Goal: Communication & Community: Answer question/provide support

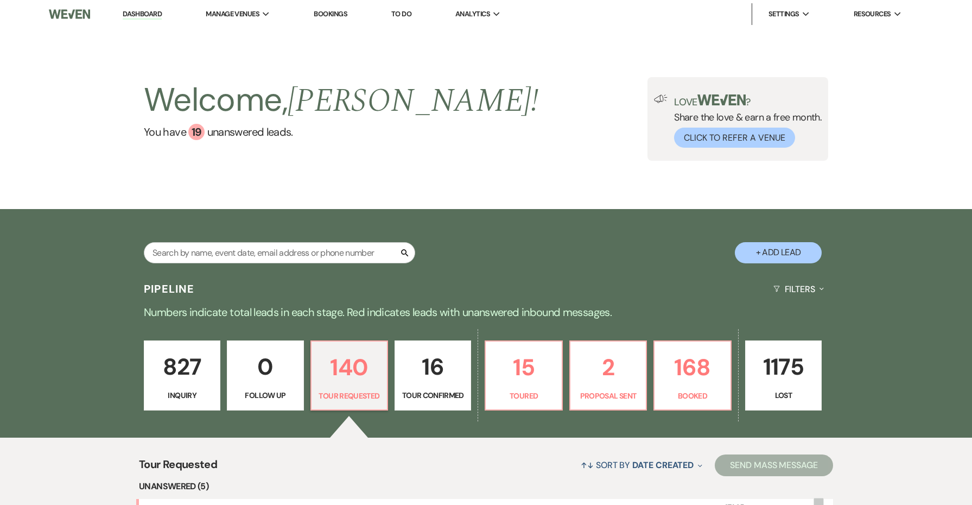
select select "2"
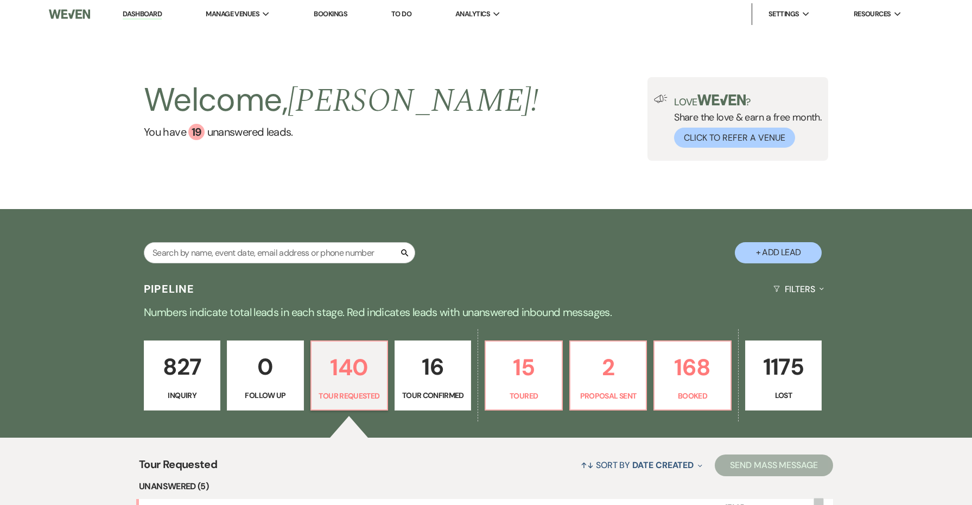
select select "2"
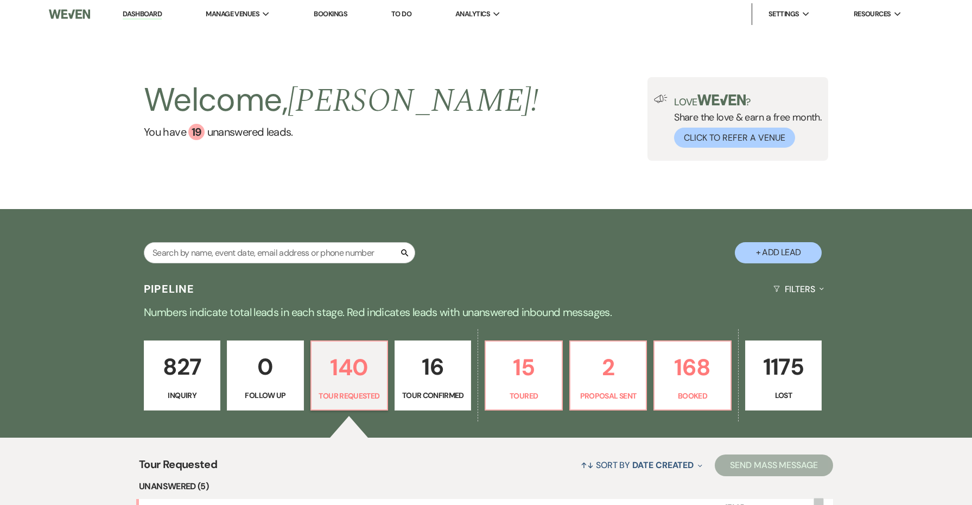
select select "2"
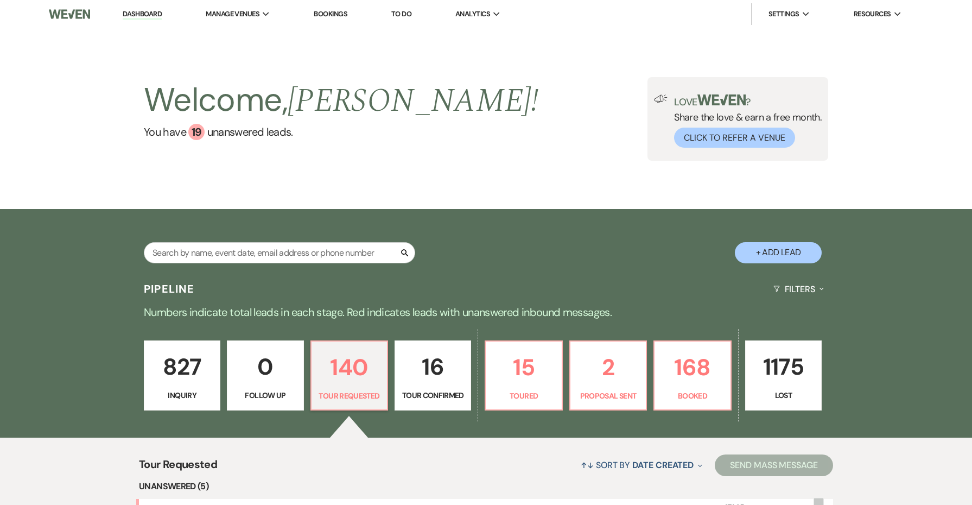
select select "2"
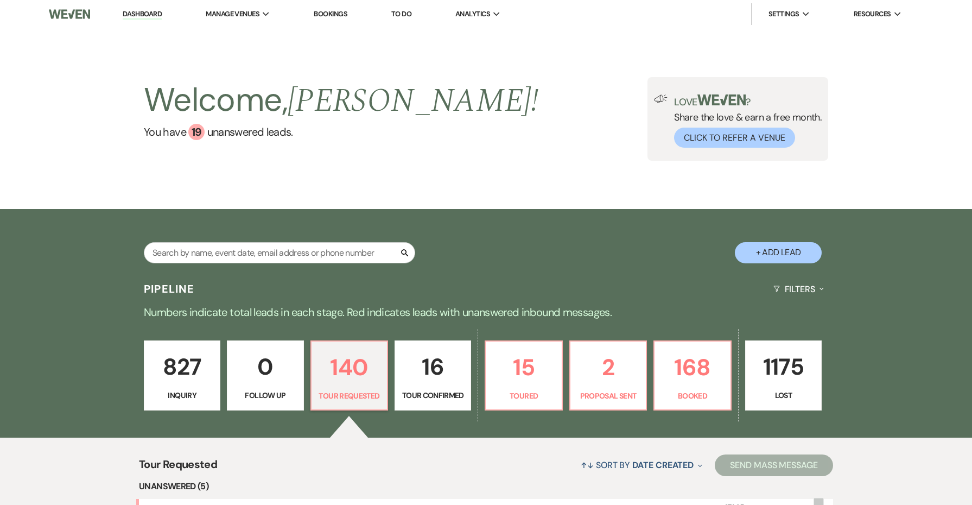
select select "2"
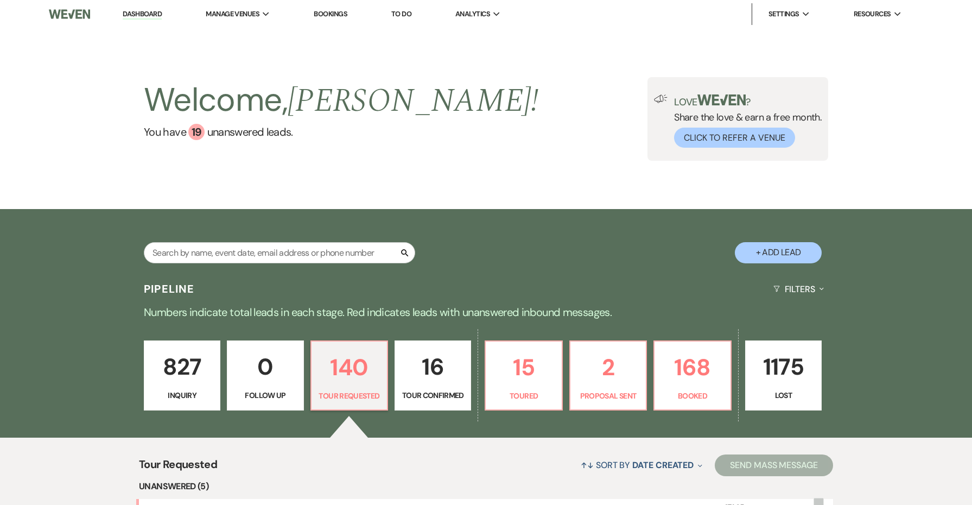
select select "2"
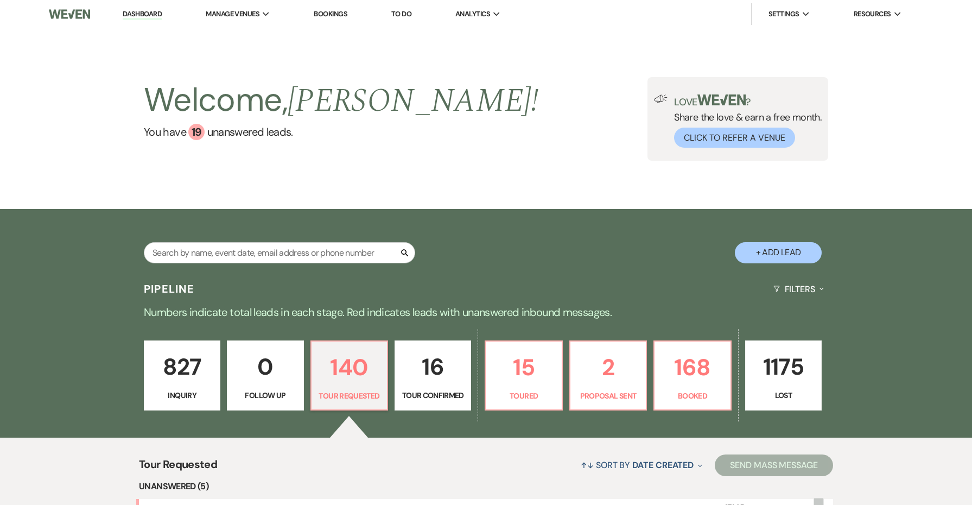
select select "2"
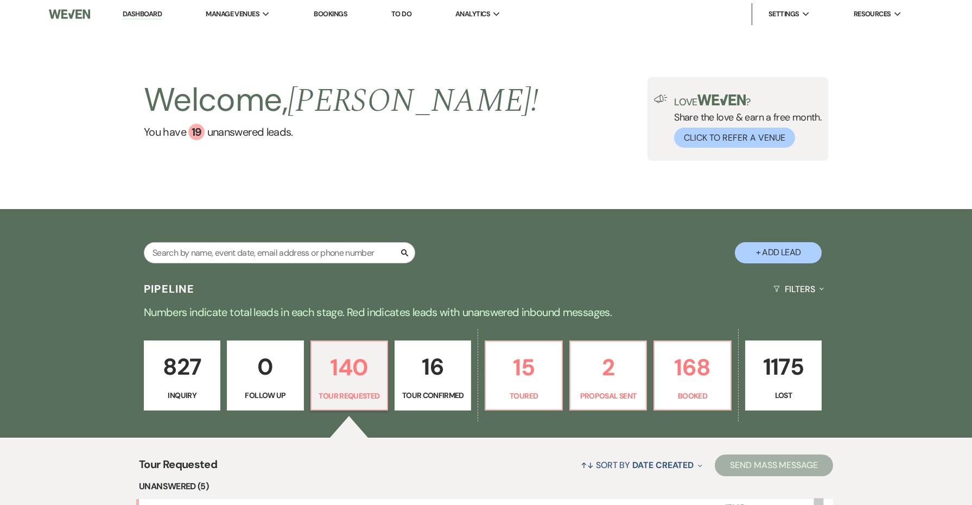
select select "2"
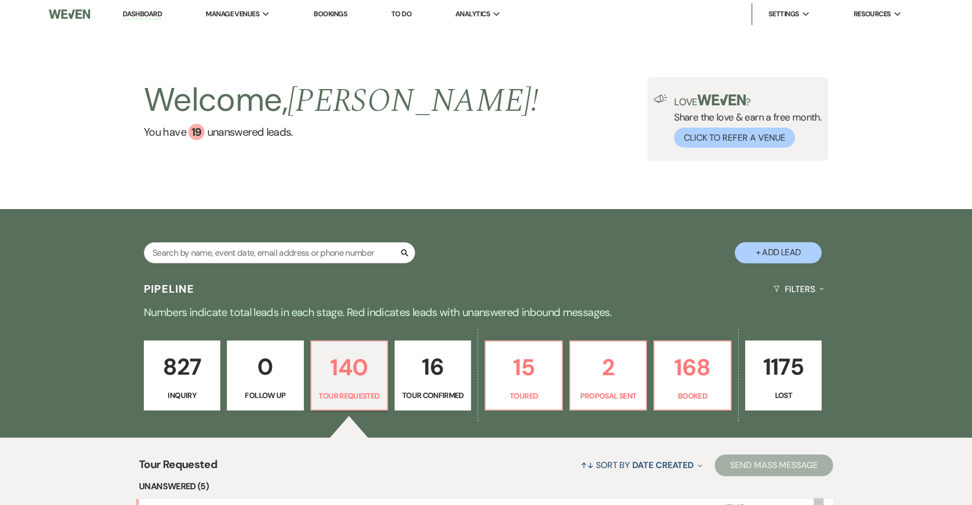
select select "2"
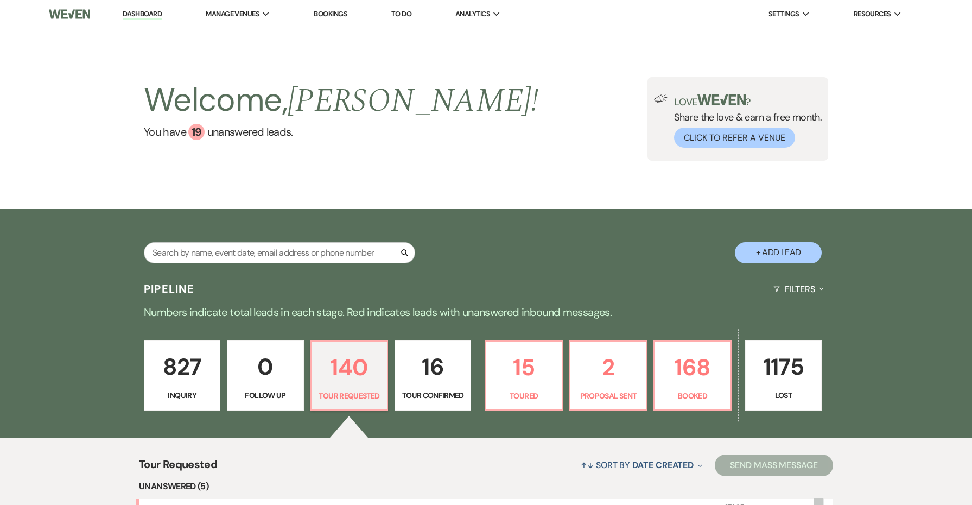
select select "2"
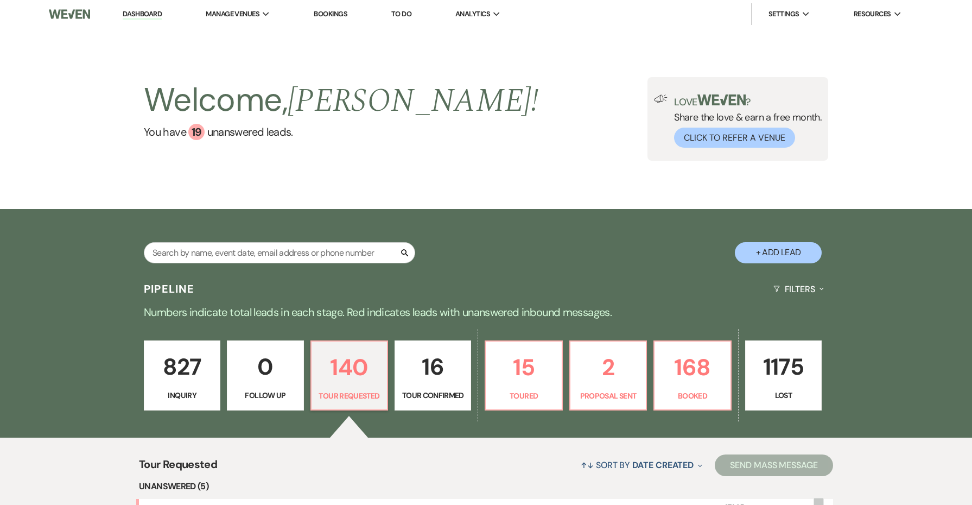
select select "2"
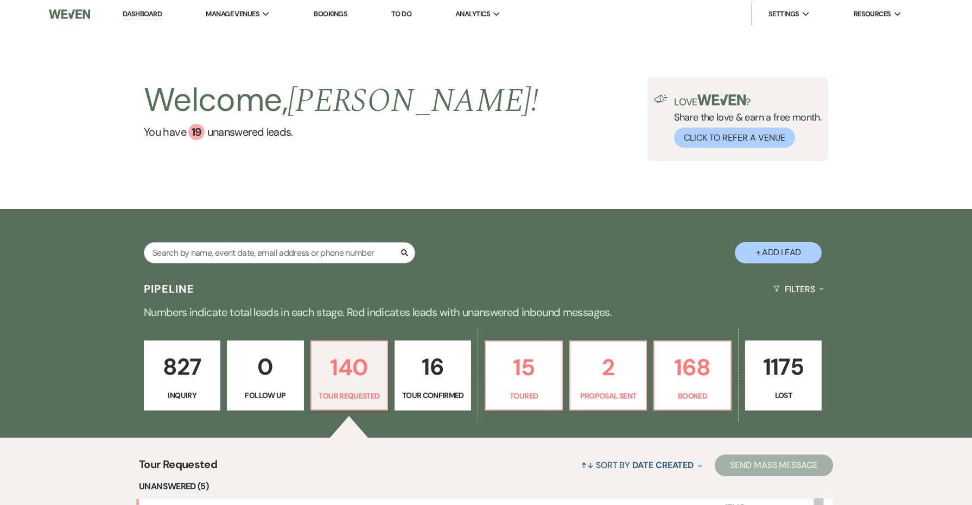
select select "2"
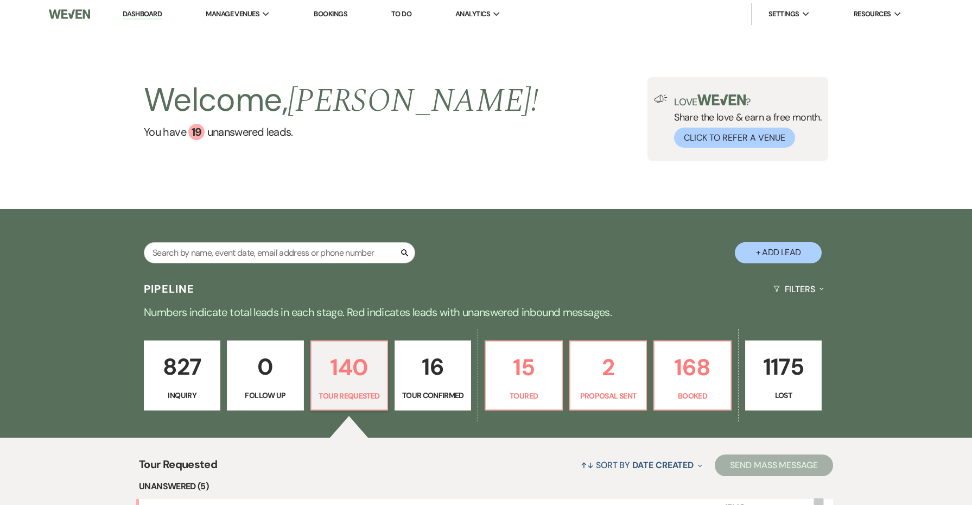
select select "2"
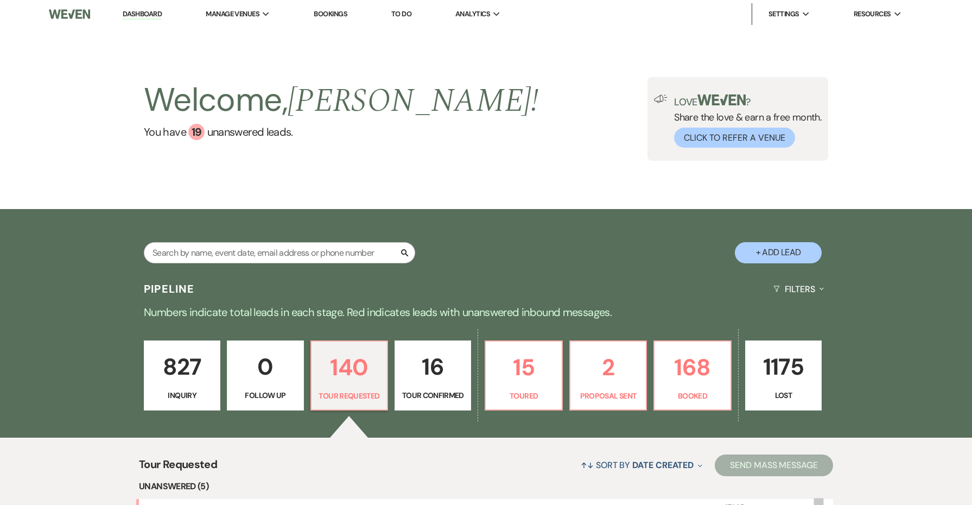
select select "2"
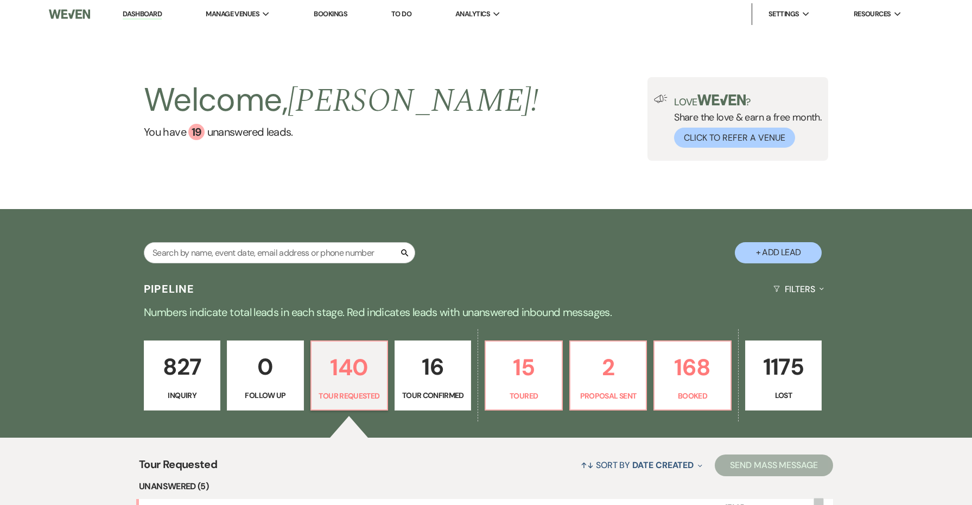
select select "2"
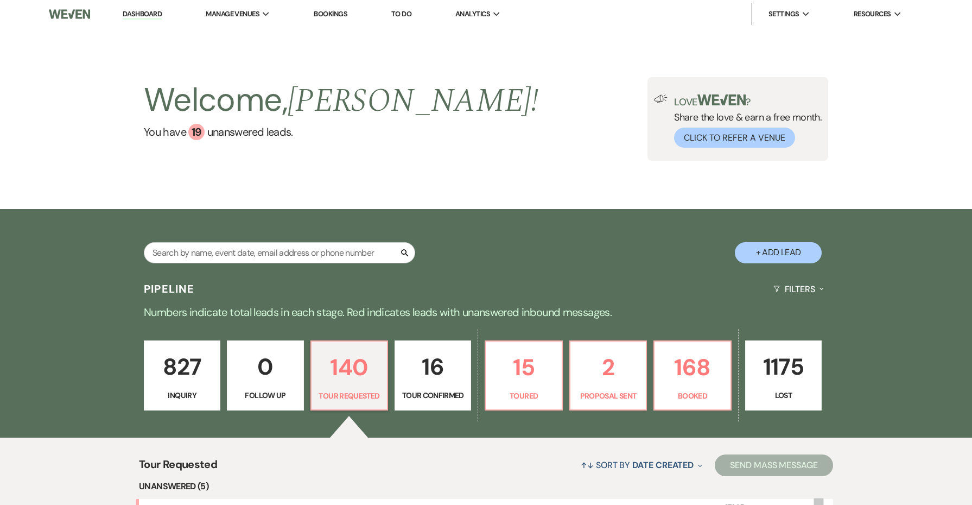
select select "2"
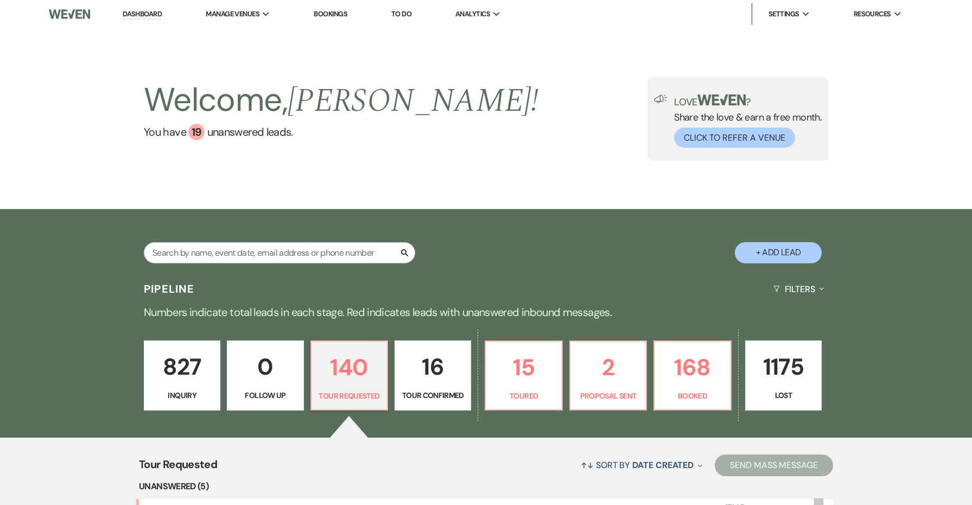
select select "2"
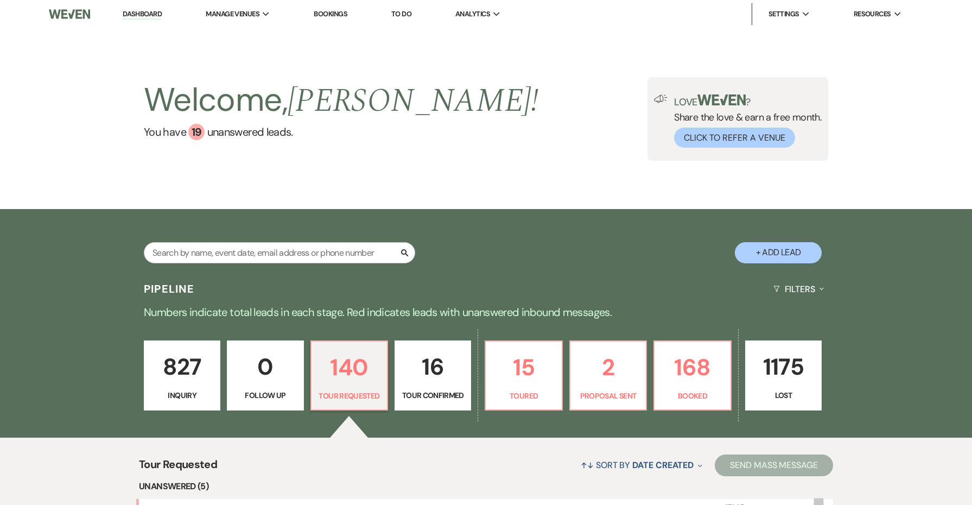
select select "2"
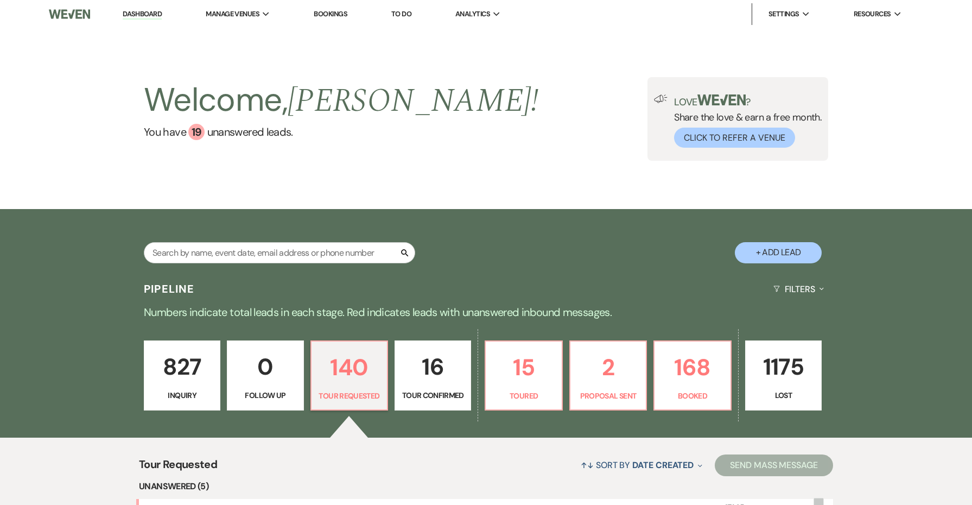
select select "2"
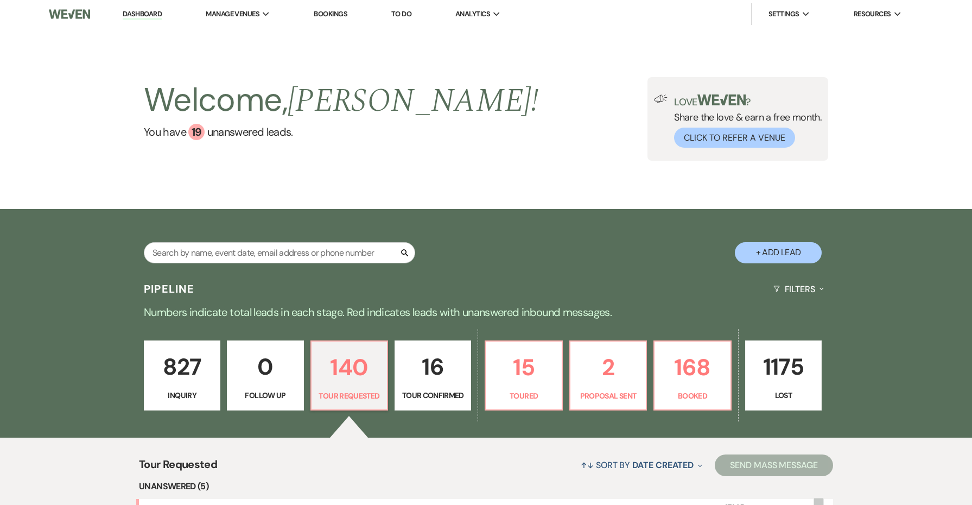
select select "2"
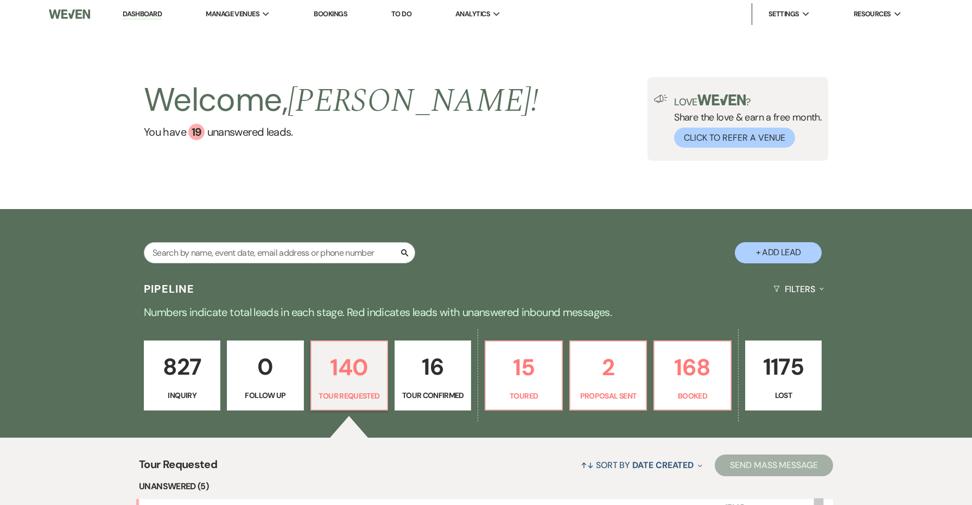
select select "2"
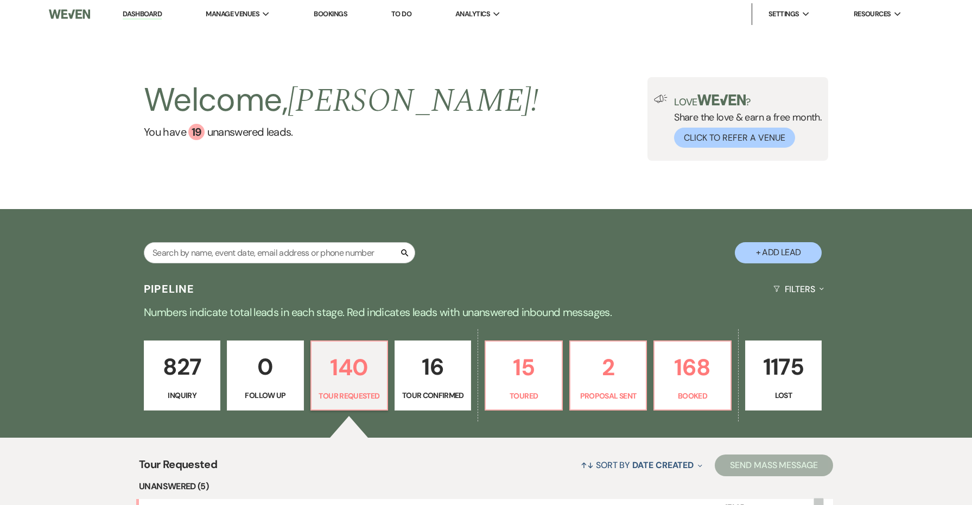
select select "2"
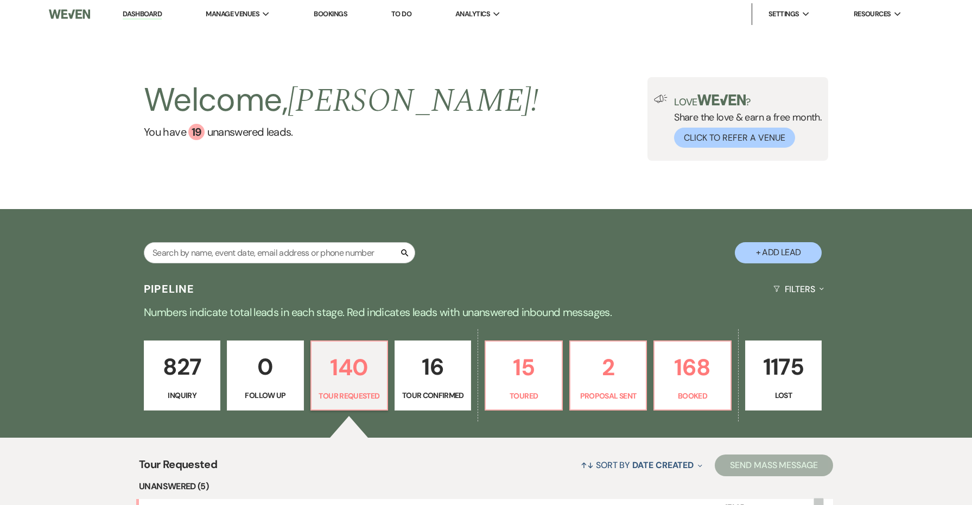
select select "2"
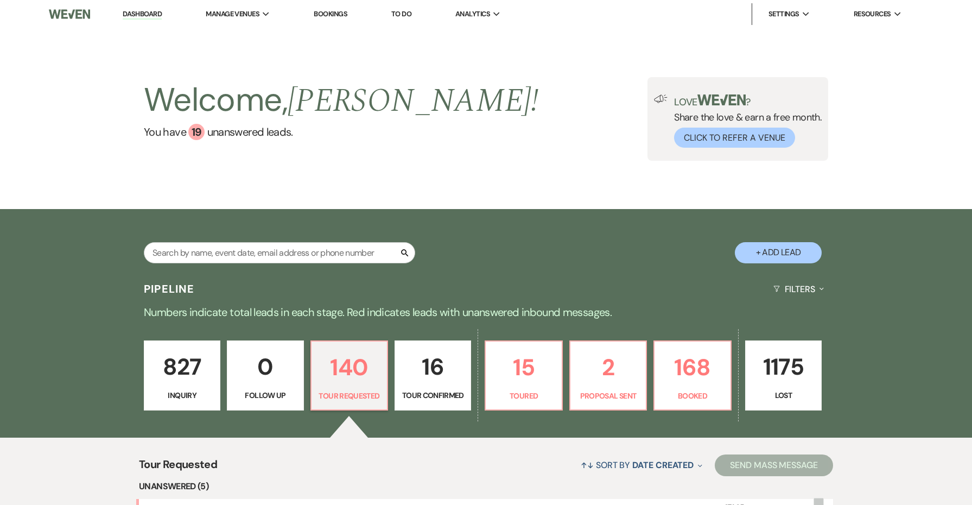
select select "2"
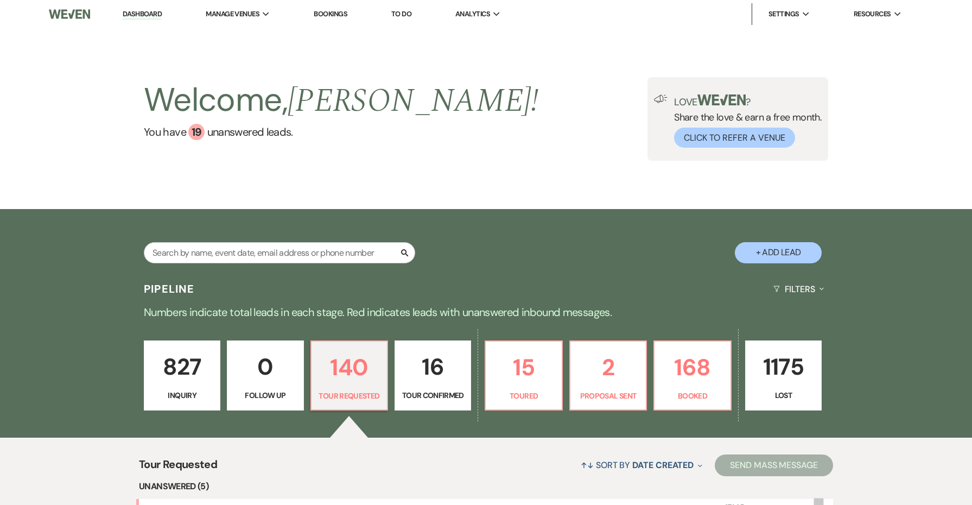
select select "2"
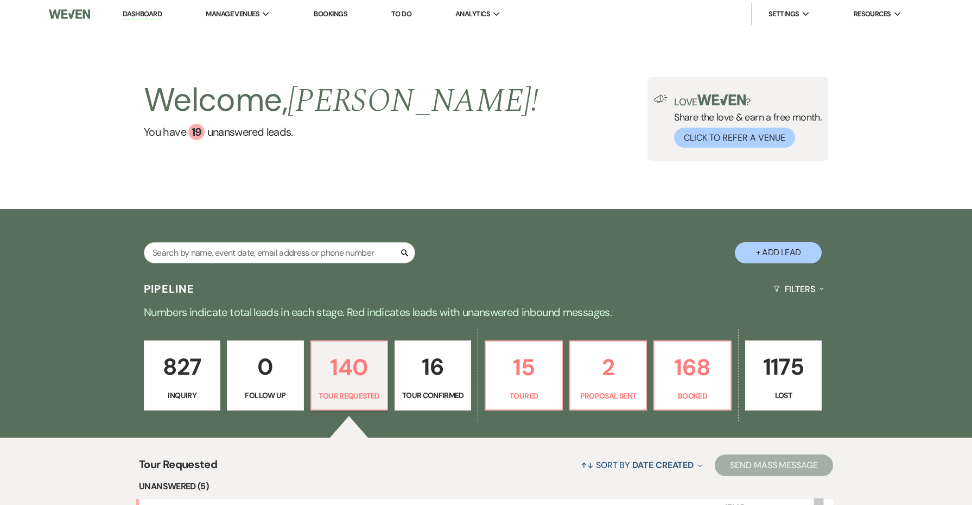
select select "2"
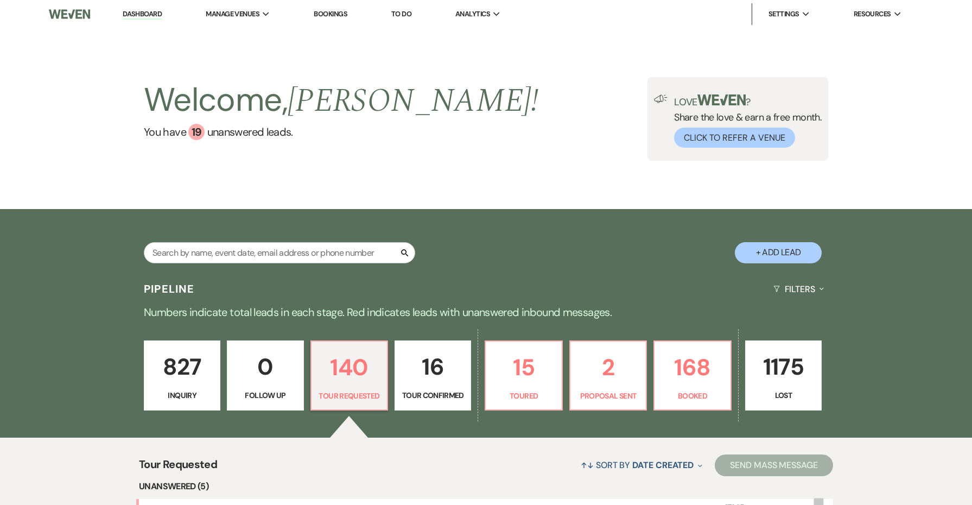
select select "2"
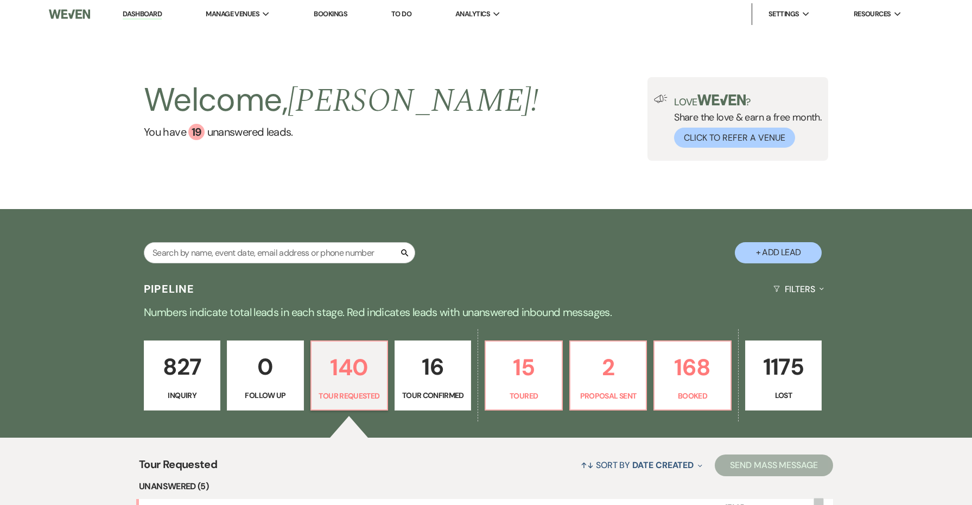
select select "2"
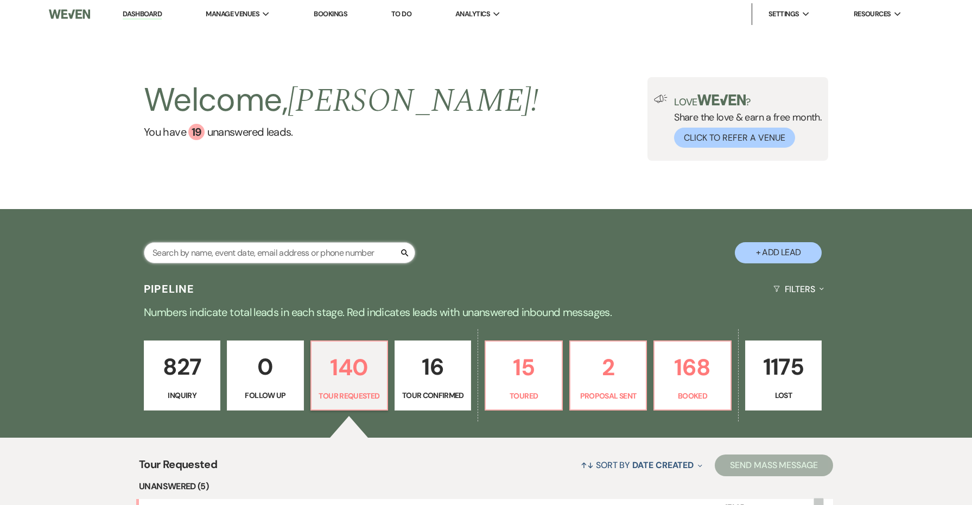
click at [329, 247] on input "text" at bounding box center [279, 252] width 271 height 21
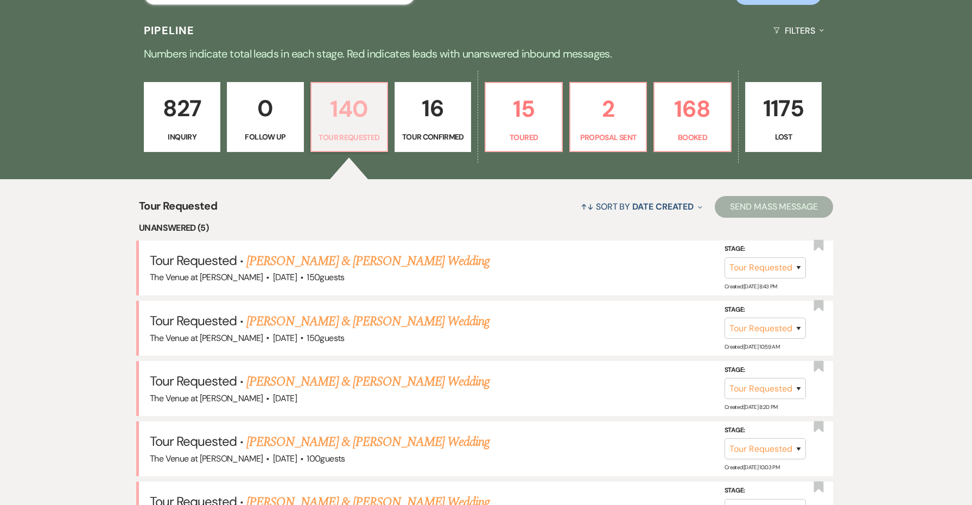
scroll to position [326, 0]
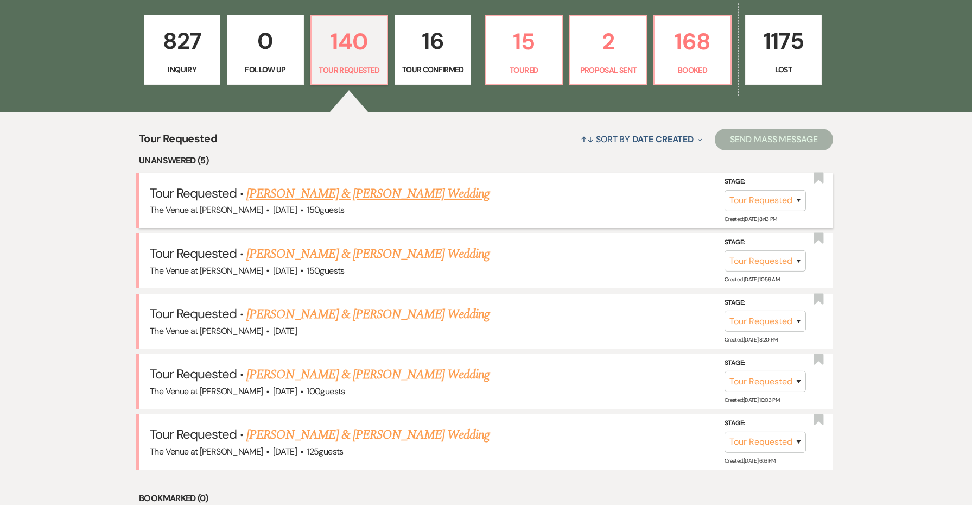
click at [366, 194] on link "[PERSON_NAME] & [PERSON_NAME] Wedding" at bounding box center [367, 194] width 243 height 20
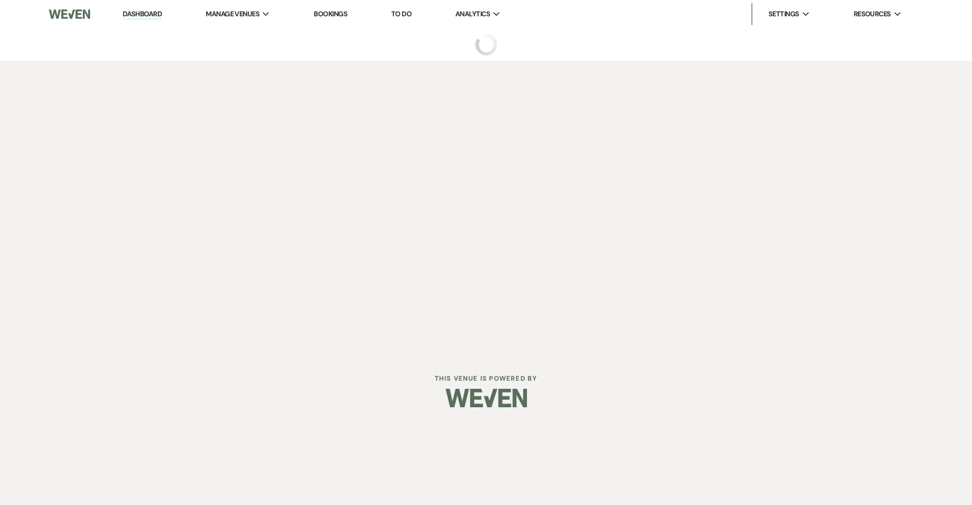
select select "2"
select select "5"
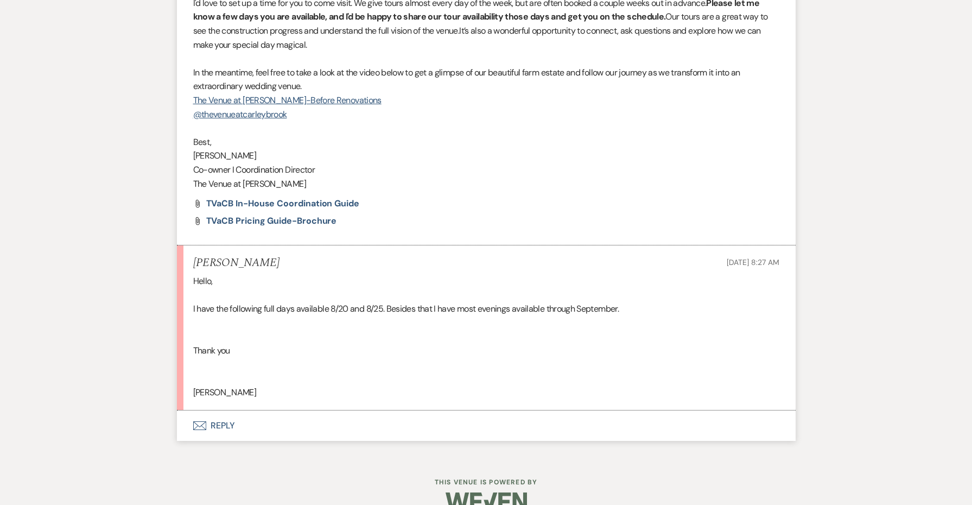
scroll to position [1117, 0]
click at [207, 376] on div "Hello, I have the following full days available 8/20 and 8/25. Besides that I h…" at bounding box center [486, 337] width 586 height 125
click at [203, 367] on div "Hello, I have the following full days available 8/20 and 8/25. Besides that I h…" at bounding box center [486, 337] width 586 height 125
copy div "[PERSON_NAME]"
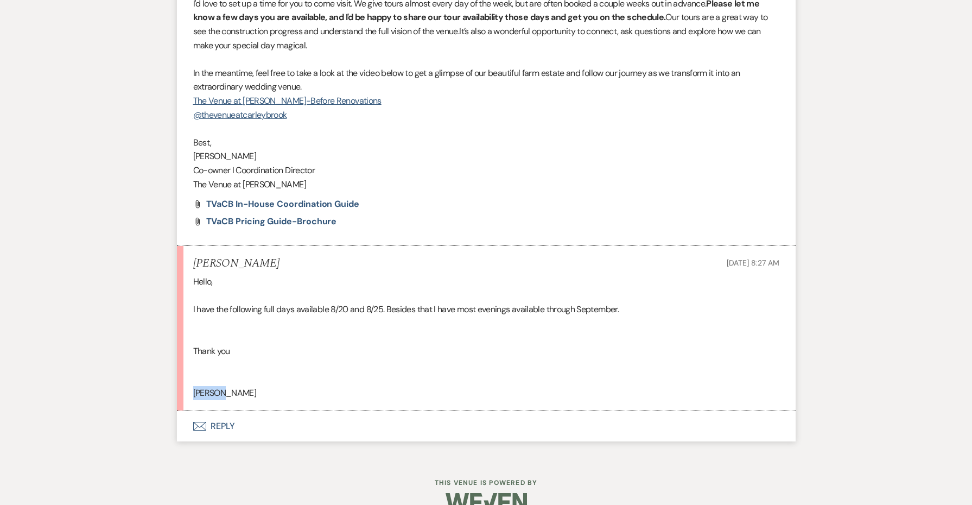
click at [220, 411] on button "Envelope Reply" at bounding box center [486, 426] width 618 height 30
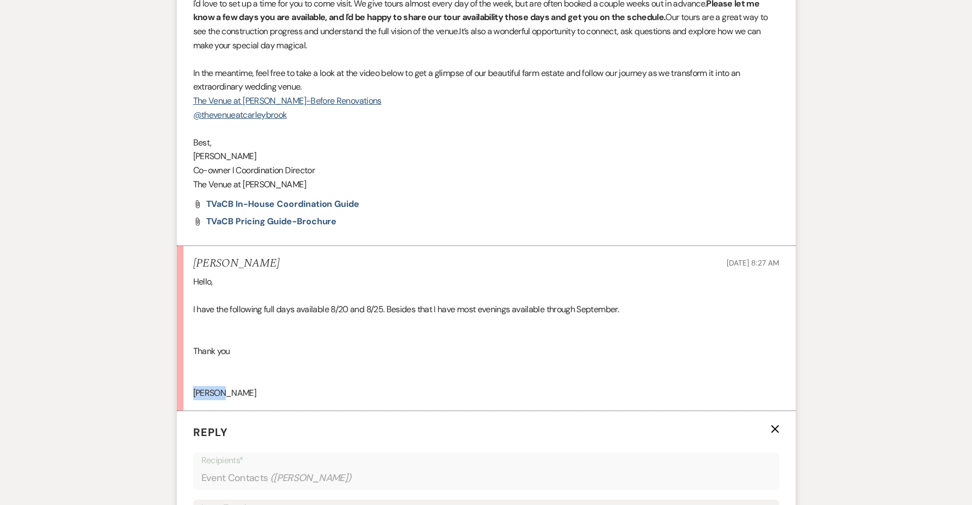
scroll to position [1413, 0]
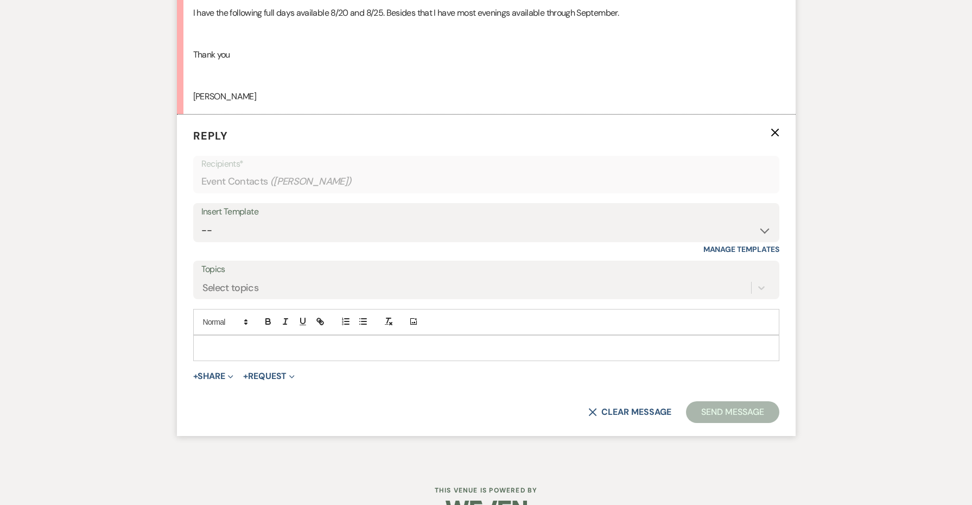
click at [237, 335] on div at bounding box center [486, 347] width 585 height 25
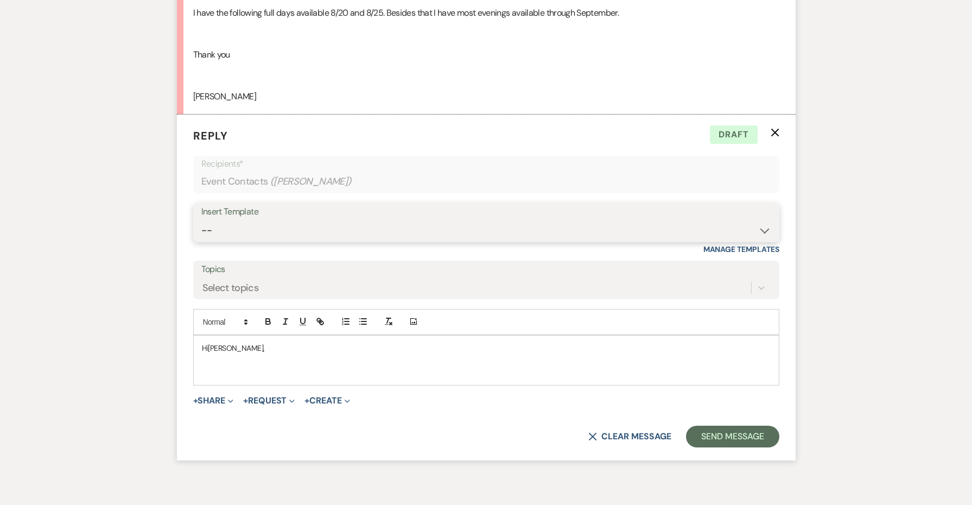
select select "4745"
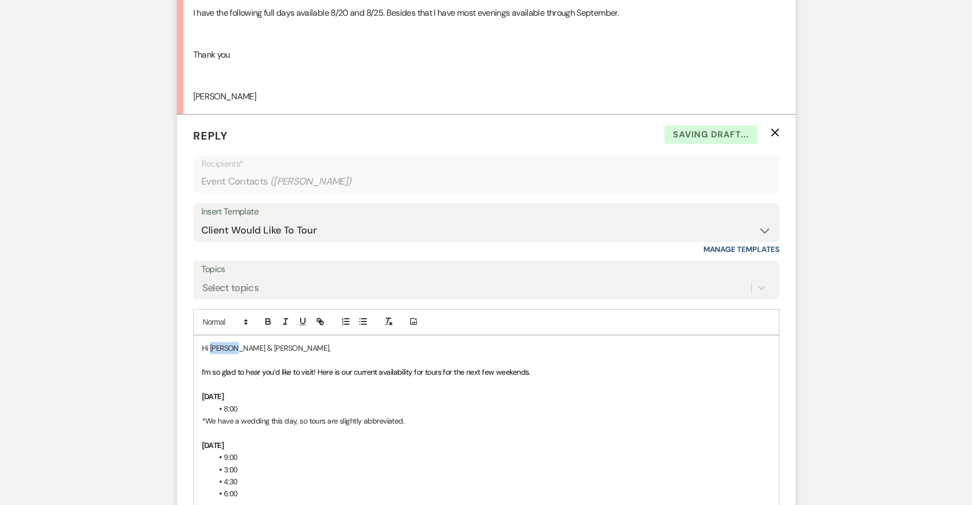
drag, startPoint x: 231, startPoint y: 322, endPoint x: 210, endPoint y: 320, distance: 20.8
click at [210, 342] on p "Hi [PERSON_NAME] & [PERSON_NAME]," at bounding box center [486, 348] width 569 height 12
click at [220, 391] on strong "[DATE]" at bounding box center [213, 396] width 22 height 10
click at [217, 391] on strong "[DATE]" at bounding box center [213, 396] width 22 height 10
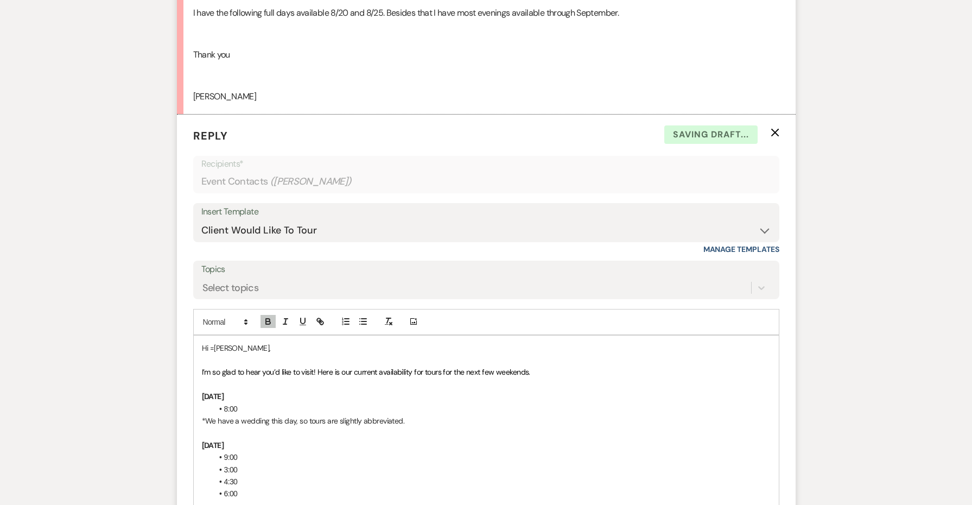
drag, startPoint x: 285, startPoint y: 365, endPoint x: 188, endPoint y: 374, distance: 97.5
drag, startPoint x: 417, startPoint y: 402, endPoint x: 226, endPoint y: 383, distance: 191.9
click at [238, 439] on li "1:30 3:00" at bounding box center [492, 445] width 558 height 12
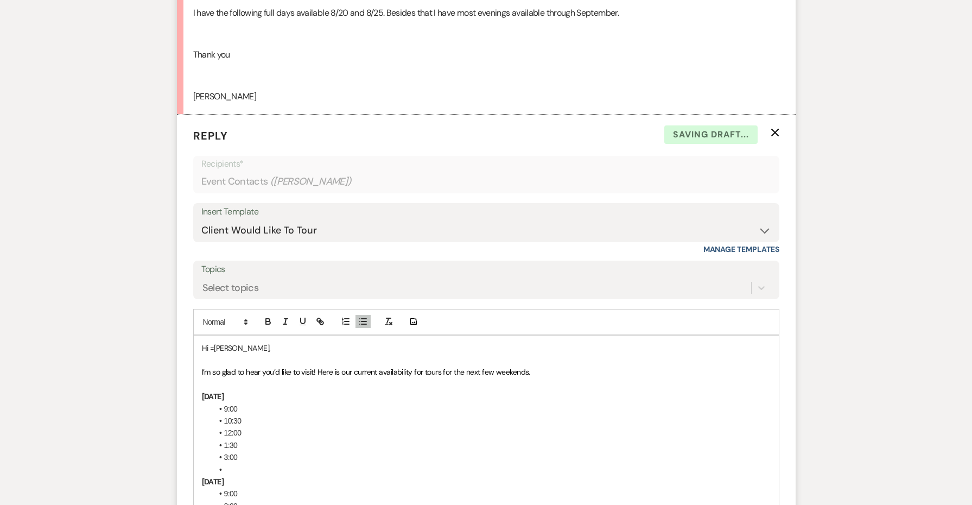
click at [259, 463] on li at bounding box center [492, 469] width 558 height 12
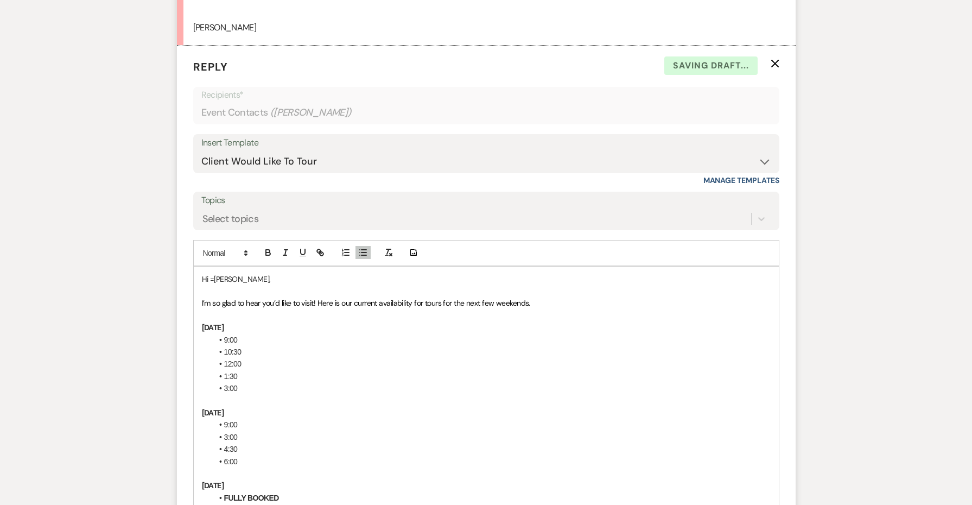
scroll to position [1490, 0]
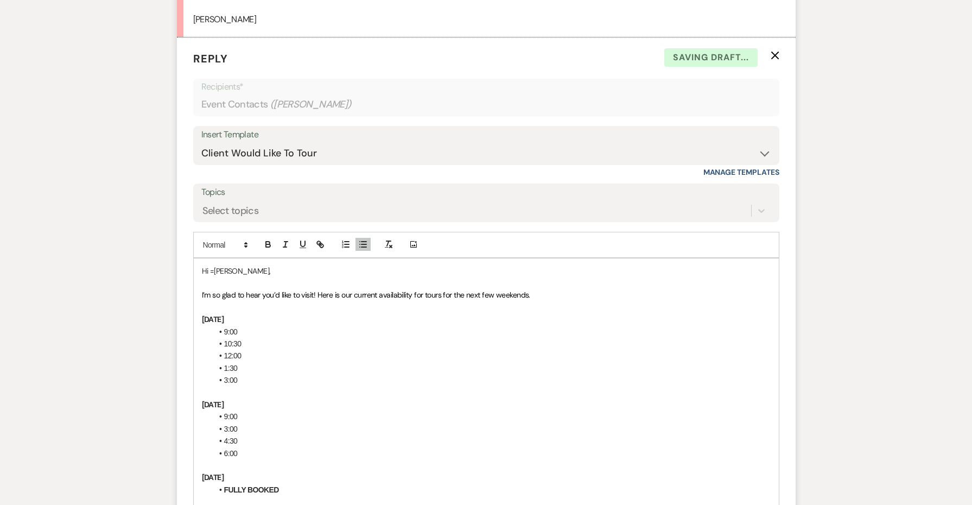
drag, startPoint x: 270, startPoint y: 380, endPoint x: 189, endPoint y: 375, distance: 81.0
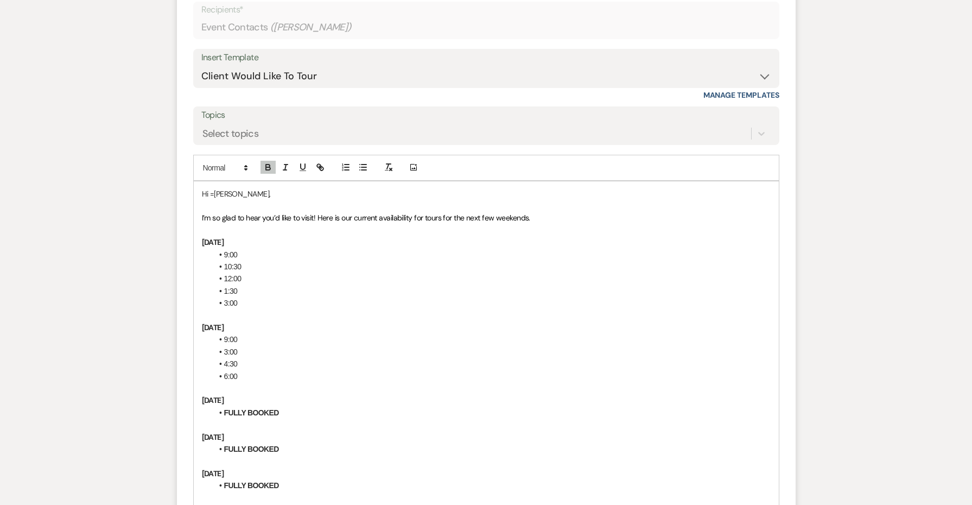
scroll to position [1571, 0]
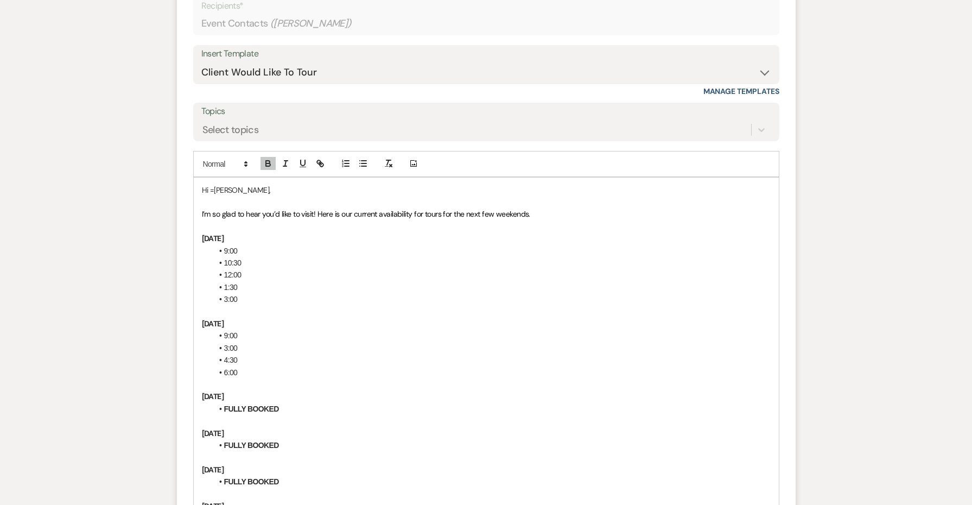
drag, startPoint x: 250, startPoint y: 275, endPoint x: 215, endPoint y: 226, distance: 59.9
click at [215, 245] on ul "9:00 10:30 12:00 1:30 3:00" at bounding box center [492, 275] width 558 height 61
copy ul "9:00 10:30 12:00 1:30 3:00"
drag, startPoint x: 241, startPoint y: 345, endPoint x: 211, endPoint y: 306, distance: 49.5
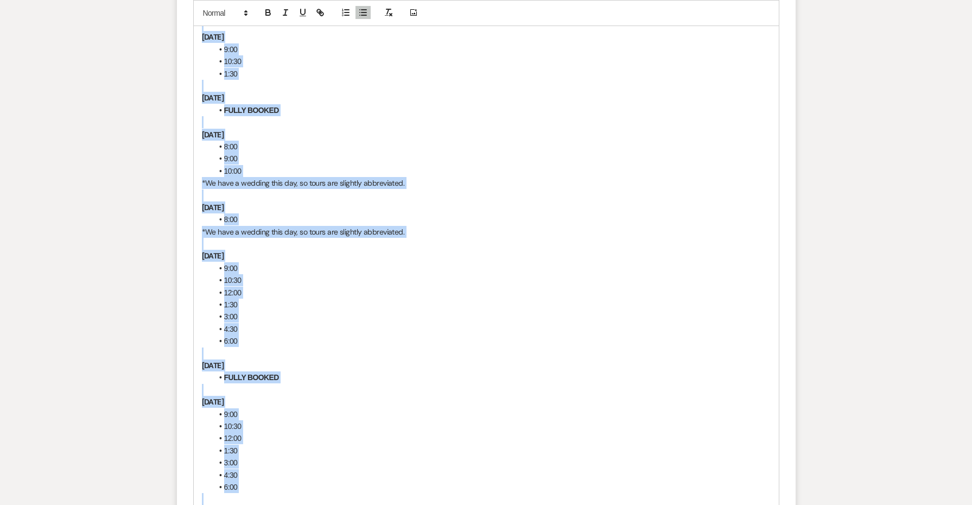
scroll to position [2329, 0]
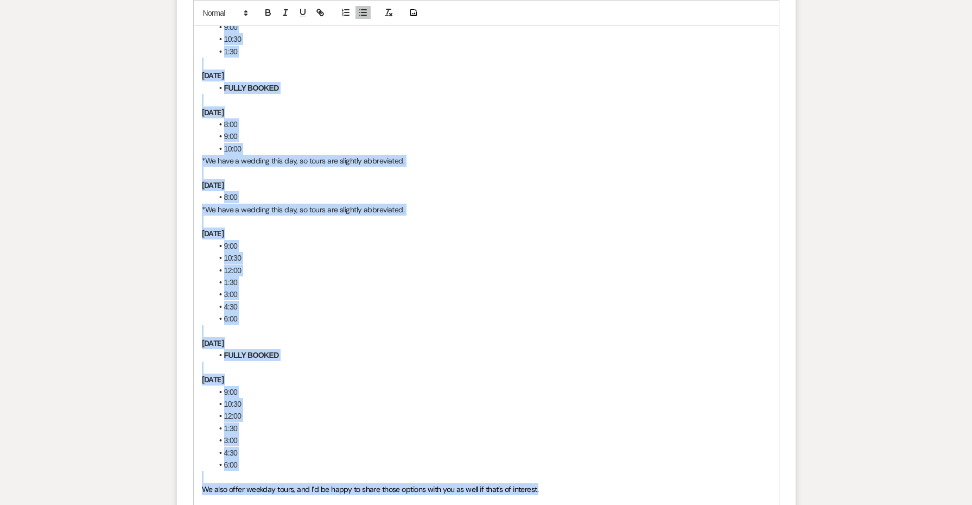
drag, startPoint x: 212, startPoint y: 375, endPoint x: 565, endPoint y: 448, distance: 360.6
click at [565, 448] on div "Hi =[PERSON_NAME], I’m so glad to hear you’d like to visit! Here is our current…" at bounding box center [486, 14] width 585 height 1191
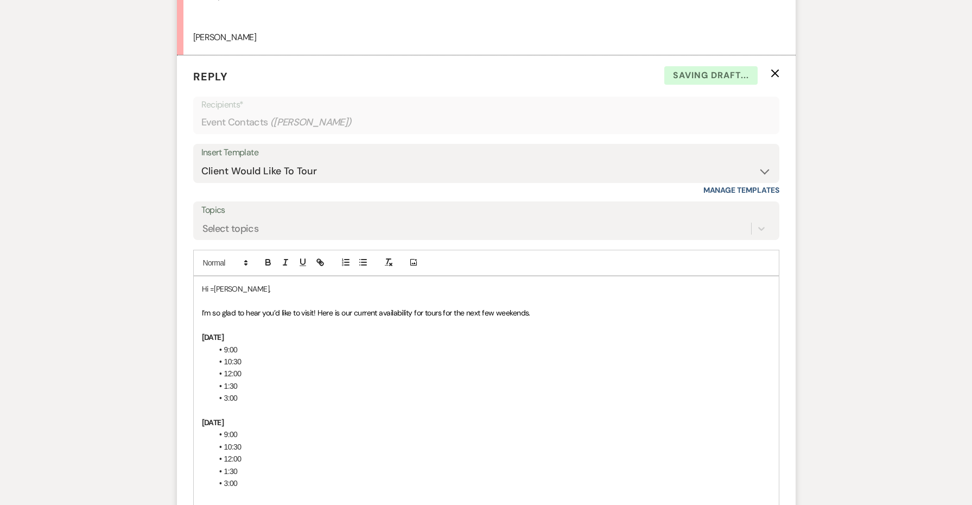
scroll to position [1318, 0]
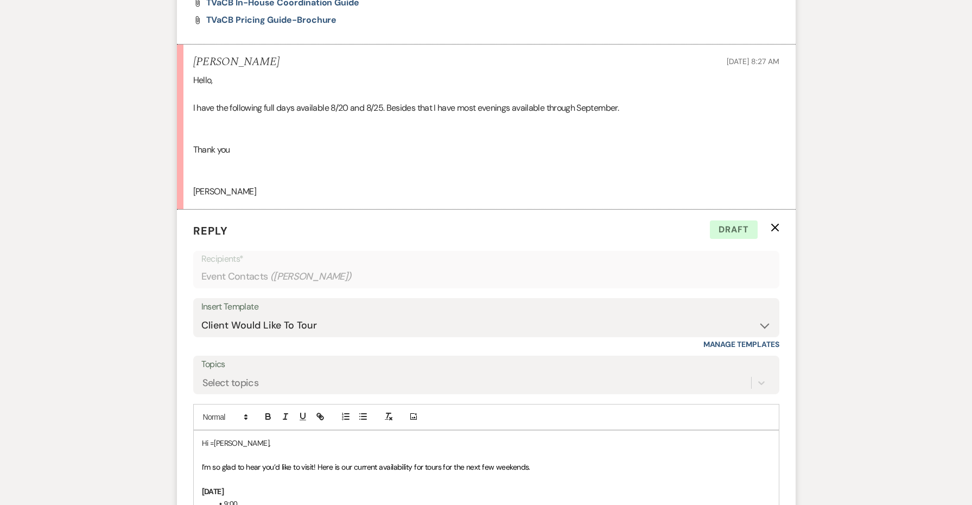
drag, startPoint x: 547, startPoint y: 443, endPoint x: 468, endPoint y: 439, distance: 79.3
click at [468, 461] on p "I’m so glad to hear you’d like to visit! Here is our current availability for t…" at bounding box center [486, 467] width 569 height 12
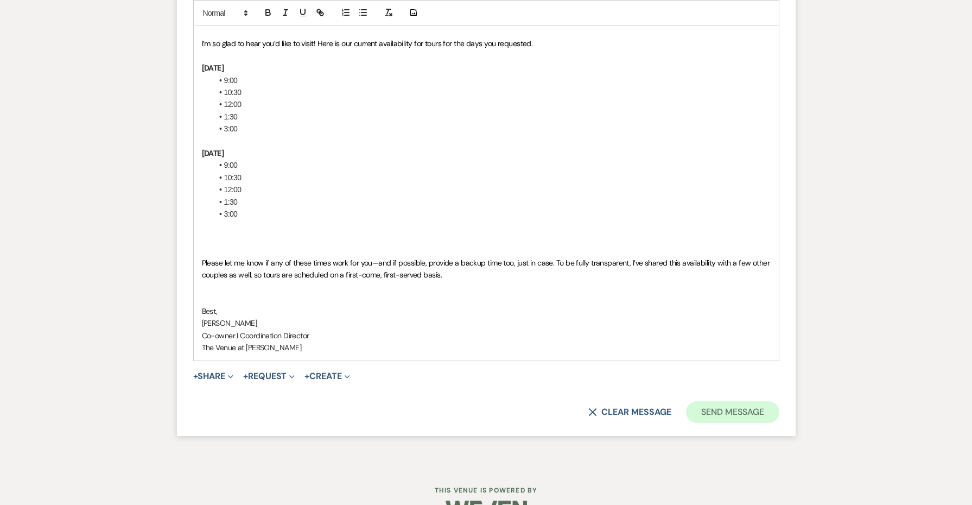
scroll to position [1741, 0]
click at [716, 401] on button "Send Message" at bounding box center [732, 412] width 93 height 22
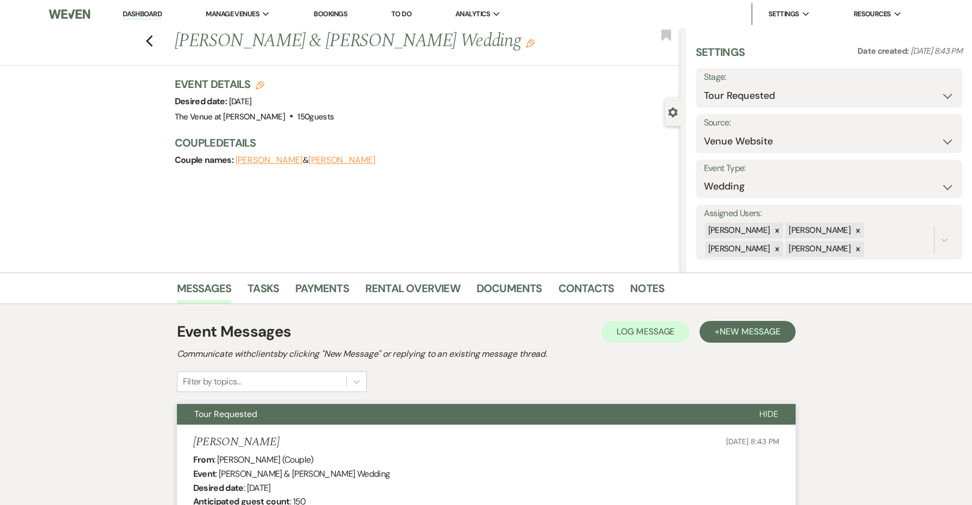
scroll to position [0, 0]
click at [526, 41] on icon "Edit" at bounding box center [530, 43] width 9 height 9
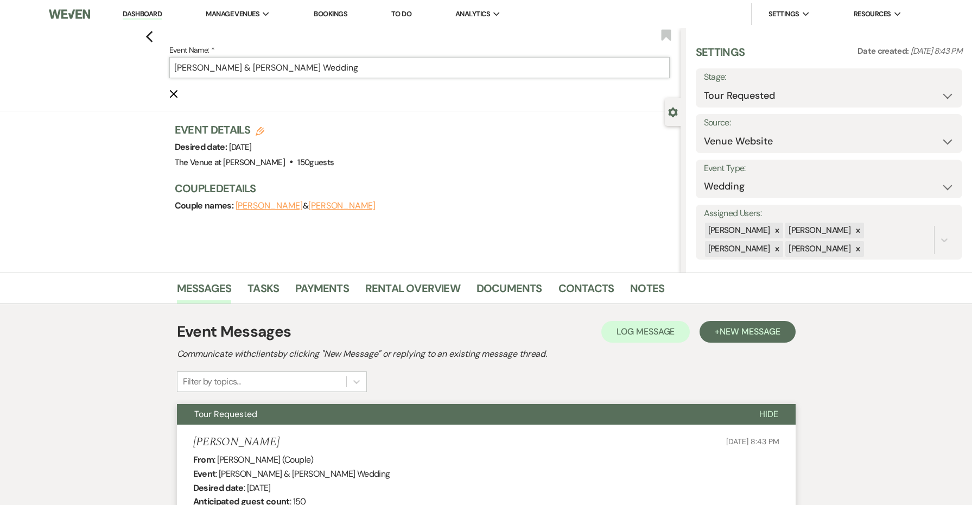
click at [449, 75] on input "[PERSON_NAME] & [PERSON_NAME] Wedding" at bounding box center [419, 67] width 500 height 21
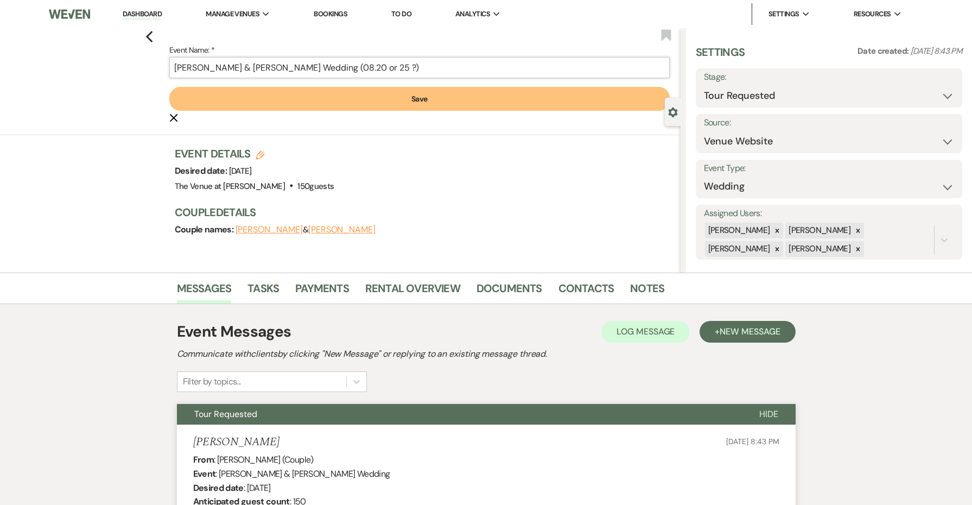
type input "[PERSON_NAME] & [PERSON_NAME] Wedding (08.20 or 25 ?)"
click at [517, 110] on button "Save" at bounding box center [419, 99] width 500 height 24
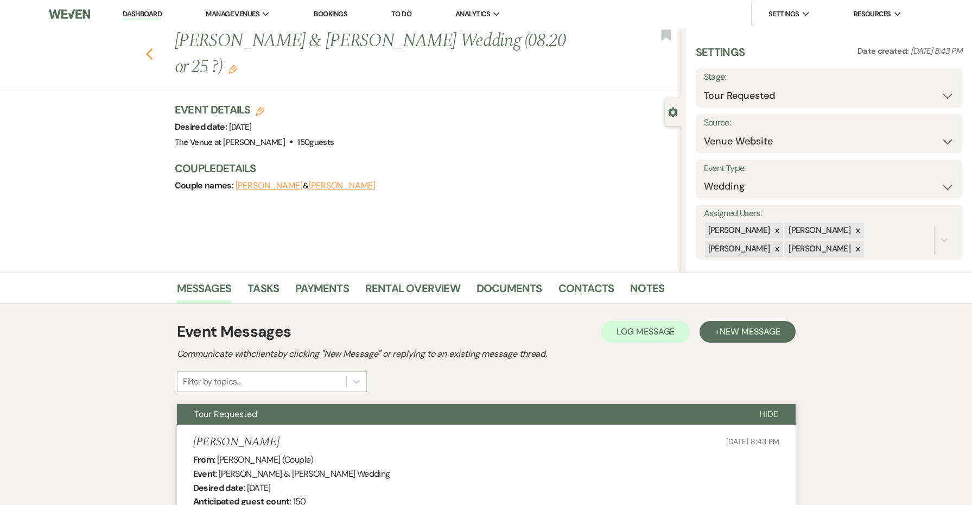
click at [148, 52] on use "button" at bounding box center [148, 54] width 7 height 12
select select "2"
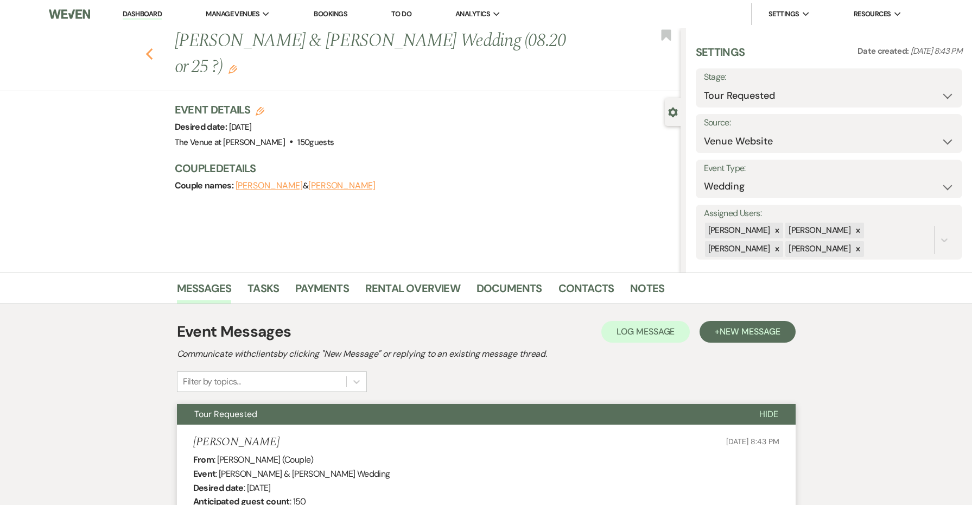
select select "2"
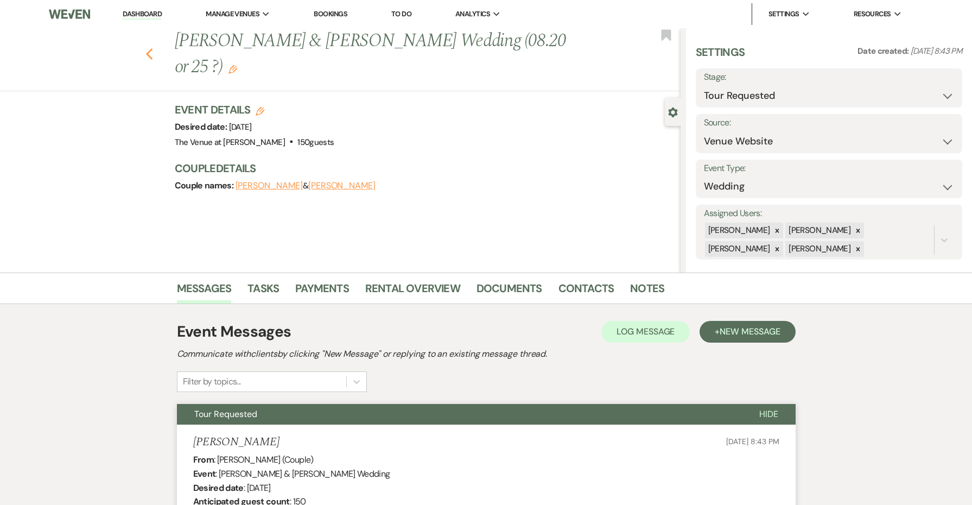
select select "2"
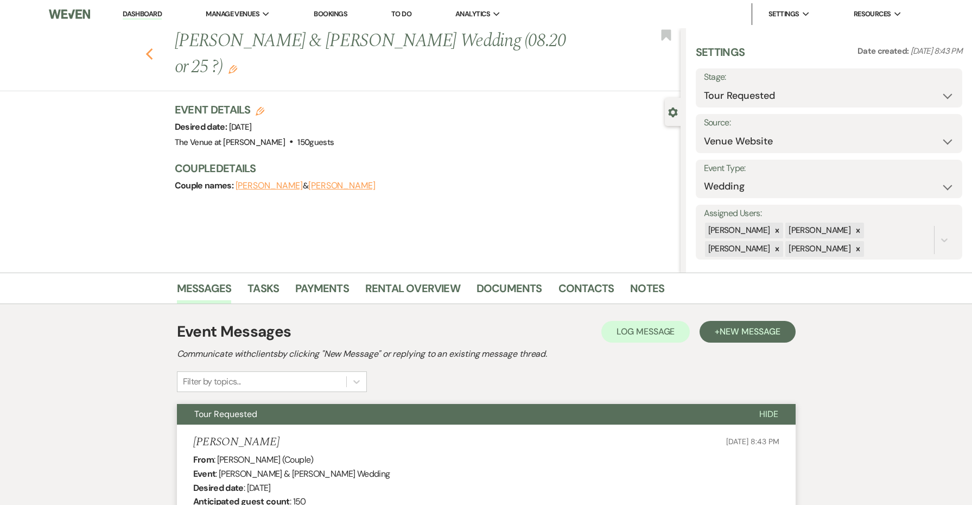
select select "2"
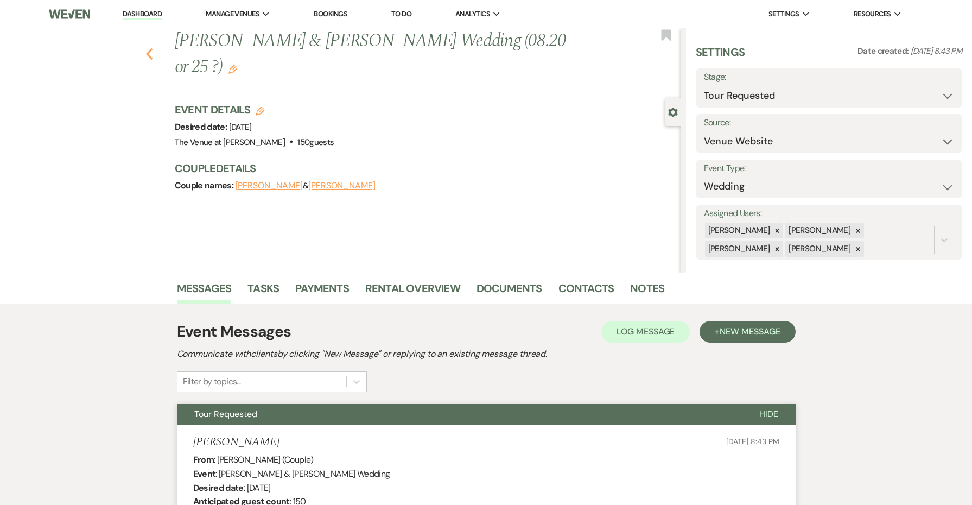
select select "2"
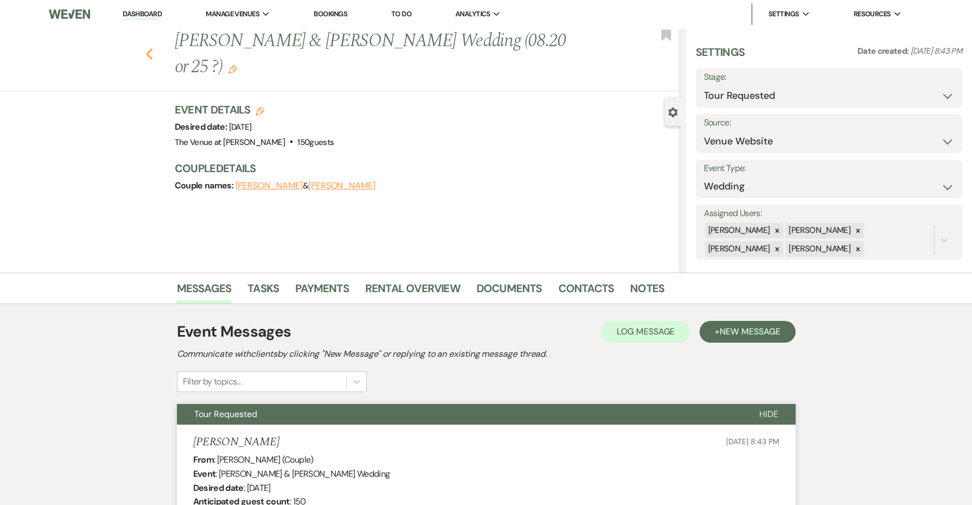
select select "2"
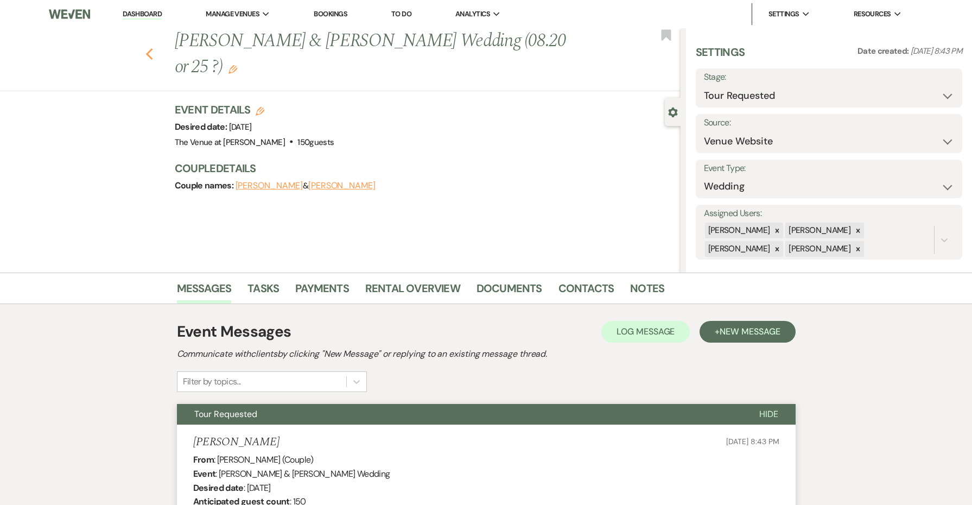
select select "2"
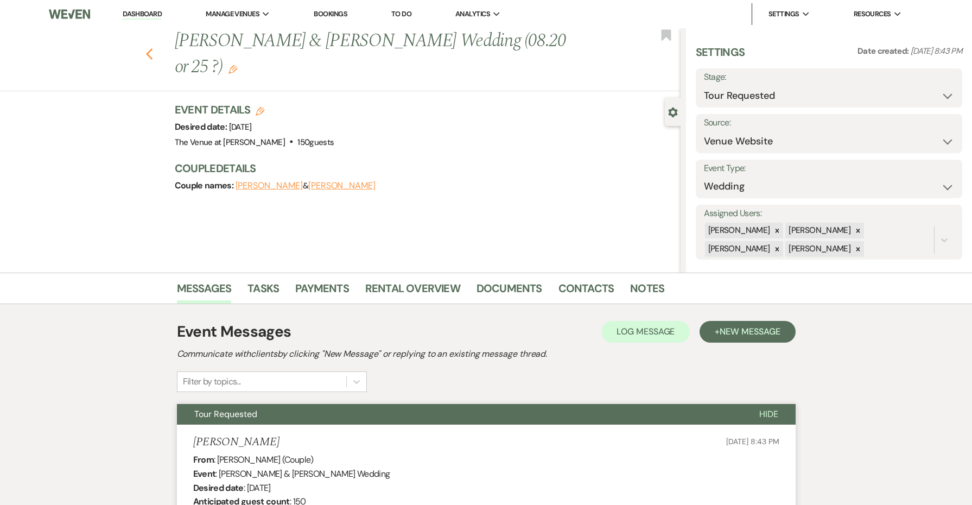
select select "2"
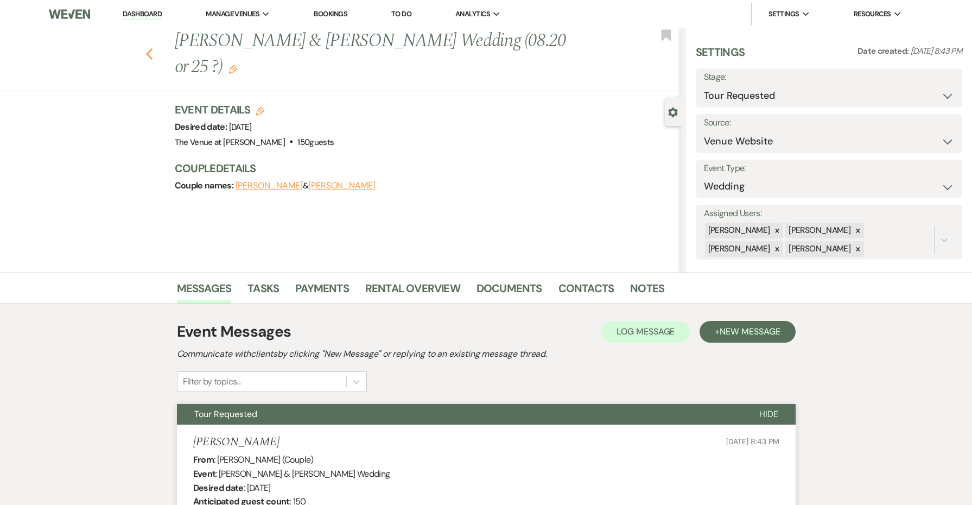
select select "2"
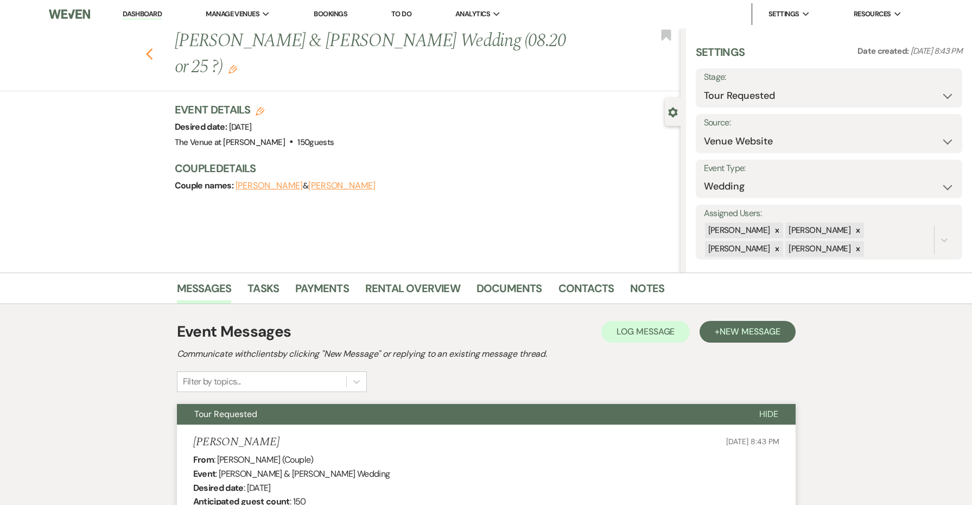
select select "2"
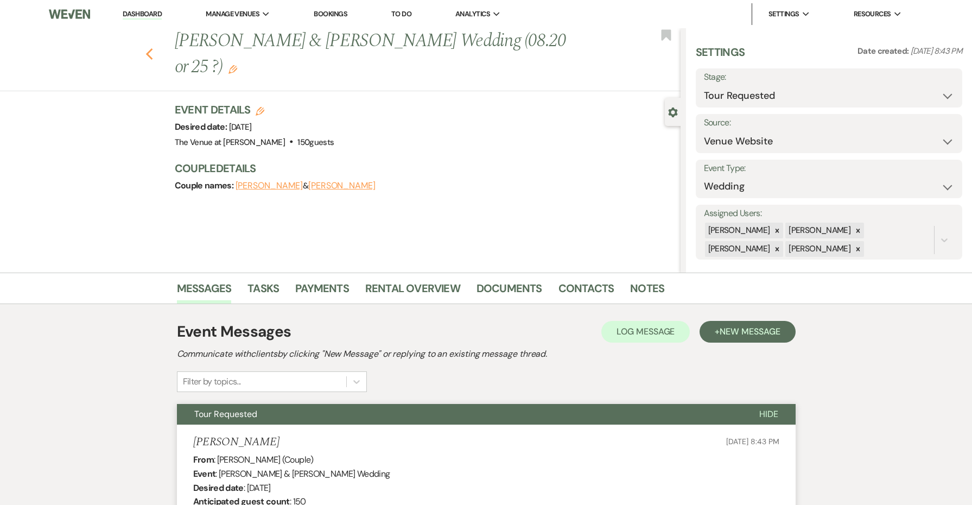
select select "2"
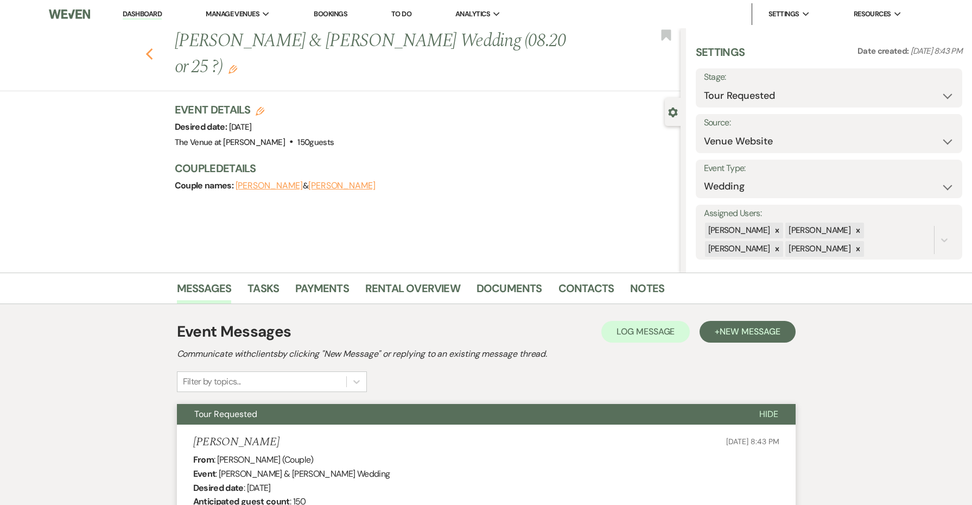
select select "2"
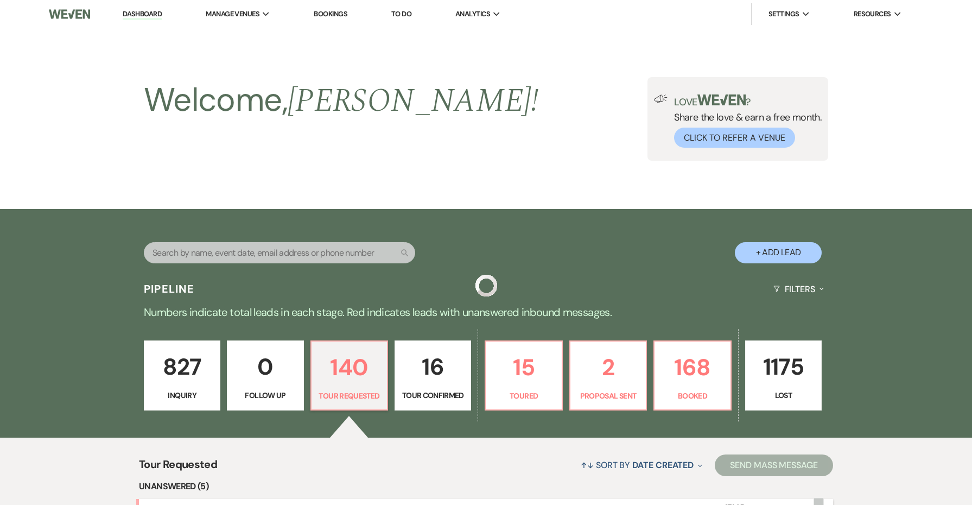
scroll to position [326, 0]
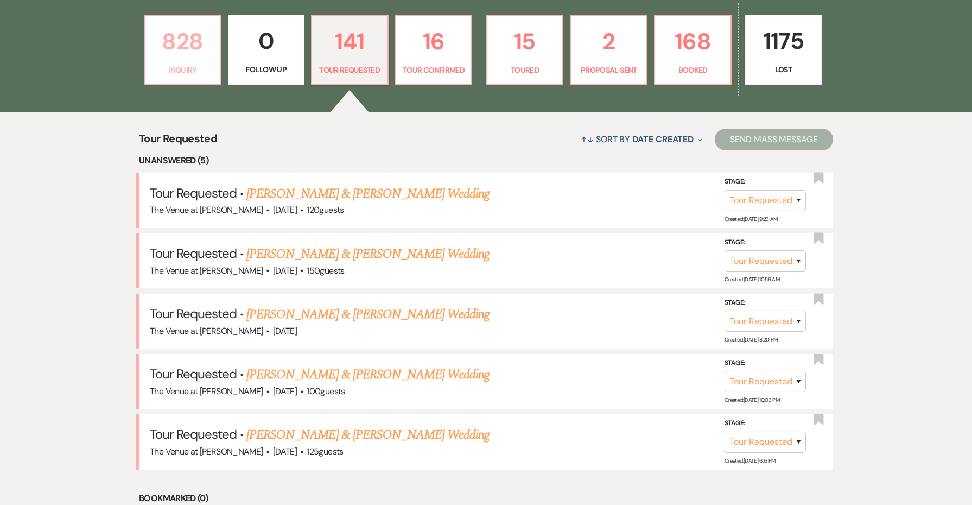
click at [191, 75] on p "Inquiry" at bounding box center [182, 70] width 62 height 12
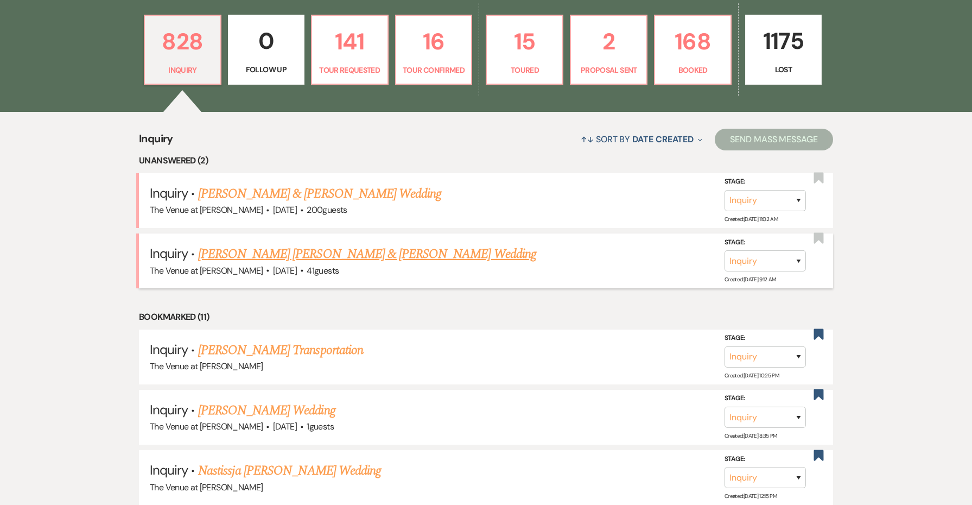
click at [761, 270] on div "Stage: Inquiry Follow Up Tour Requested Tour Confirmed Toured Proposal Sent Boo…" at bounding box center [770, 260] width 92 height 49
click at [780, 256] on button "Save" at bounding box center [784, 261] width 54 height 22
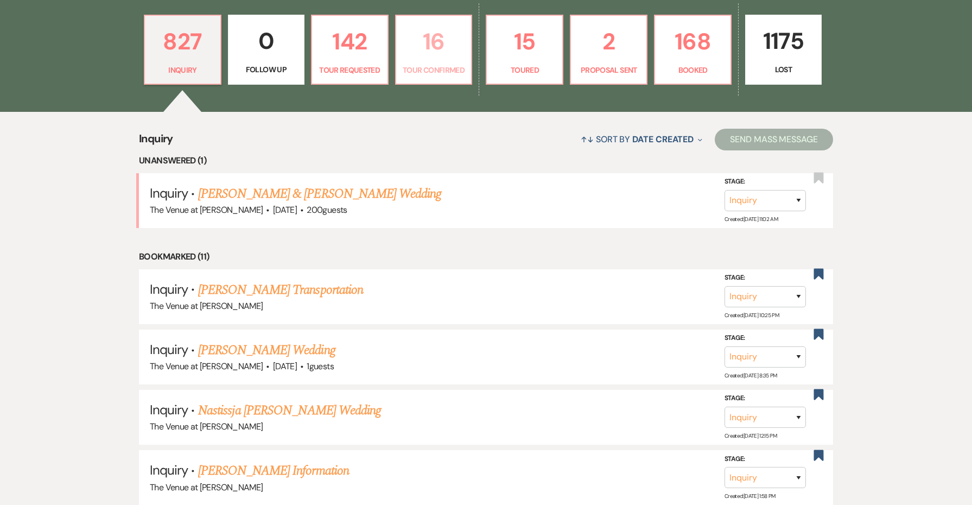
click at [412, 63] on link "16 Tour Confirmed" at bounding box center [434, 50] width 78 height 71
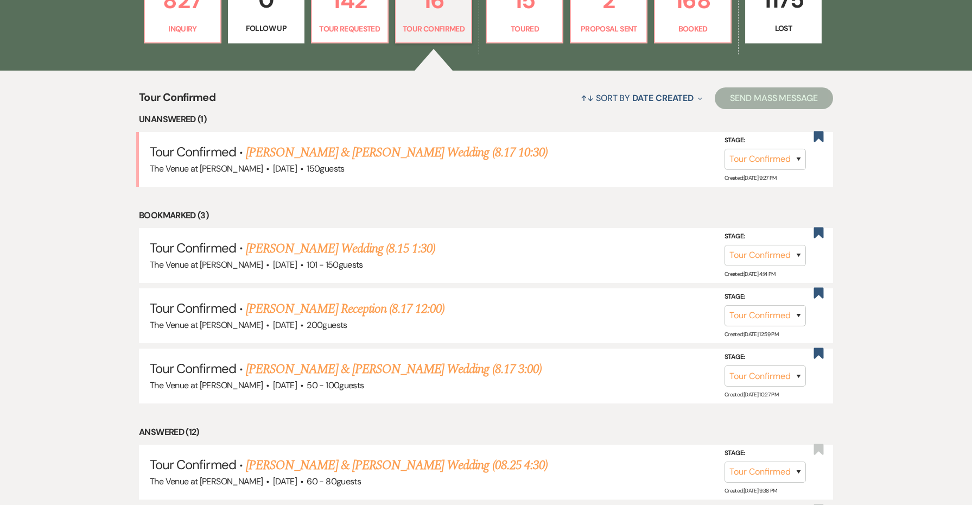
scroll to position [378, 0]
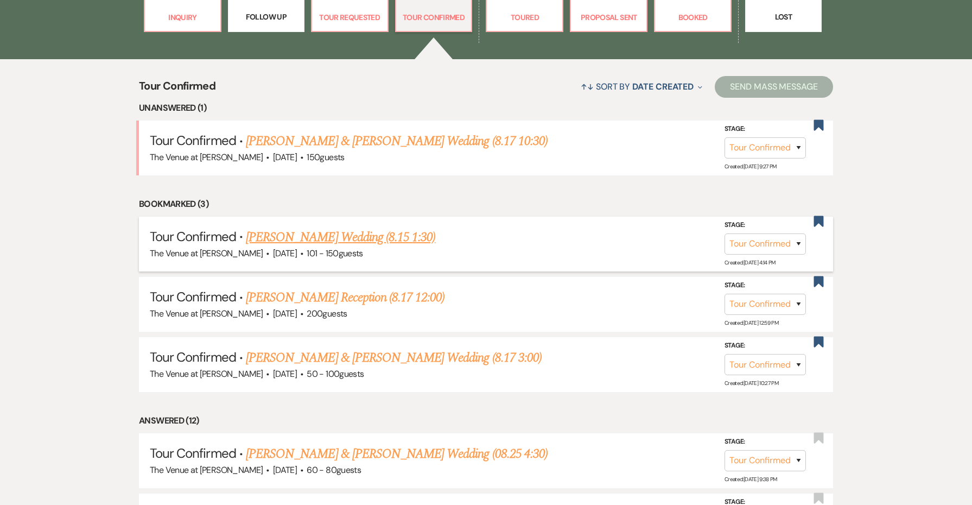
click at [343, 229] on link "[PERSON_NAME] Wedding (8.15 1:30)" at bounding box center [340, 237] width 189 height 20
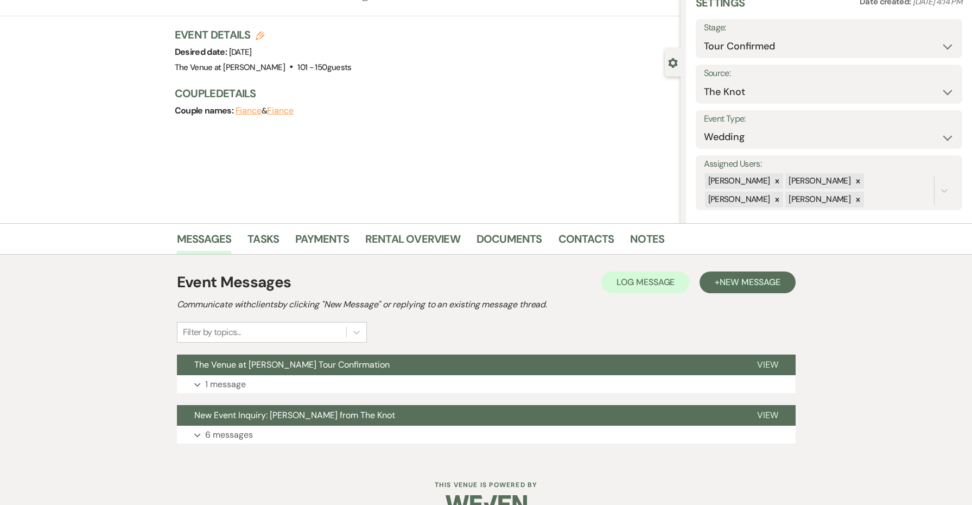
scroll to position [60, 0]
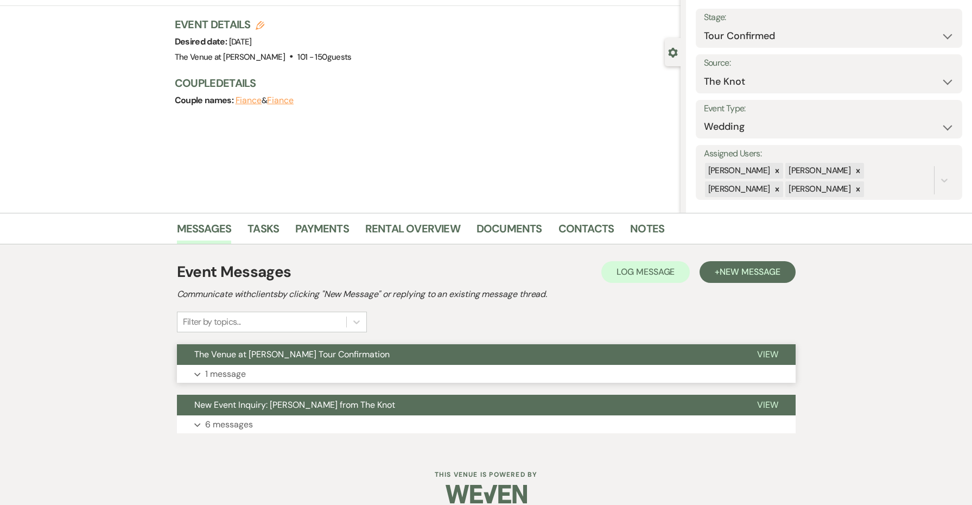
click at [426, 359] on button "The Venue at [PERSON_NAME] Tour Confirmation" at bounding box center [458, 354] width 563 height 21
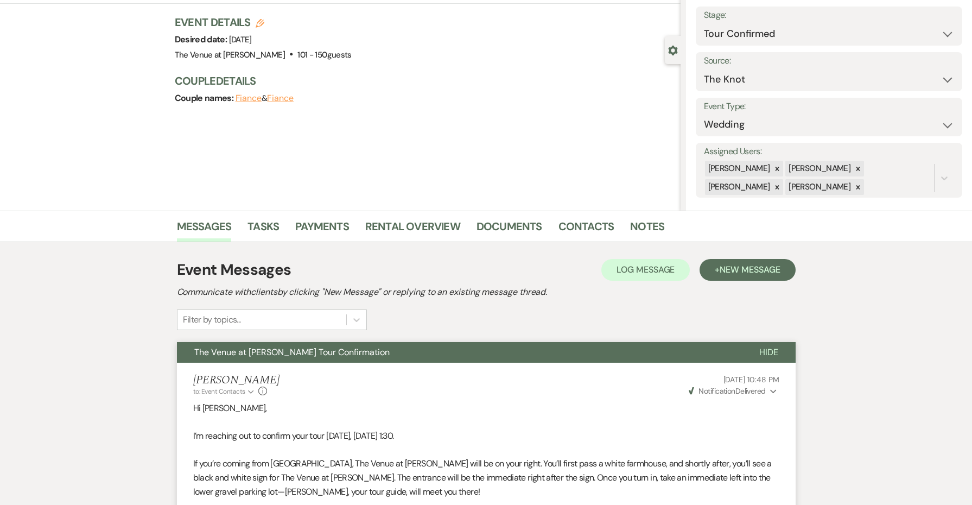
scroll to position [58, 0]
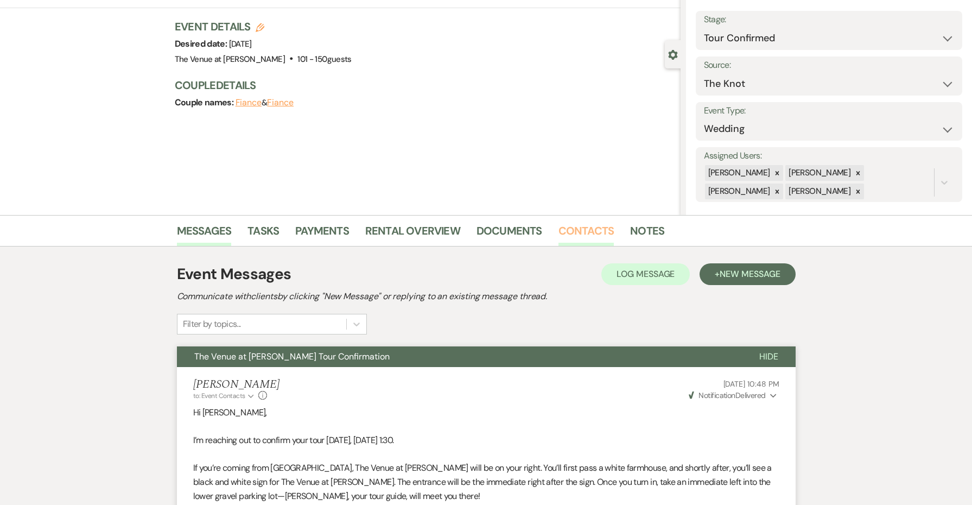
click at [596, 229] on link "Contacts" at bounding box center [586, 234] width 56 height 24
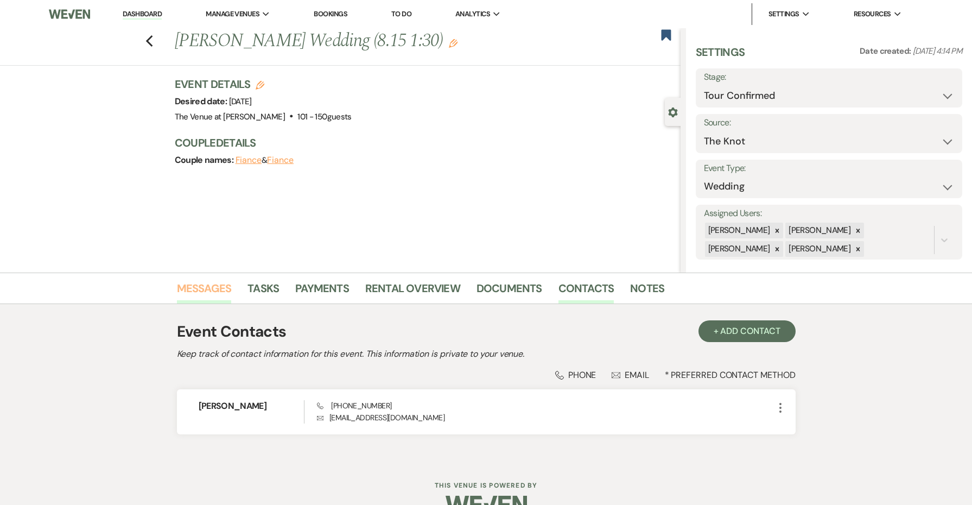
click at [228, 289] on link "Messages" at bounding box center [204, 291] width 55 height 24
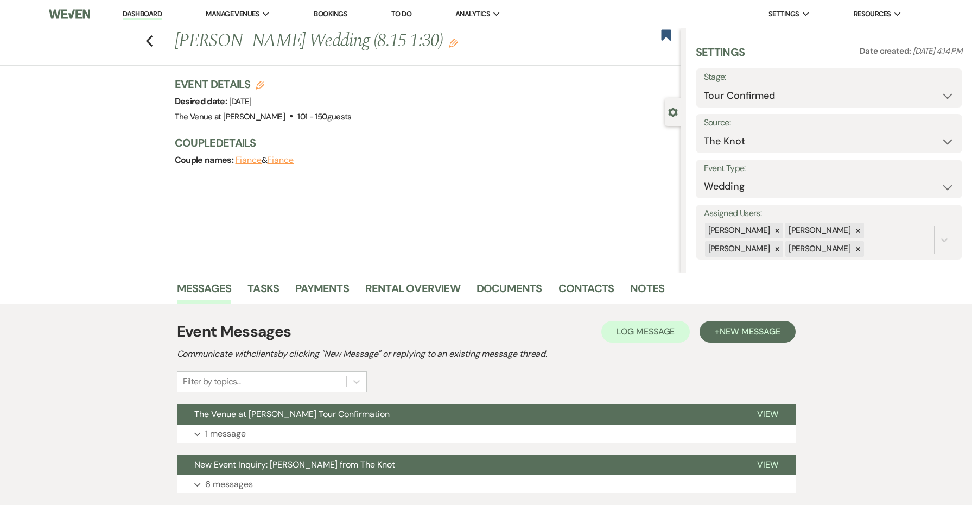
click at [154, 7] on li "Dashboard" at bounding box center [142, 14] width 50 height 22
click at [154, 10] on link "Dashboard" at bounding box center [142, 14] width 39 height 10
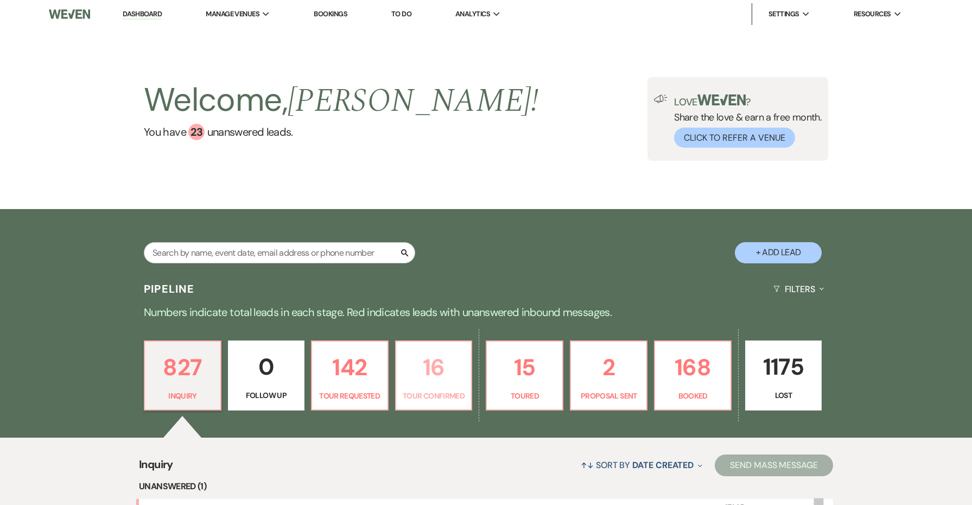
click at [438, 382] on p "16" at bounding box center [434, 367] width 62 height 36
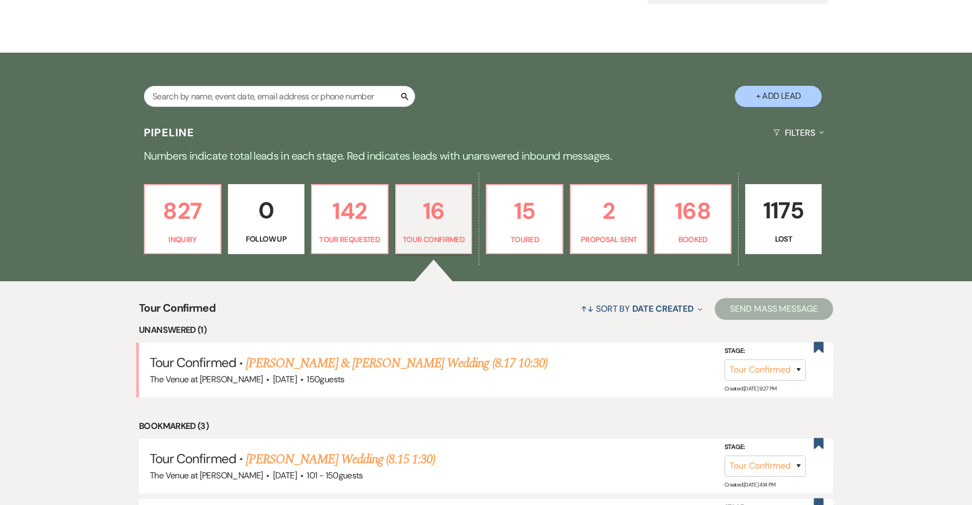
scroll to position [156, 0]
click at [272, 100] on input "text" at bounding box center [279, 96] width 271 height 21
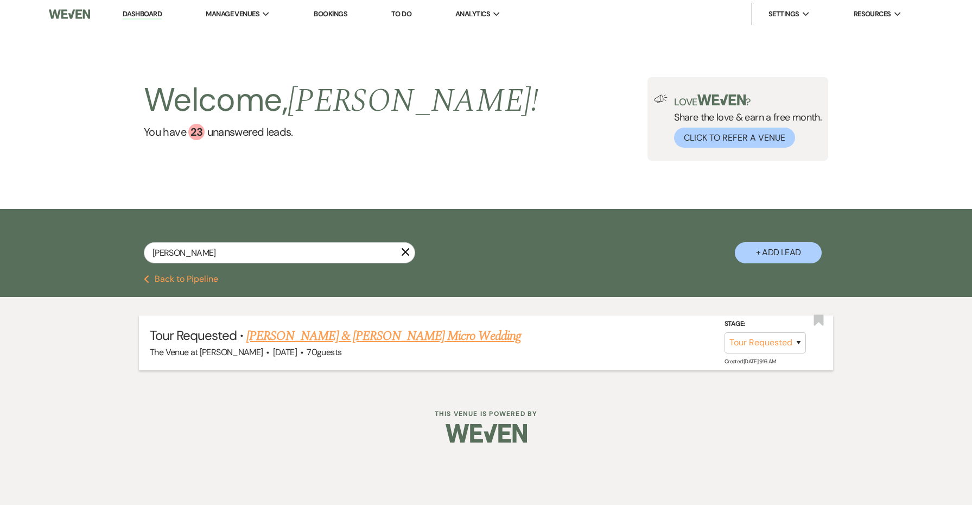
click at [766, 353] on div "Stage: Inquiry Follow Up Tour Requested Tour Confirmed Toured Proposal Sent Boo…" at bounding box center [770, 342] width 92 height 49
click at [790, 339] on button "Save" at bounding box center [784, 342] width 54 height 22
click at [479, 333] on link "[PERSON_NAME] & [PERSON_NAME] Micro Wedding" at bounding box center [383, 336] width 275 height 20
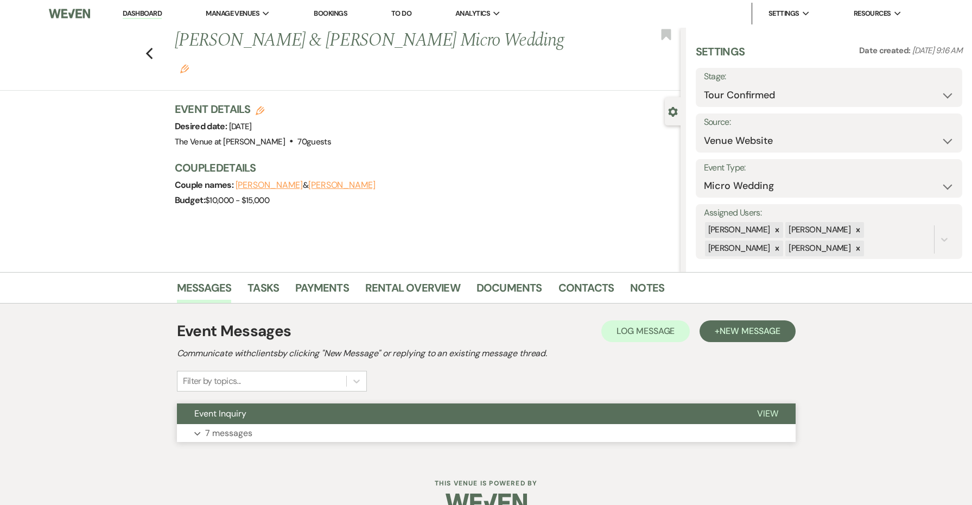
click at [441, 430] on button "Expand 7 messages" at bounding box center [486, 433] width 618 height 18
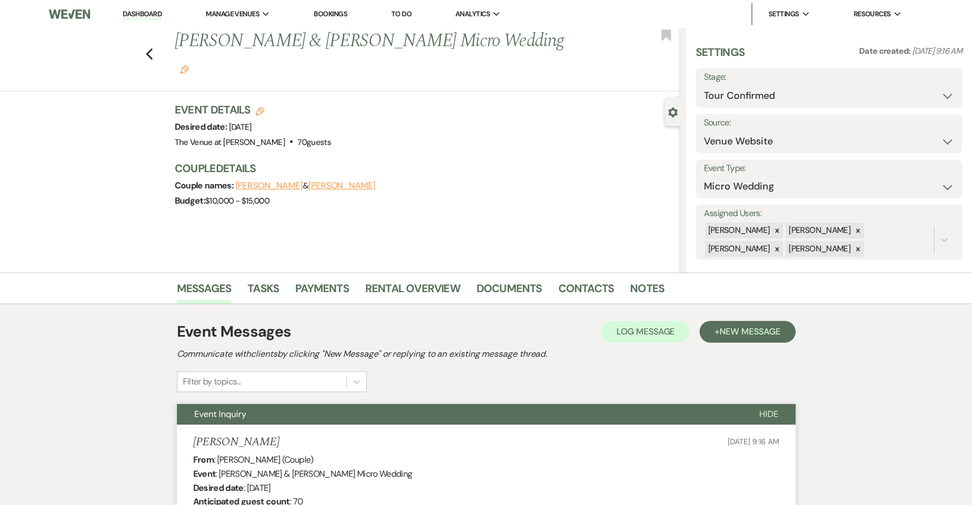
click at [189, 65] on icon "Edit" at bounding box center [184, 69] width 9 height 9
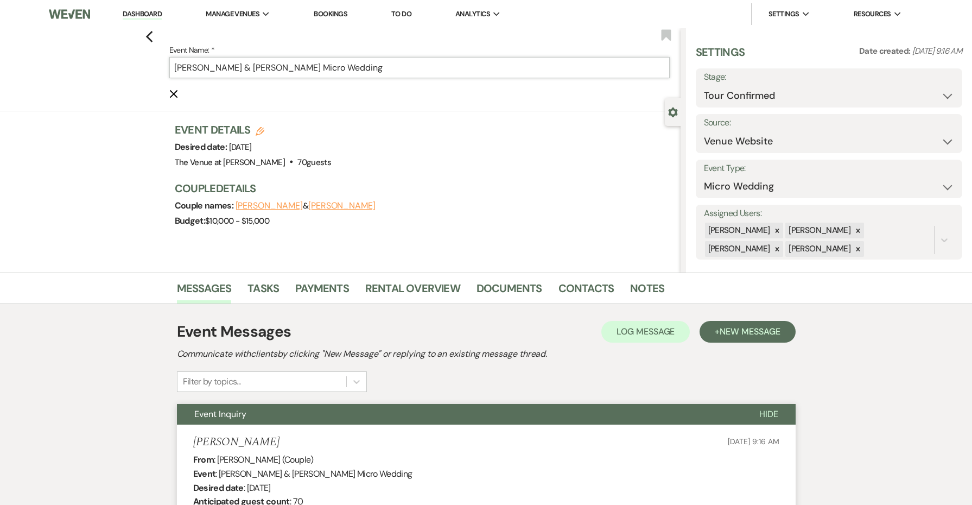
click at [513, 71] on input "[PERSON_NAME] & [PERSON_NAME] Micro Wedding" at bounding box center [419, 67] width 500 height 21
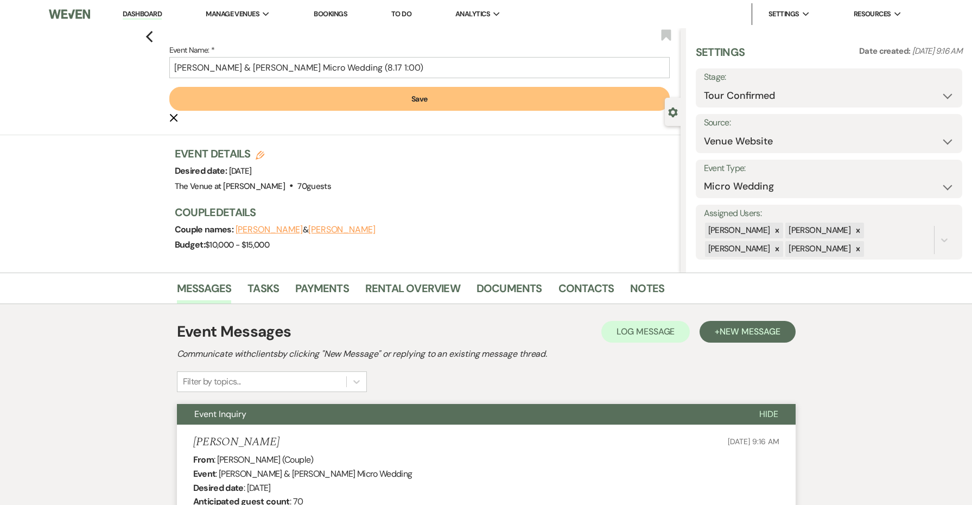
click at [532, 91] on button "Save" at bounding box center [419, 99] width 500 height 24
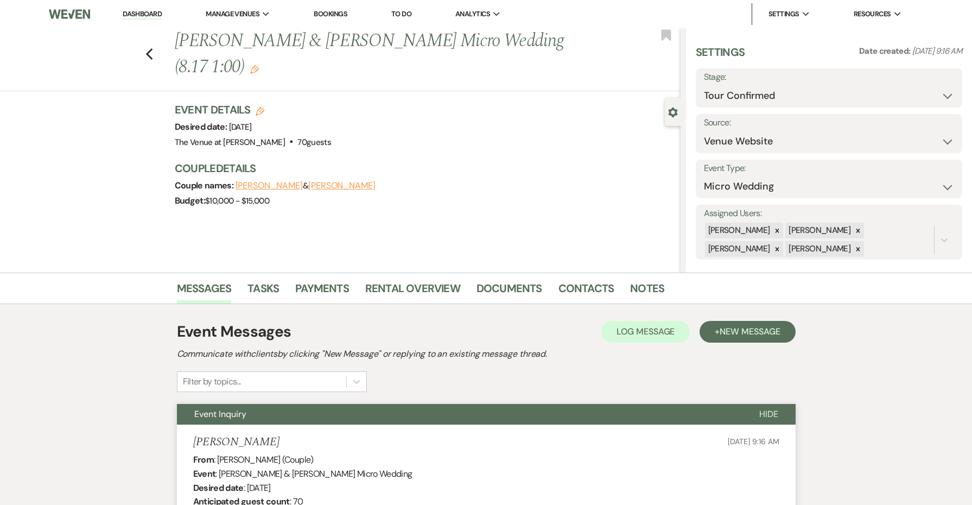
click at [605, 409] on button "Event Inquiry" at bounding box center [459, 414] width 565 height 21
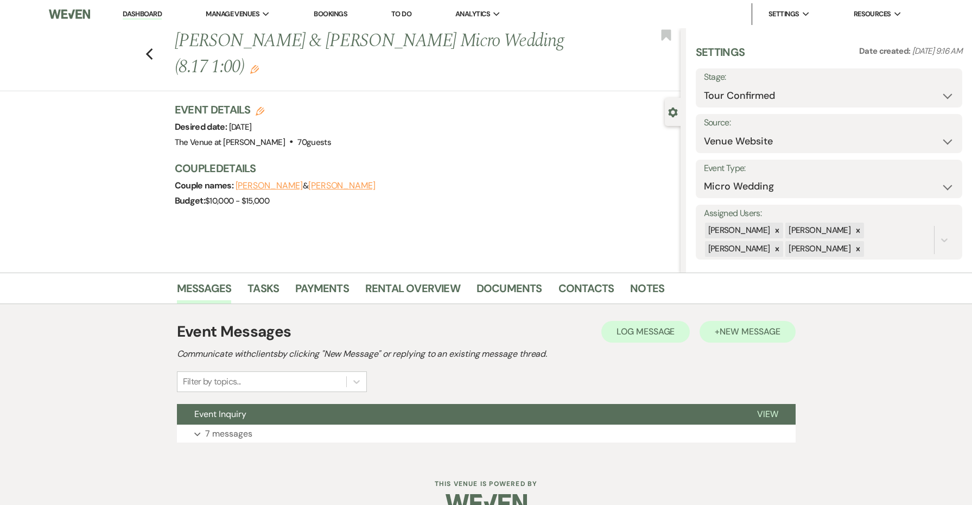
click at [760, 325] on button "+ New Message" at bounding box center [746, 332] width 95 height 22
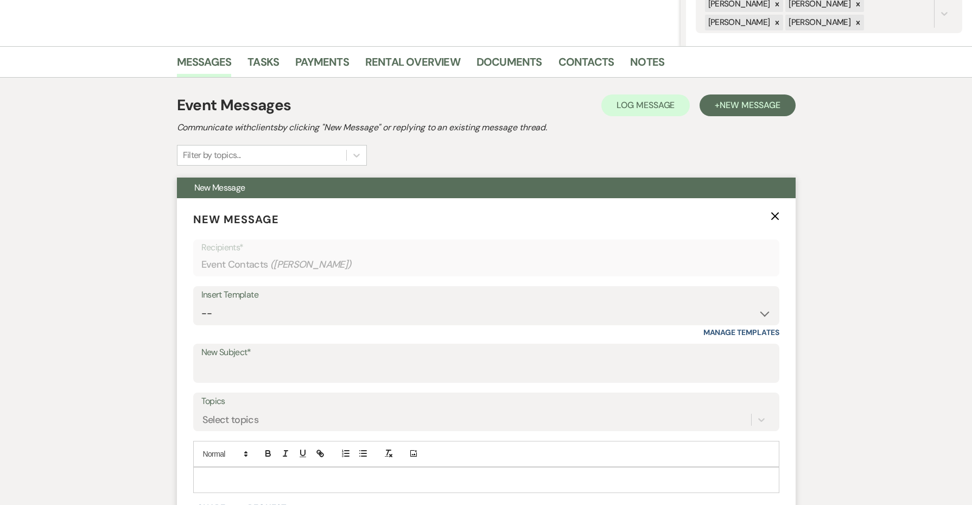
scroll to position [264, 0]
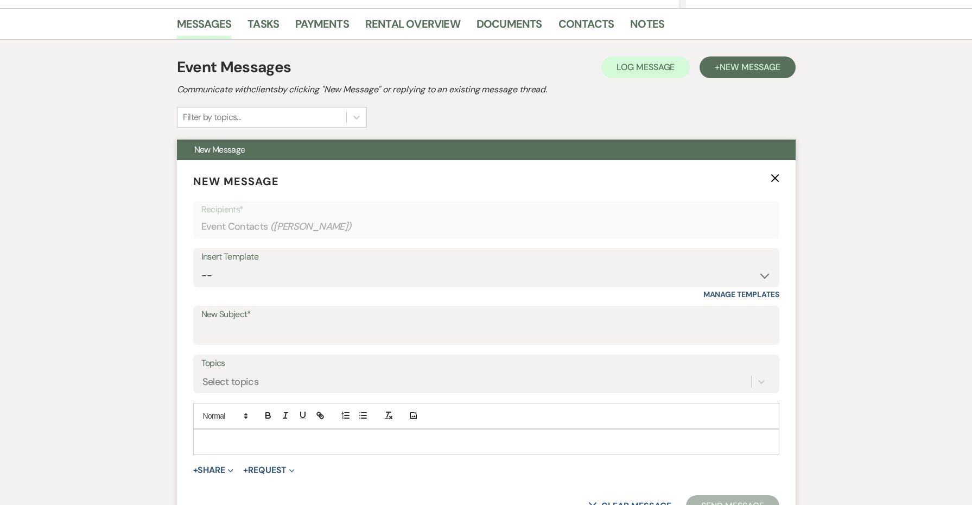
click at [310, 243] on form "New Message X Recipients* Event Contacts ( [PERSON_NAME] ) Insert Template -- W…" at bounding box center [486, 345] width 618 height 370
click at [307, 258] on div "Insert Template" at bounding box center [486, 257] width 570 height 16
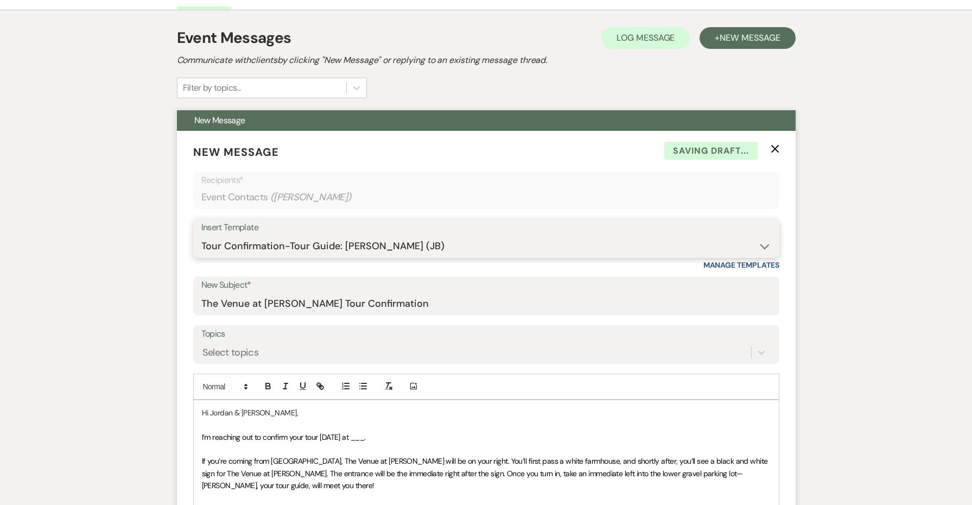
scroll to position [324, 0]
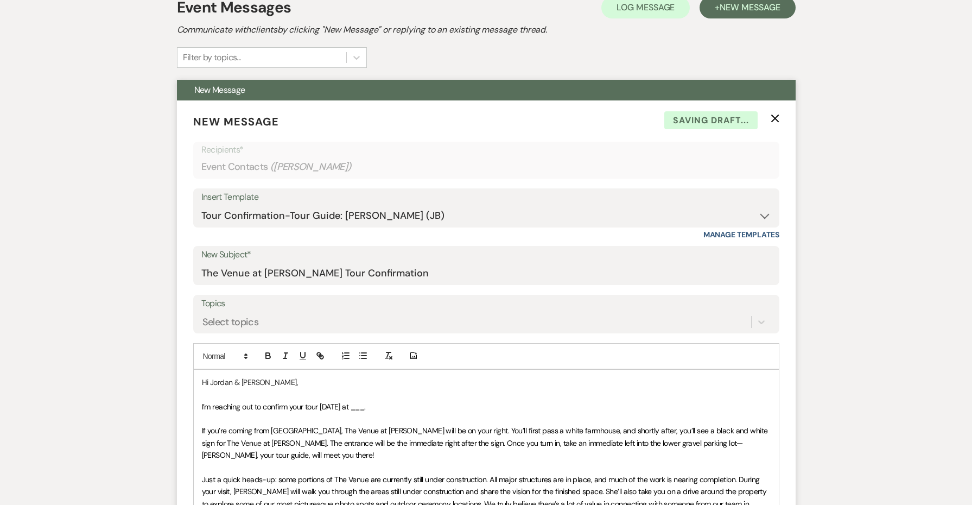
click at [329, 401] on span "I’m reaching out to confirm your tour [DATE] at ___." at bounding box center [284, 406] width 164 height 10
click at [356, 412] on p at bounding box center [486, 418] width 569 height 12
click at [356, 403] on span "I’m reaching out to confirm your tour [DATE] at ___." at bounding box center [284, 406] width 164 height 10
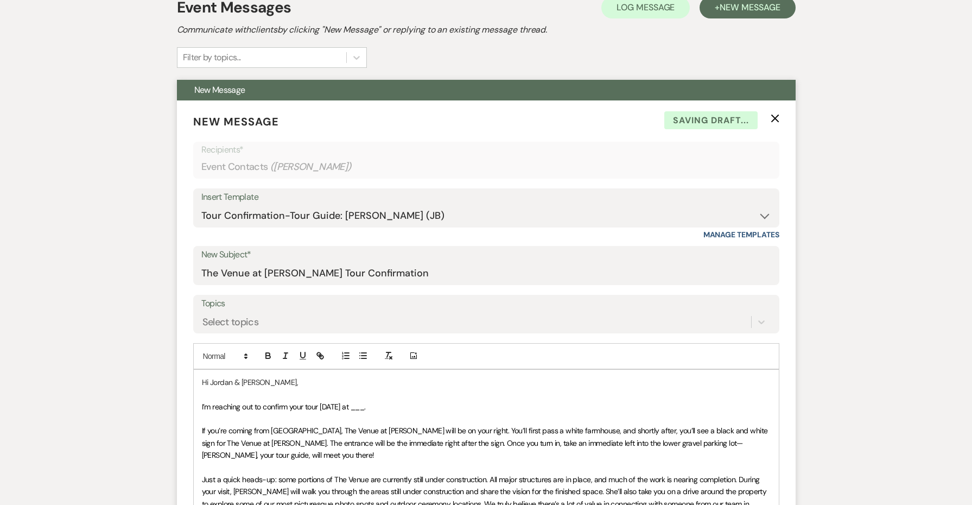
click at [356, 403] on span "I’m reaching out to confirm your tour [DATE] at ___." at bounding box center [284, 406] width 164 height 10
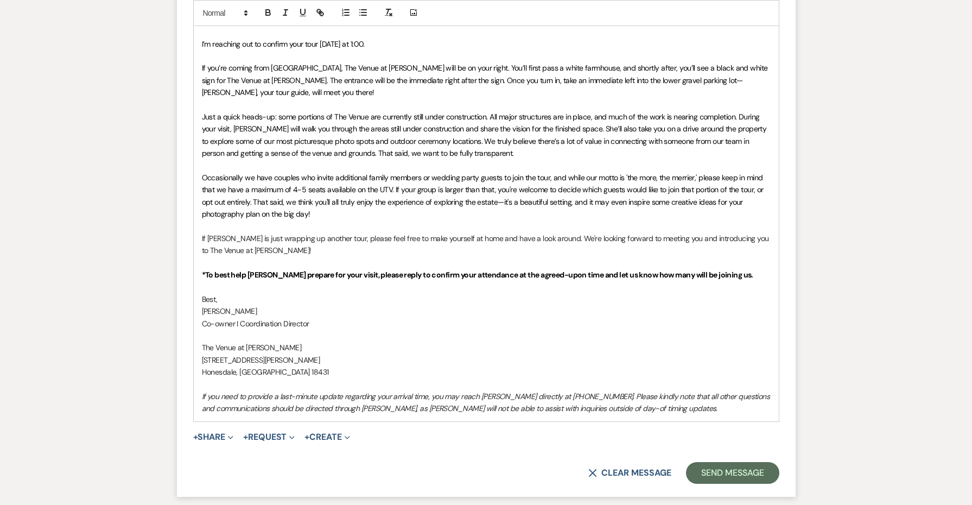
scroll to position [713, 0]
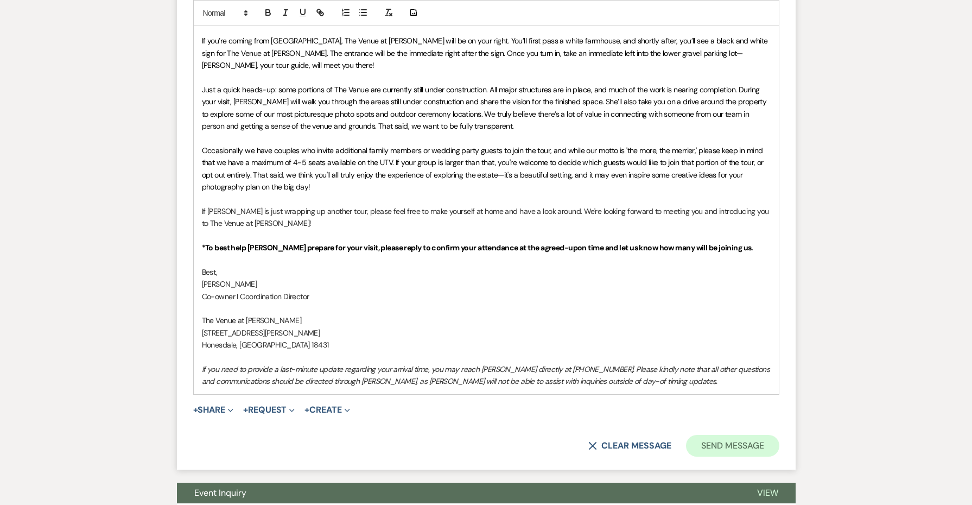
click at [741, 439] on button "Send Message" at bounding box center [732, 446] width 93 height 22
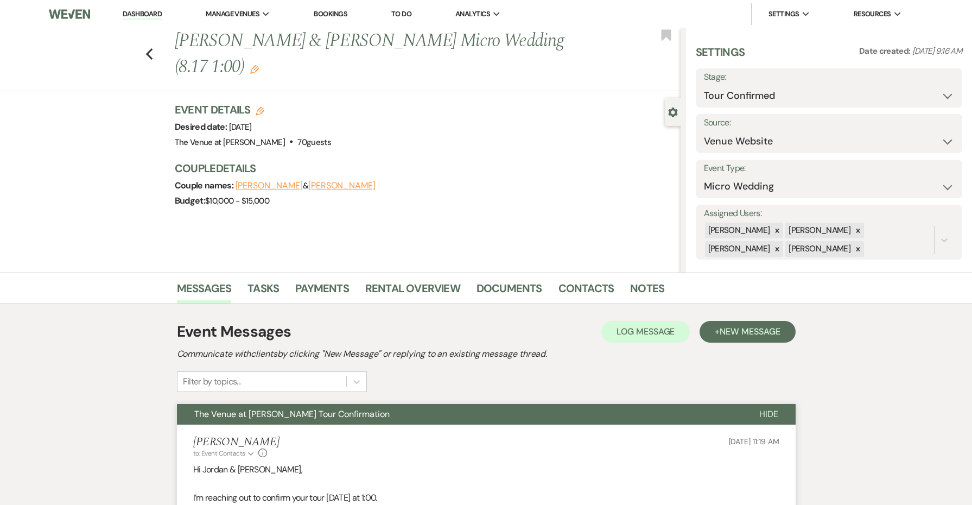
scroll to position [0, 0]
click at [666, 33] on use "button" at bounding box center [666, 34] width 10 height 11
click at [132, 7] on li "Dashboard" at bounding box center [142, 14] width 50 height 22
click at [132, 16] on link "Dashboard" at bounding box center [142, 14] width 39 height 10
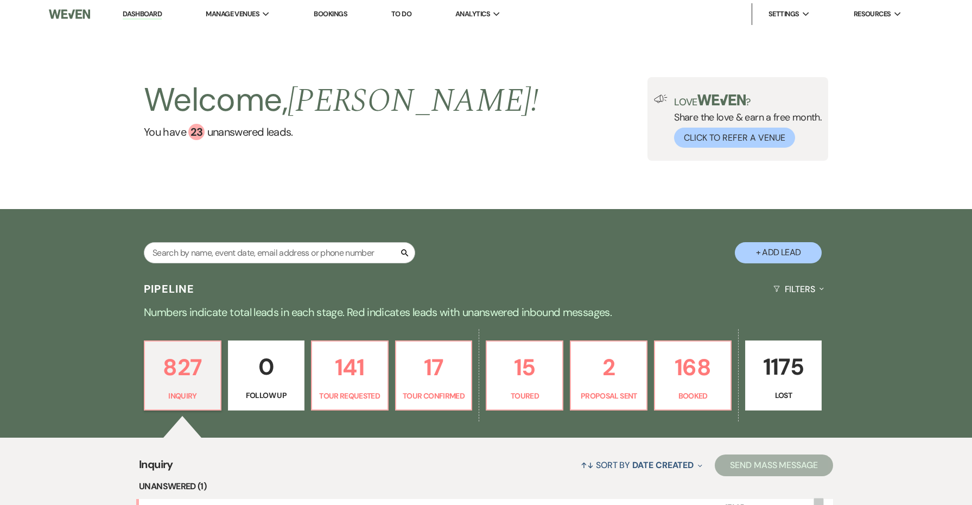
click at [151, 48] on div "Welcome, [PERSON_NAME] ! You have 23 unanswered lead s . Love ? Share the love …" at bounding box center [486, 118] width 972 height 181
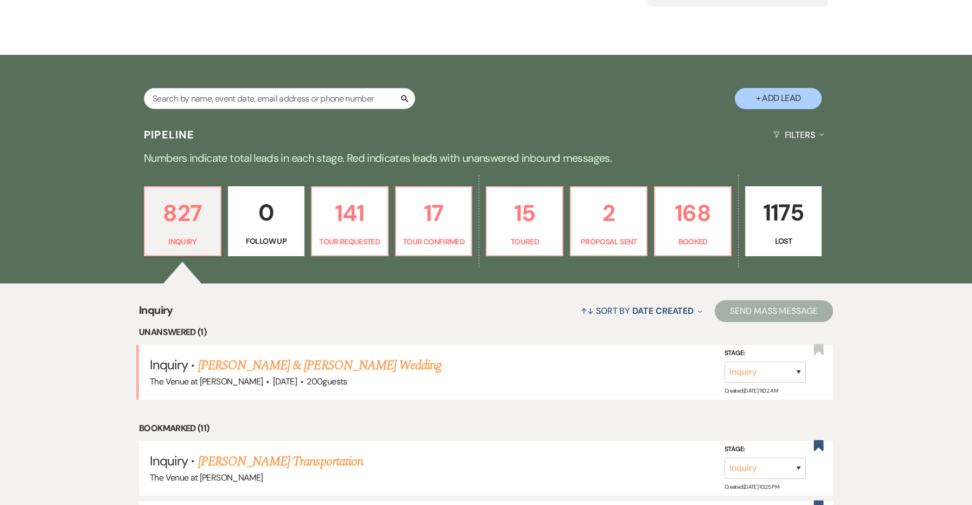
scroll to position [208, 0]
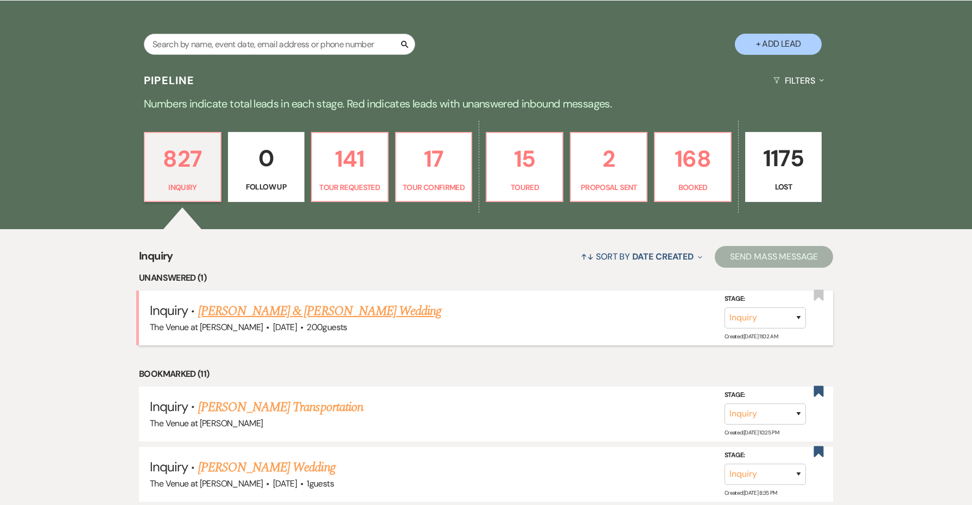
click at [295, 310] on link "[PERSON_NAME] & [PERSON_NAME] Wedding" at bounding box center [319, 311] width 243 height 20
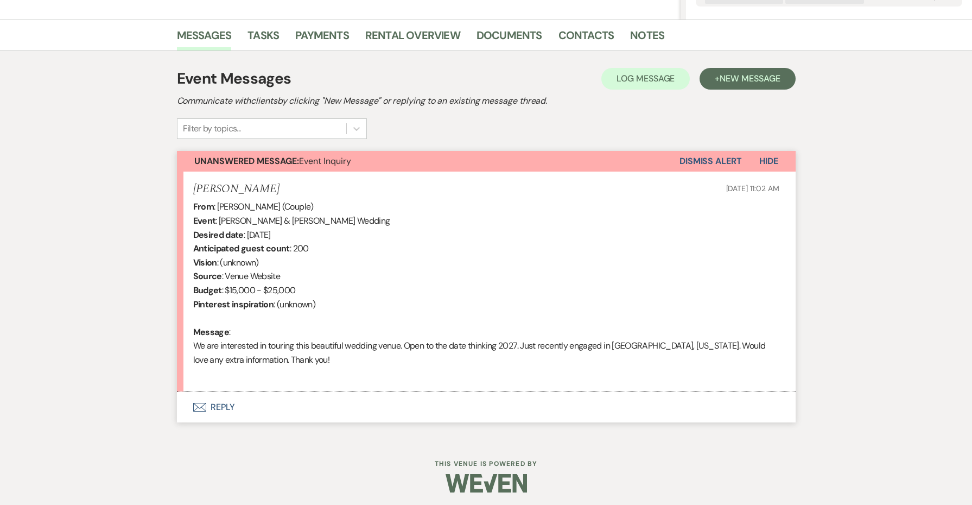
scroll to position [252, 0]
click at [224, 404] on button "Envelope Reply" at bounding box center [486, 408] width 618 height 30
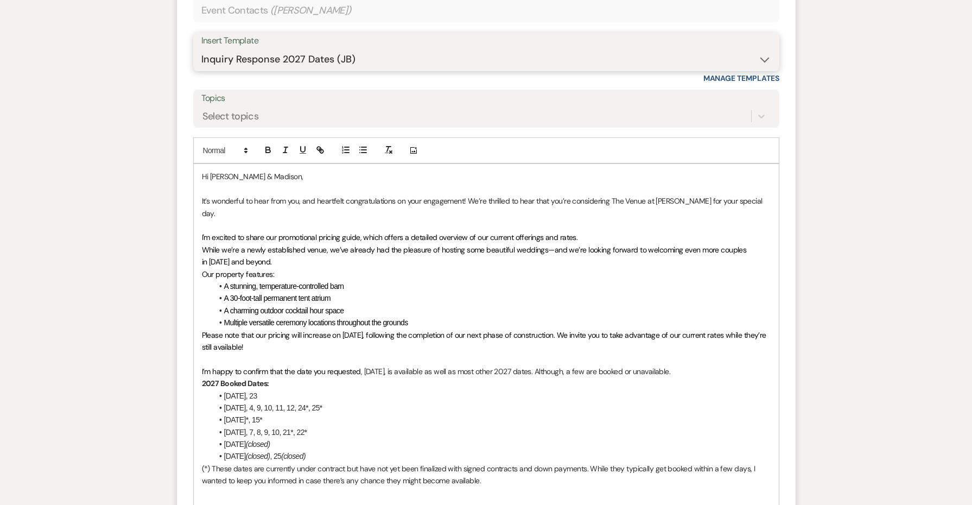
scroll to position [816, 0]
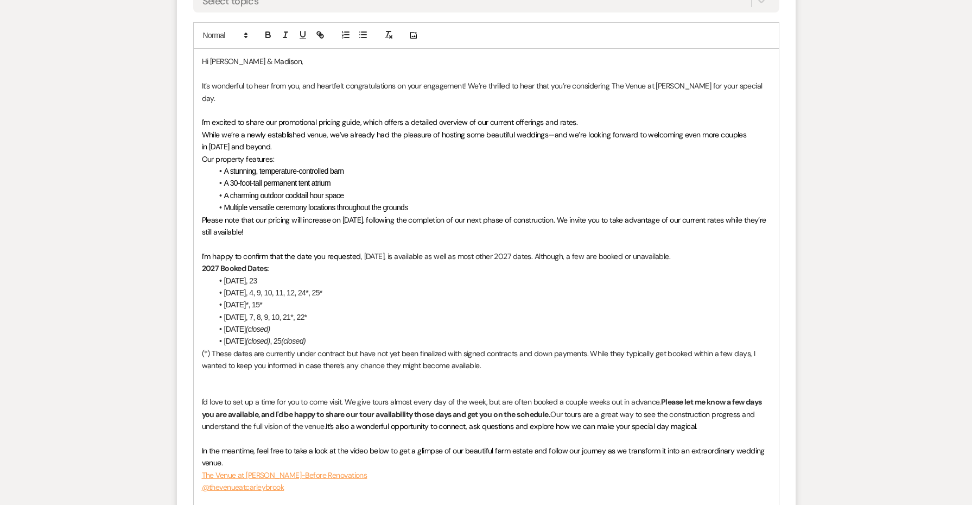
click at [295, 251] on span "I’m happy to confirm that the date you requested" at bounding box center [281, 256] width 159 height 10
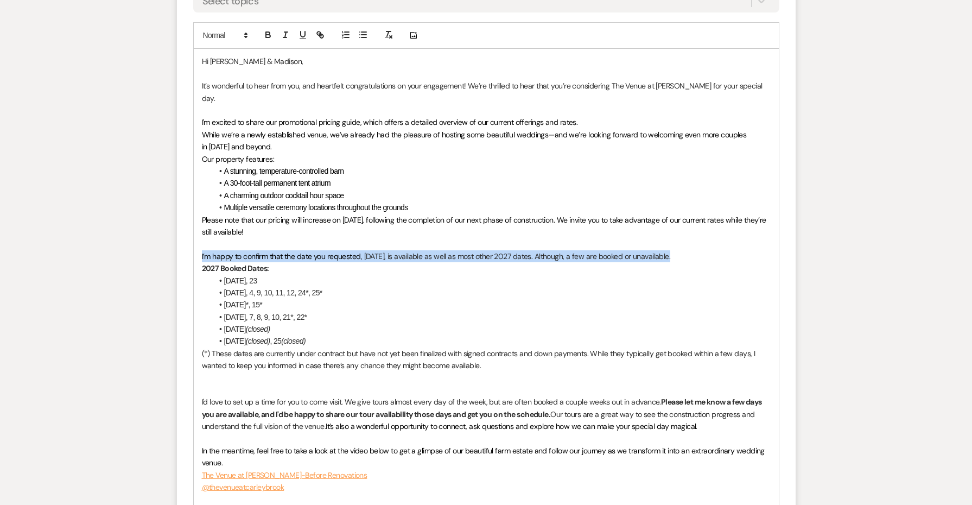
click at [295, 251] on span "I’m happy to confirm that the date you requested" at bounding box center [281, 256] width 159 height 10
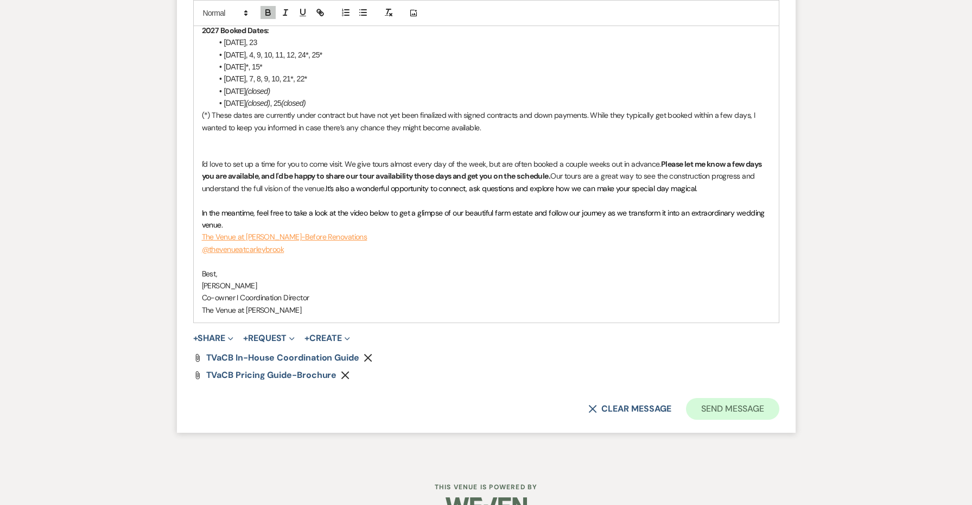
click at [705, 398] on button "Send Message" at bounding box center [732, 409] width 93 height 22
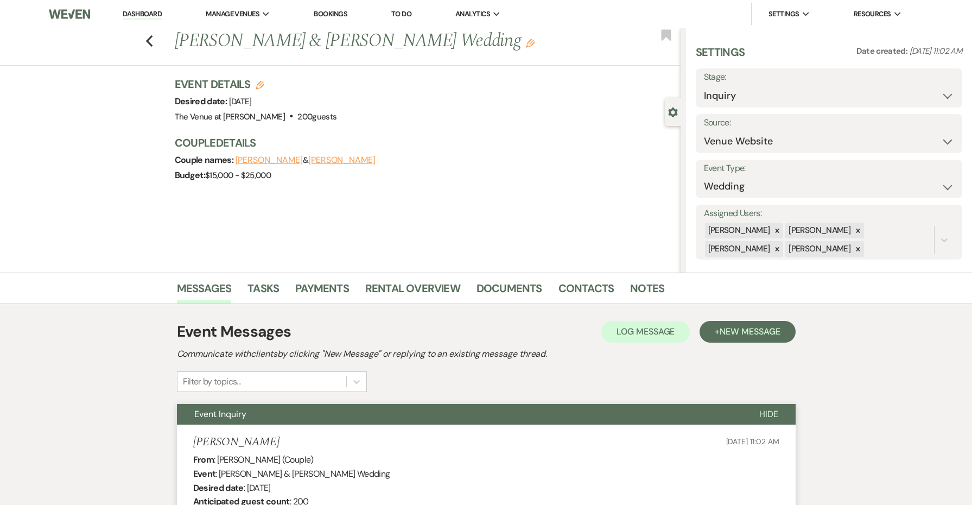
scroll to position [0, 0]
click at [154, 37] on div "Previous [PERSON_NAME] & [PERSON_NAME] Wedding Edit Bookmark" at bounding box center [338, 46] width 686 height 37
click at [150, 39] on use "button" at bounding box center [148, 41] width 7 height 12
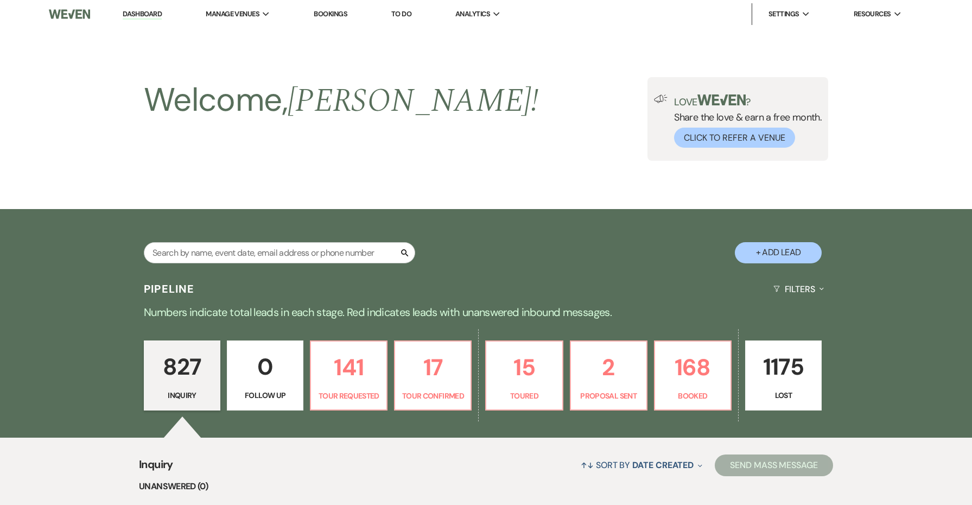
scroll to position [208, 0]
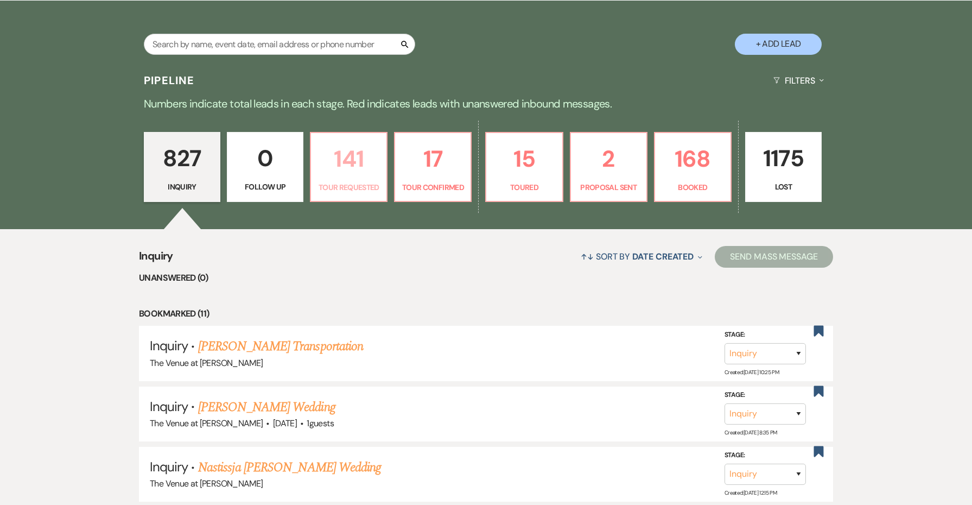
click at [358, 179] on link "141 Tour Requested" at bounding box center [349, 167] width 78 height 71
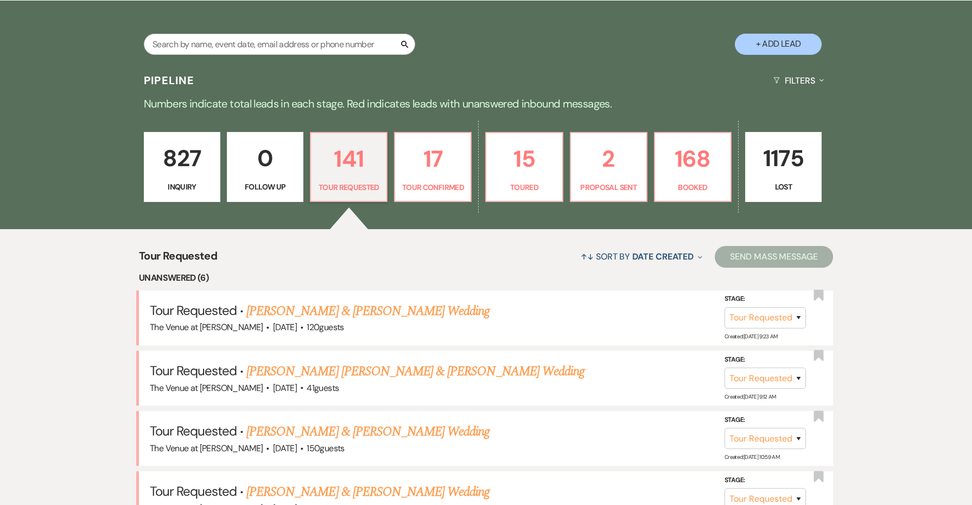
click at [498, 173] on p "15" at bounding box center [524, 159] width 62 height 36
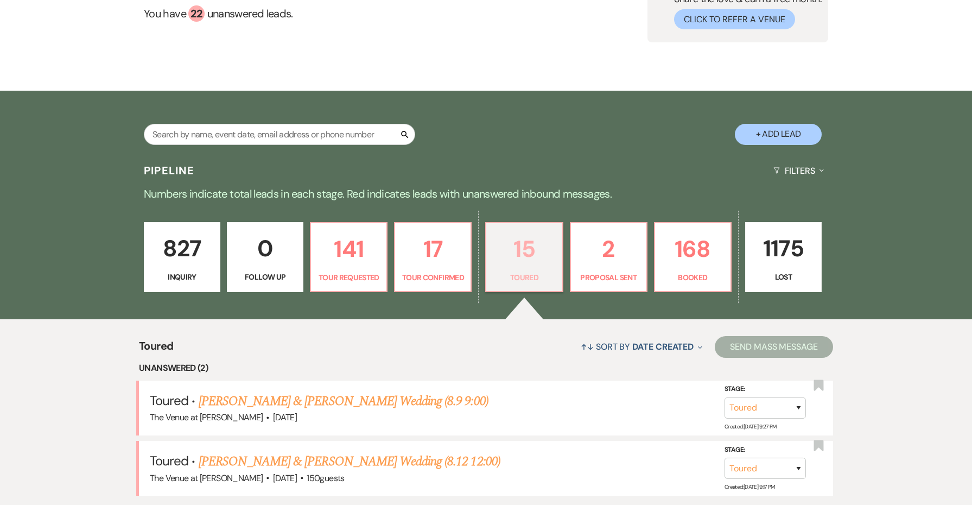
scroll to position [240, 0]
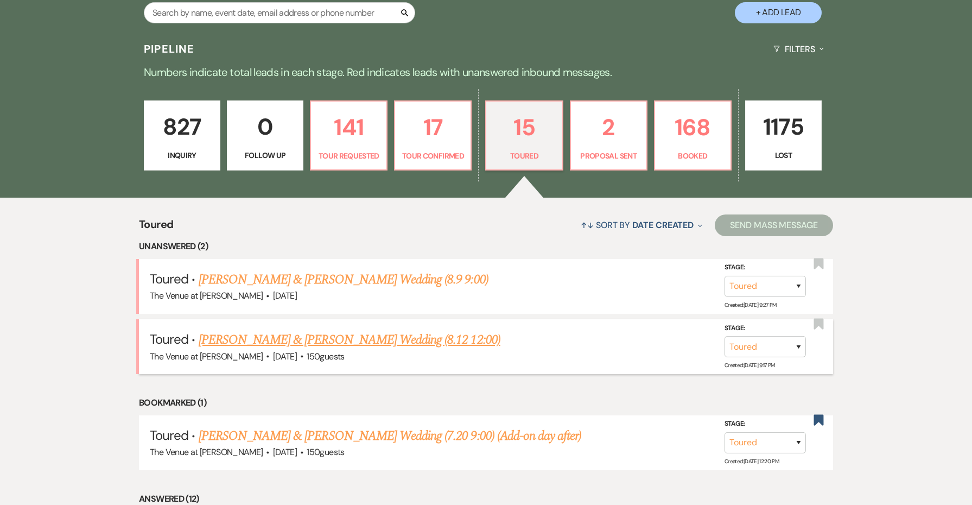
click at [404, 334] on link "[PERSON_NAME] & [PERSON_NAME] Wedding (8.12 12:00)" at bounding box center [350, 340] width 302 height 20
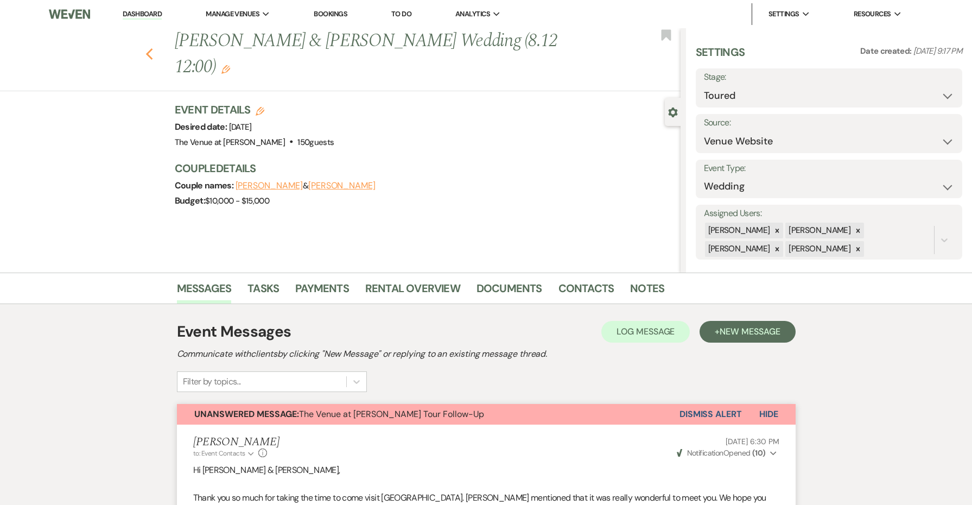
click at [149, 48] on icon "Previous" at bounding box center [149, 54] width 8 height 13
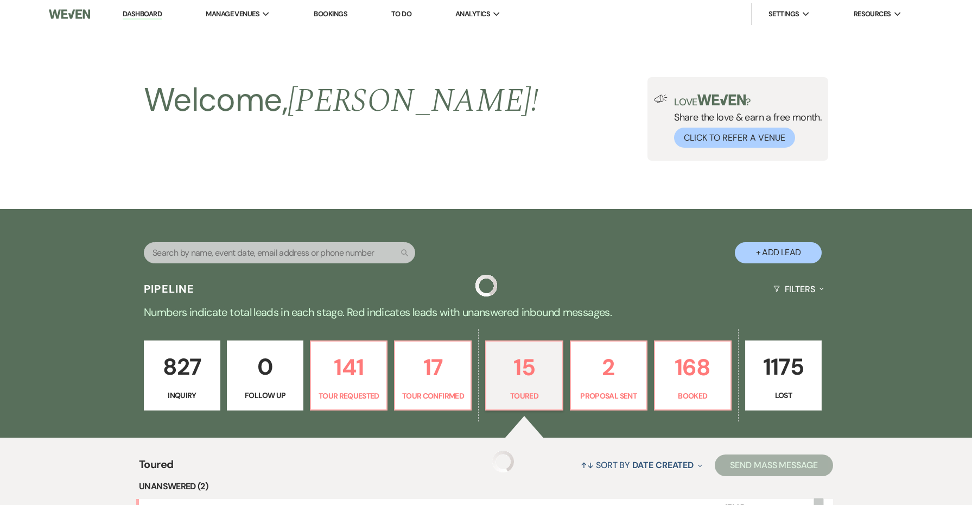
scroll to position [240, 0]
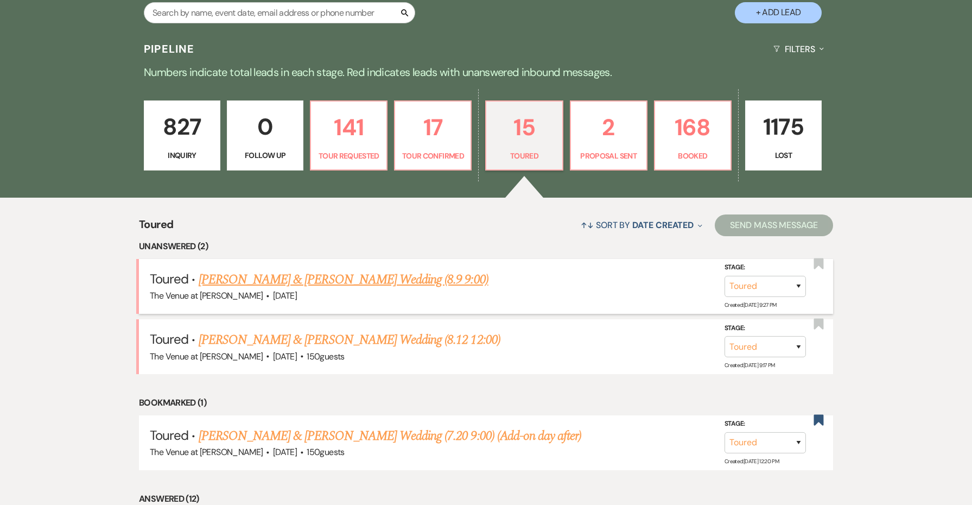
click at [355, 289] on div "The Venue at [PERSON_NAME] · [DATE]" at bounding box center [486, 296] width 672 height 14
click at [355, 278] on link "[PERSON_NAME] & [PERSON_NAME] Wedding (8.9 9:00)" at bounding box center [344, 280] width 290 height 20
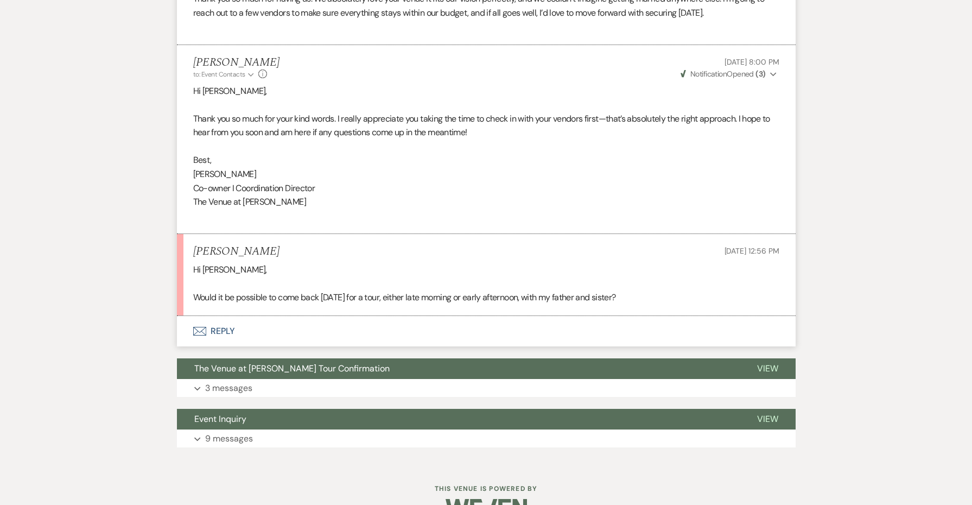
scroll to position [1474, 0]
click at [227, 316] on button "Envelope Reply" at bounding box center [486, 331] width 618 height 30
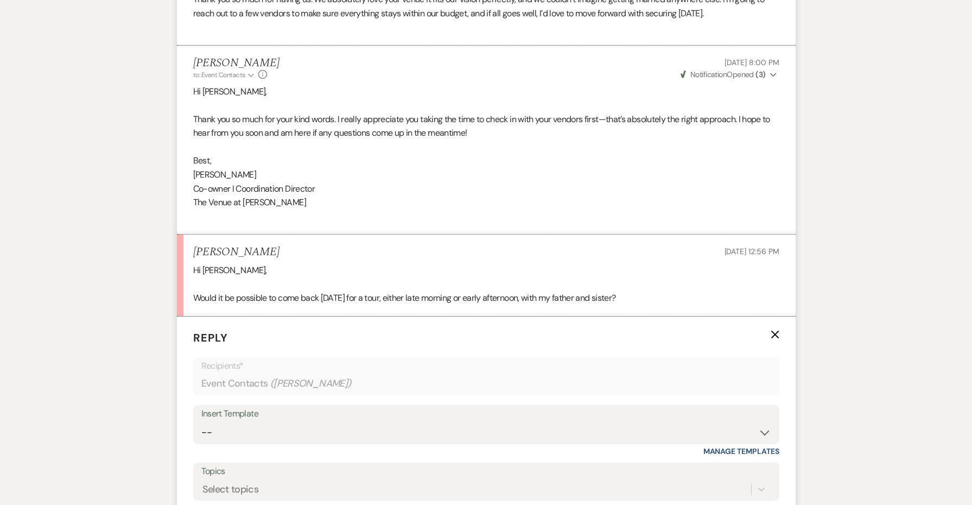
scroll to position [1670, 0]
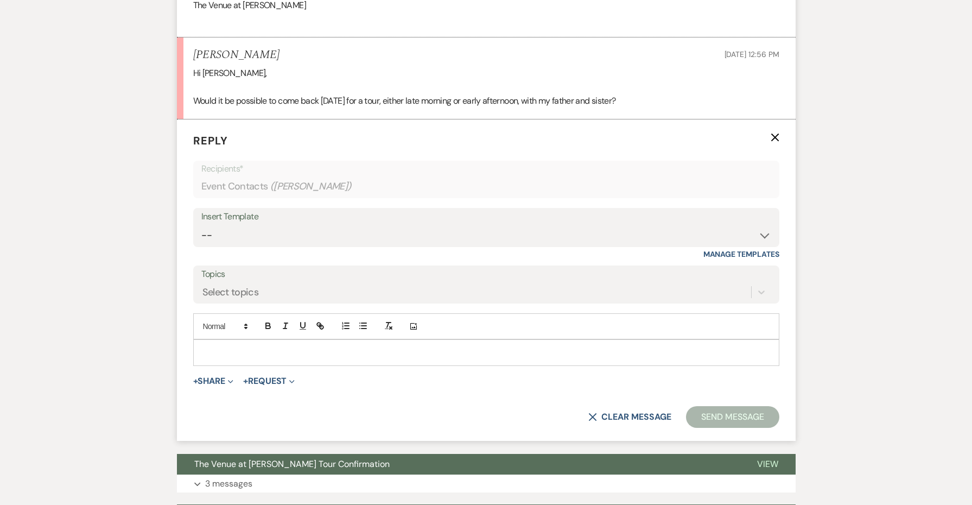
click at [263, 346] on p at bounding box center [486, 352] width 569 height 12
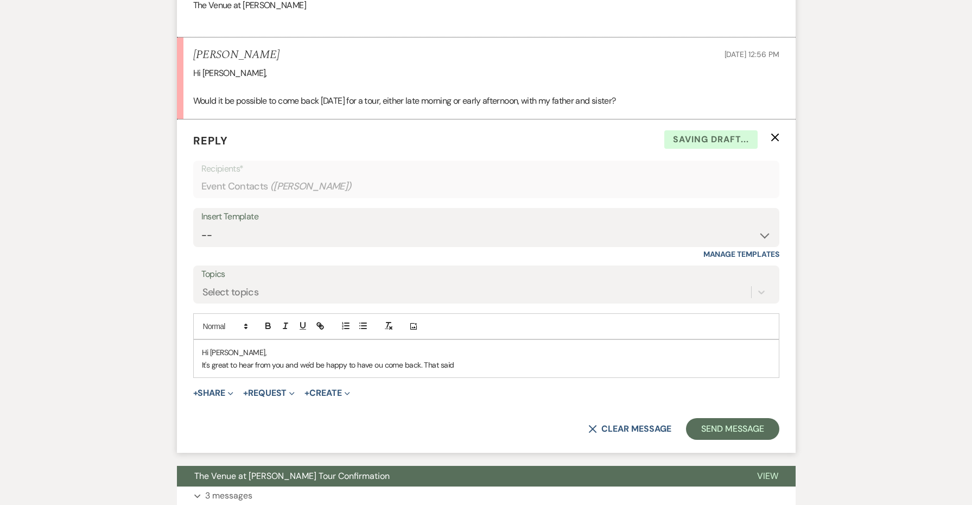
click at [375, 359] on p "It's great to hear from you and we'd be happy to have ou come back. That said" at bounding box center [486, 365] width 569 height 12
click at [422, 359] on p "It's great to hear from you and we'd be happy to have you come back. That said" at bounding box center [486, 365] width 569 height 12
click at [602, 359] on p "It's great to hear from you and we'd be happy to have you come back with your f…" at bounding box center [486, 365] width 569 height 12
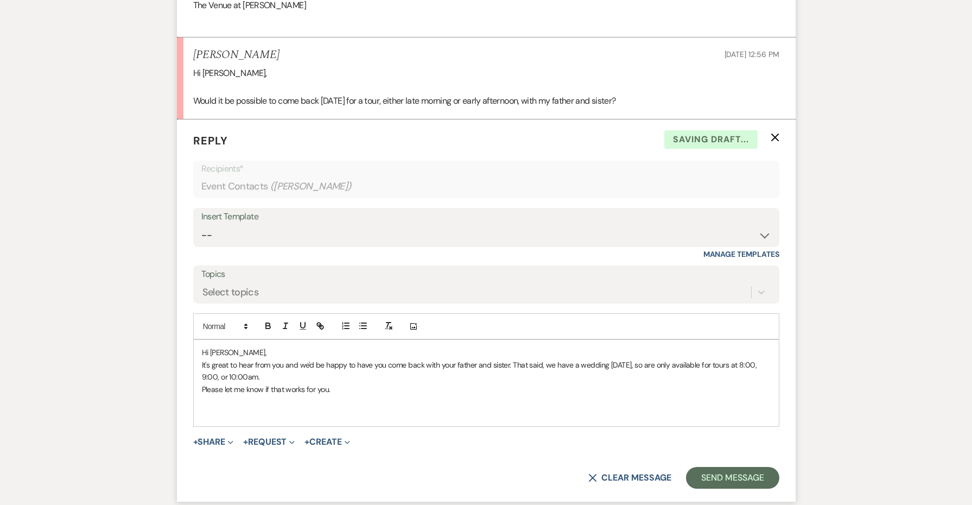
click at [531, 346] on p "Hi [PERSON_NAME]," at bounding box center [486, 352] width 569 height 12
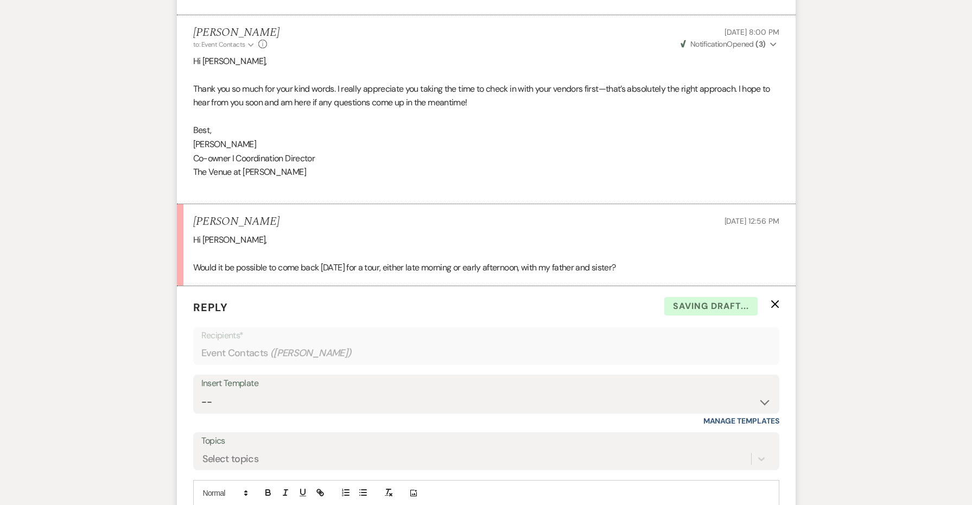
scroll to position [1503, 0]
copy div "Best, [PERSON_NAME] I Coordination Director The Venue at [PERSON_NAME]"
drag, startPoint x: 263, startPoint y: 148, endPoint x: 163, endPoint y: 110, distance: 106.1
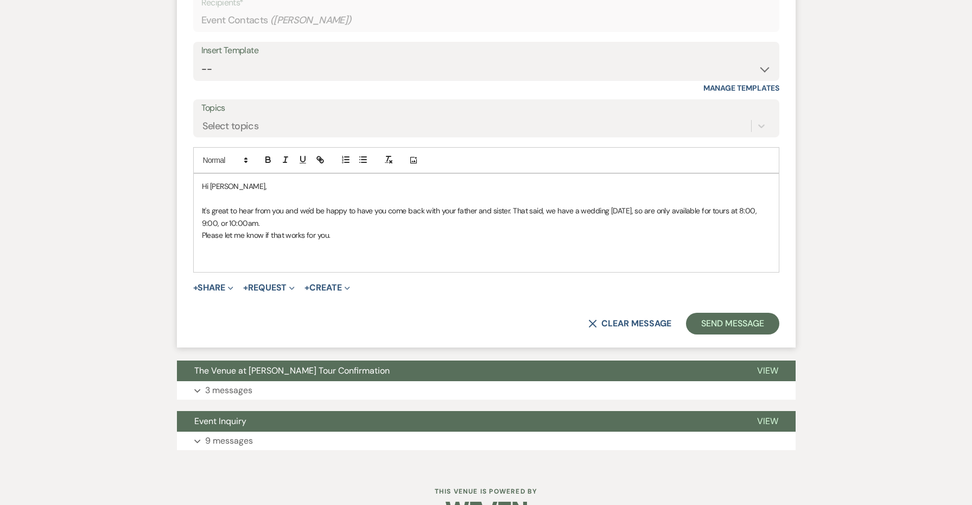
click at [279, 238] on div "Hi [PERSON_NAME], It's great to hear from you and we'd be happy to have you com…" at bounding box center [486, 223] width 585 height 98
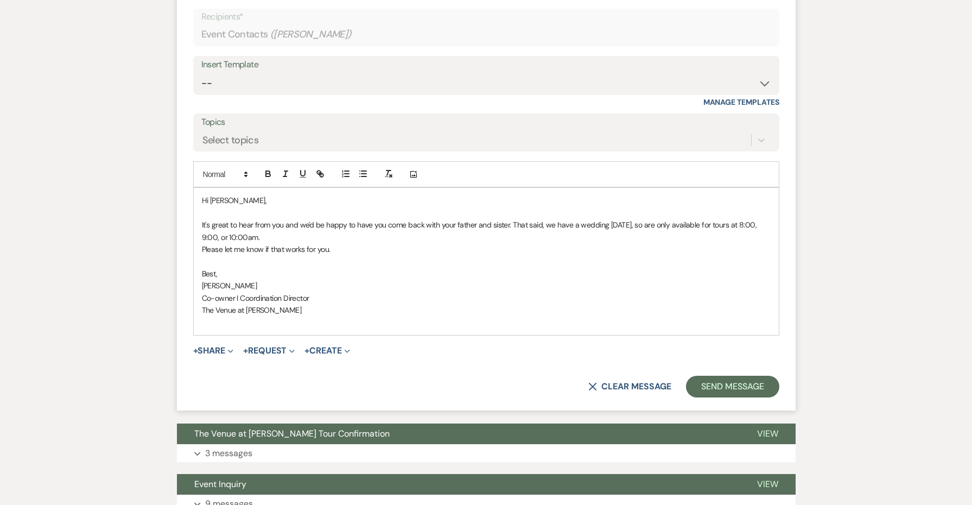
scroll to position [1821, 0]
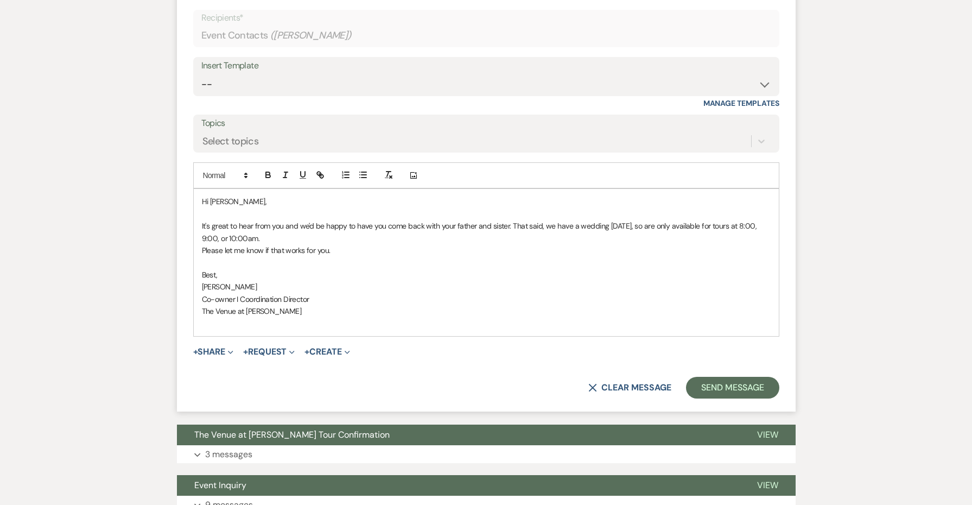
click at [352, 244] on p "Please let me know if that works for you." at bounding box center [486, 250] width 569 height 12
click at [349, 220] on p "It's great to hear from you and we'd be happy to have you come back with your f…" at bounding box center [486, 232] width 569 height 24
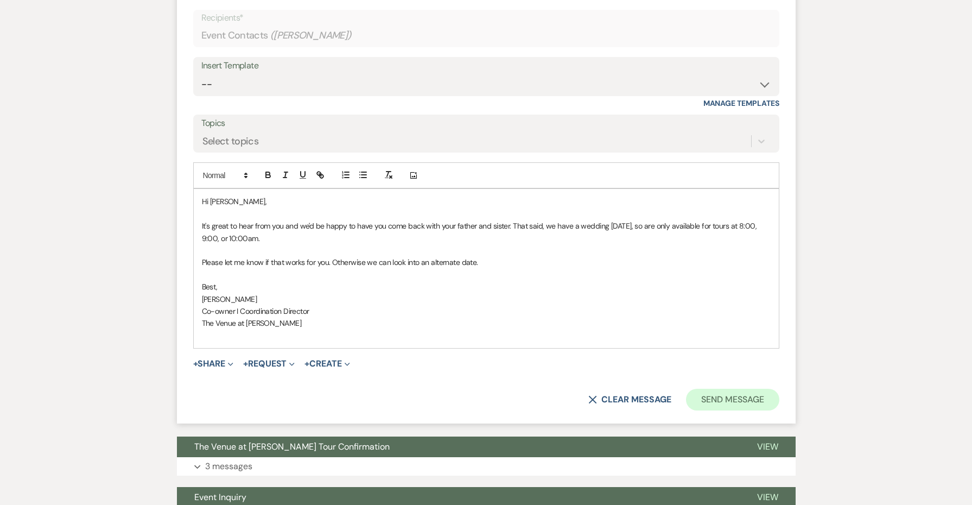
click at [712, 388] on button "Send Message" at bounding box center [732, 399] width 93 height 22
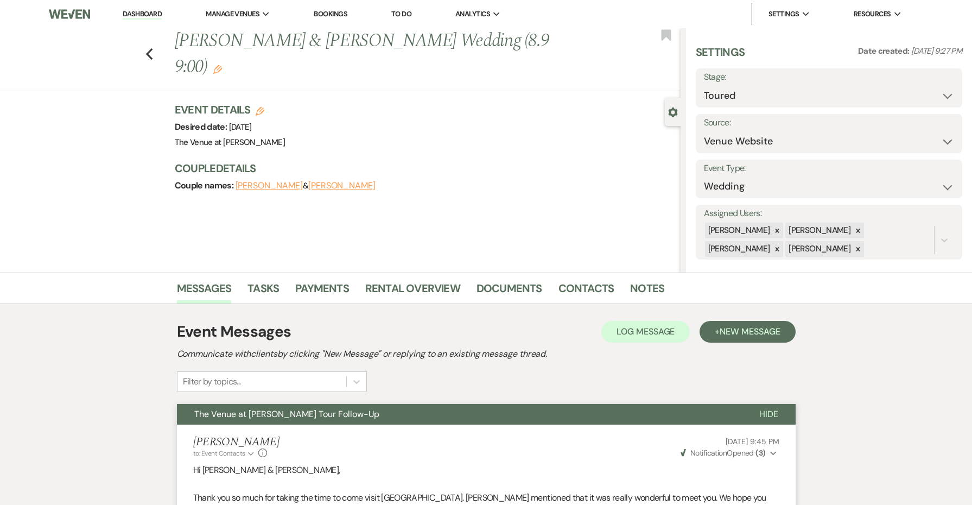
scroll to position [0, 0]
click at [158, 53] on div "Previous [PERSON_NAME] & [PERSON_NAME] Wedding (8.9 9:00) Edit Bookmark" at bounding box center [338, 59] width 686 height 63
click at [151, 52] on icon "Previous" at bounding box center [149, 54] width 8 height 13
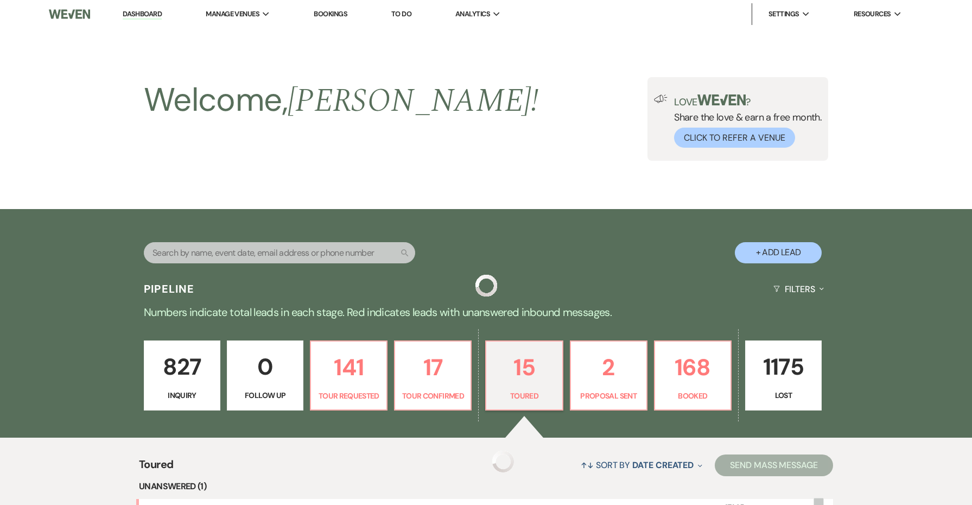
scroll to position [240, 0]
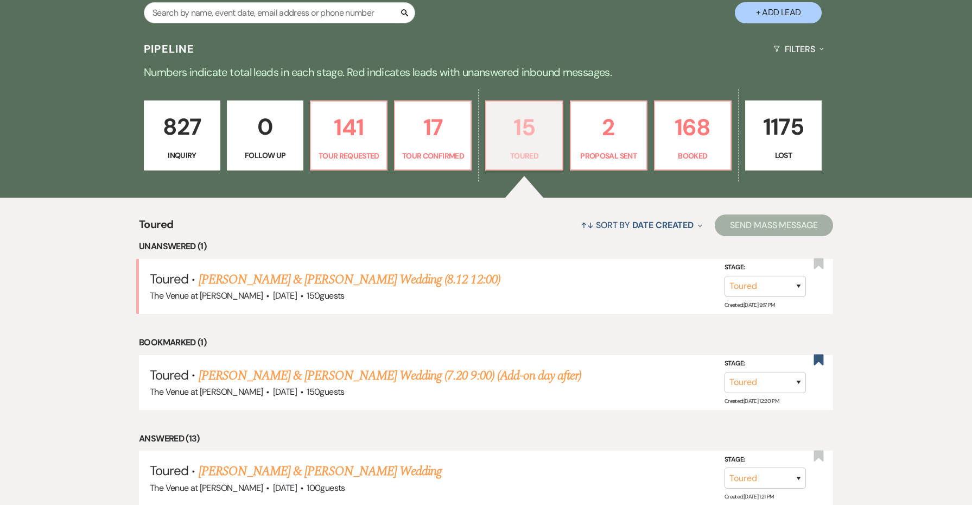
click at [521, 161] on p "Toured" at bounding box center [524, 156] width 62 height 12
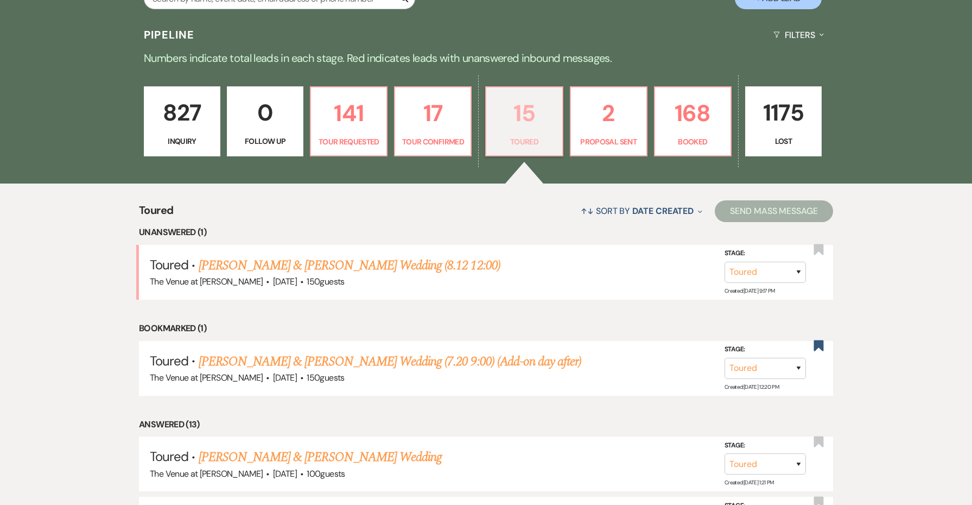
scroll to position [256, 0]
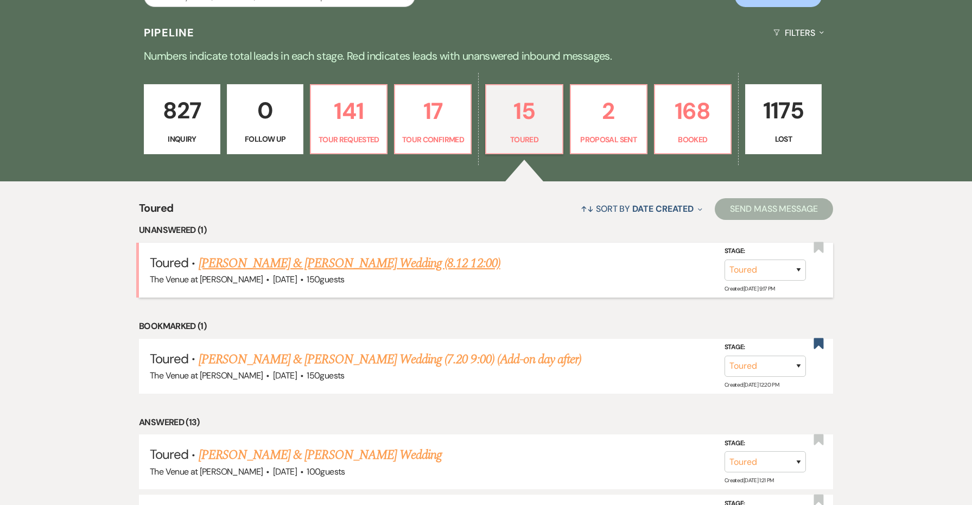
click at [389, 259] on link "[PERSON_NAME] & [PERSON_NAME] Wedding (8.12 12:00)" at bounding box center [350, 263] width 302 height 20
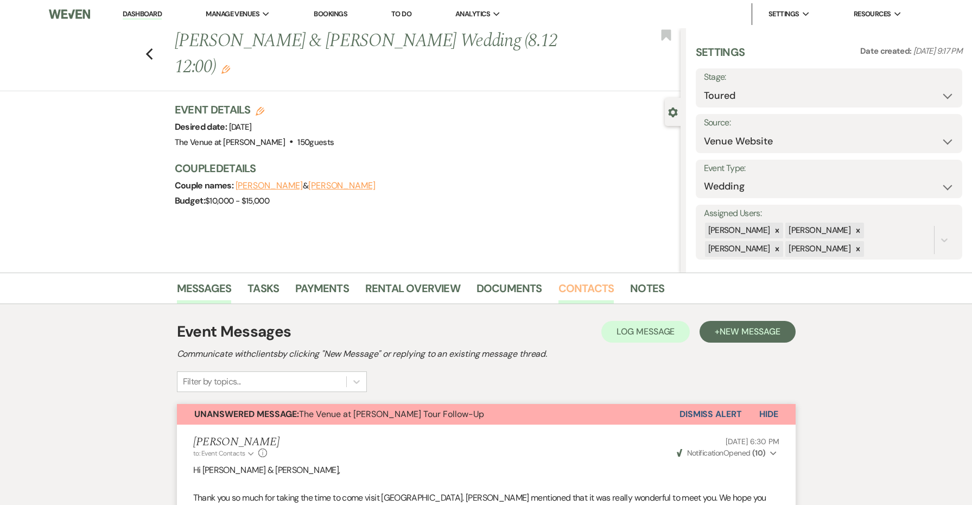
click at [576, 290] on link "Contacts" at bounding box center [586, 291] width 56 height 24
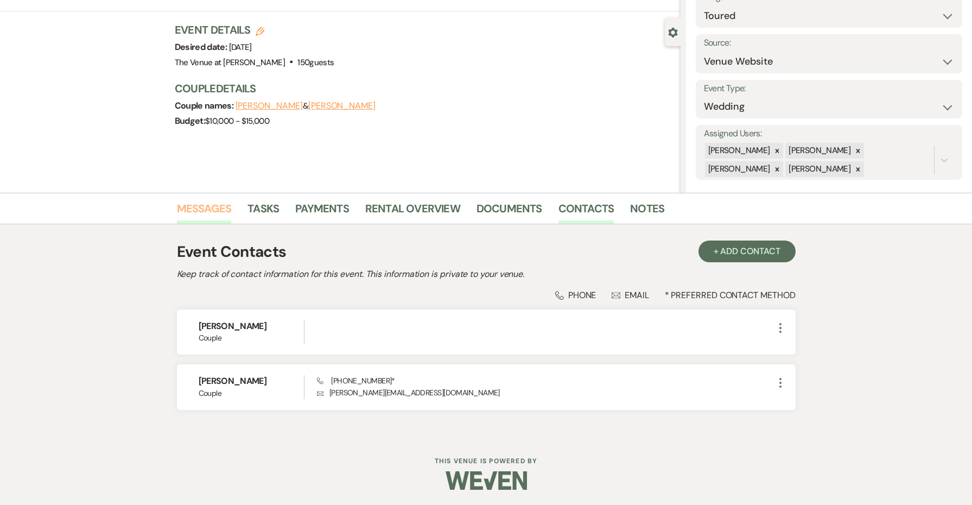
click at [210, 204] on link "Messages" at bounding box center [204, 212] width 55 height 24
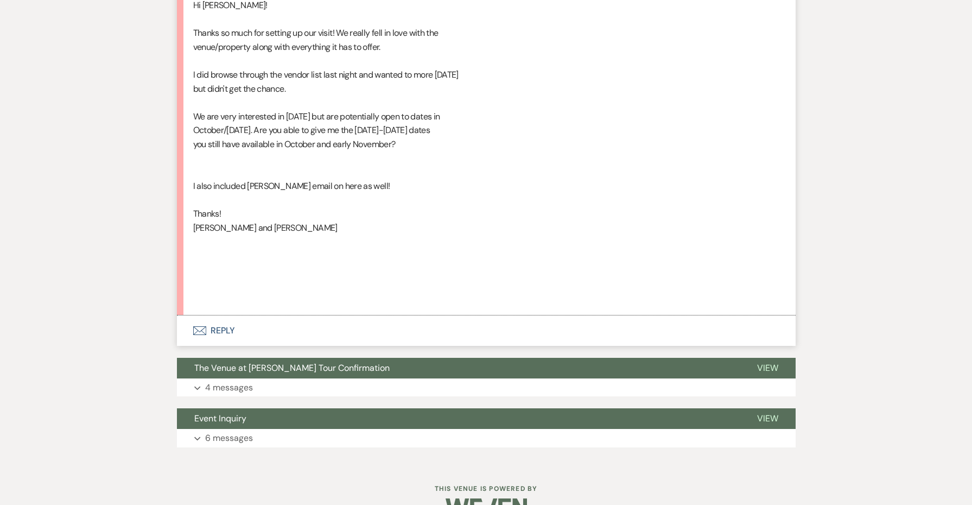
scroll to position [1439, 0]
click at [216, 316] on button "Envelope Reply" at bounding box center [486, 331] width 618 height 30
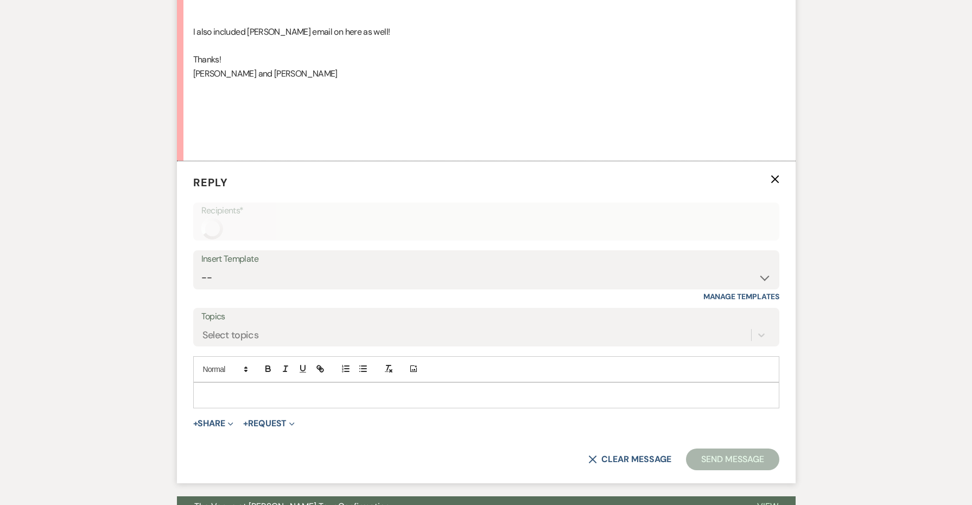
scroll to position [1635, 0]
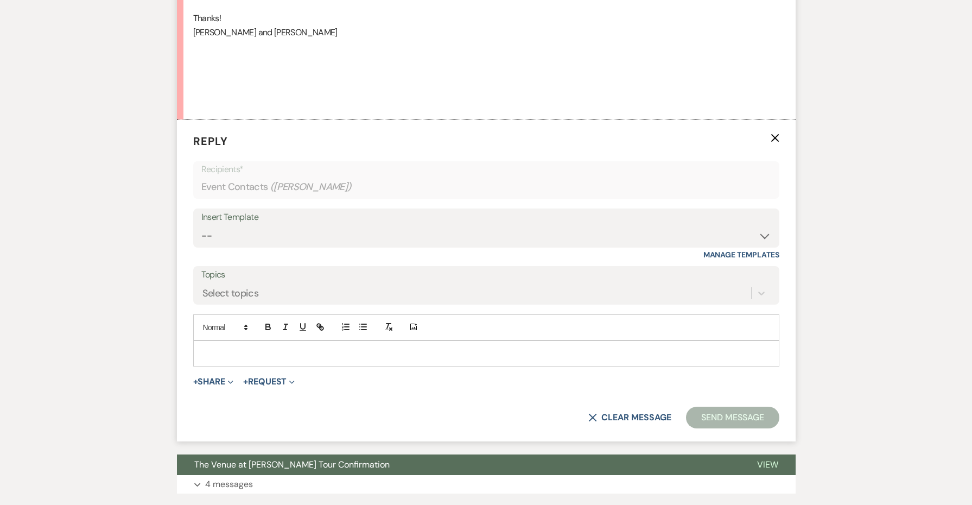
click at [245, 347] on p at bounding box center [486, 353] width 569 height 12
copy div "[PERSON_NAME] and [PERSON_NAME]"
drag, startPoint x: 279, startPoint y: 10, endPoint x: 271, endPoint y: 333, distance: 322.9
click at [262, 347] on p at bounding box center [486, 353] width 569 height 12
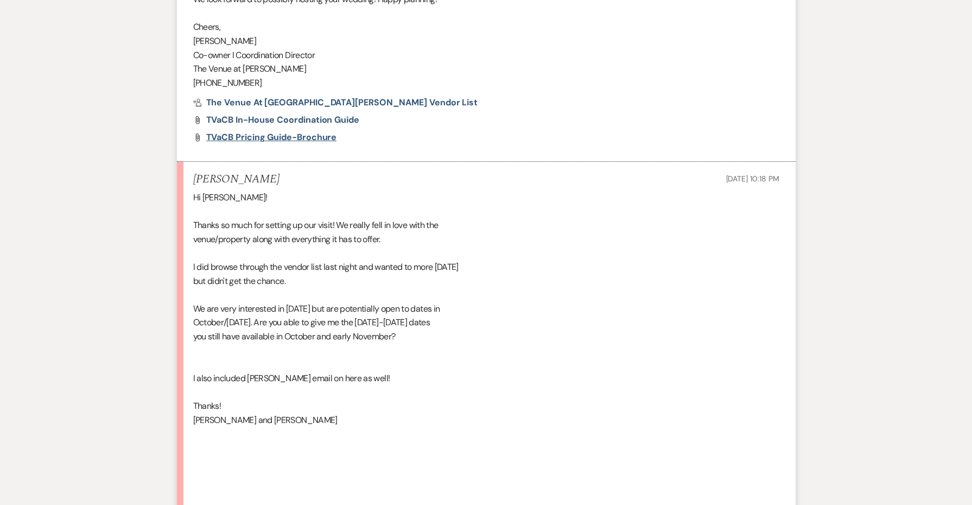
scroll to position [1138, 0]
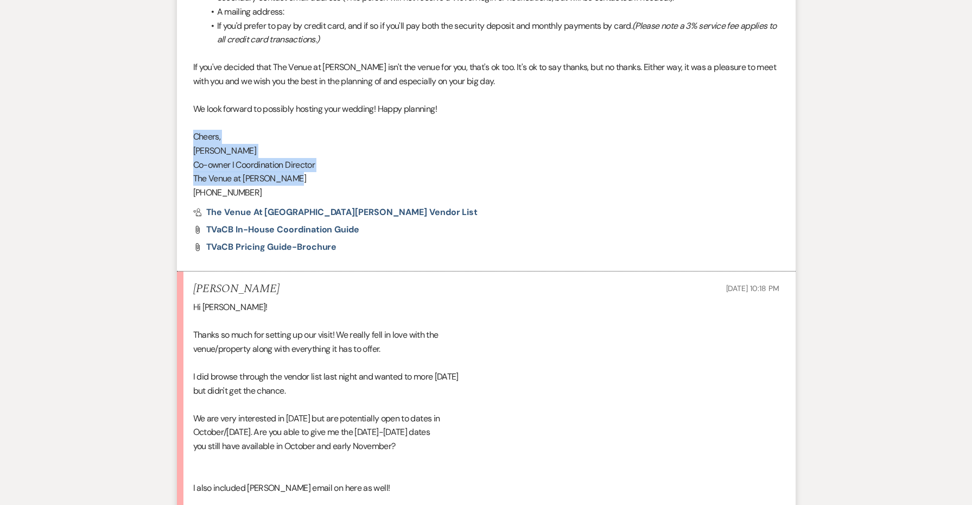
drag, startPoint x: 305, startPoint y: 156, endPoint x: 177, endPoint y: 112, distance: 134.9
copy div "Cheers, [PERSON_NAME] I Coordination Director The Venue at [PERSON_NAME]"
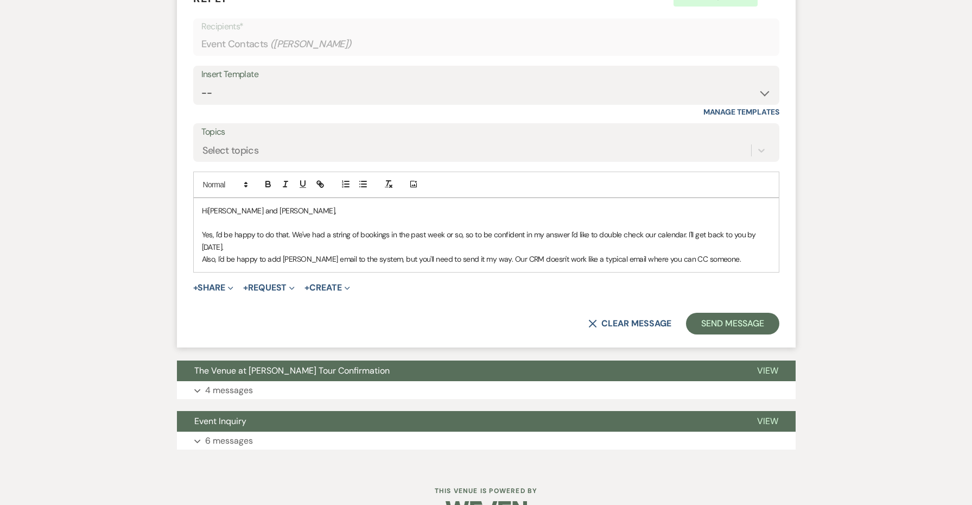
scroll to position [1777, 0]
click at [731, 253] on p "Also, I'd be happy to add [PERSON_NAME] email to the system, but you'll need to…" at bounding box center [486, 259] width 569 height 12
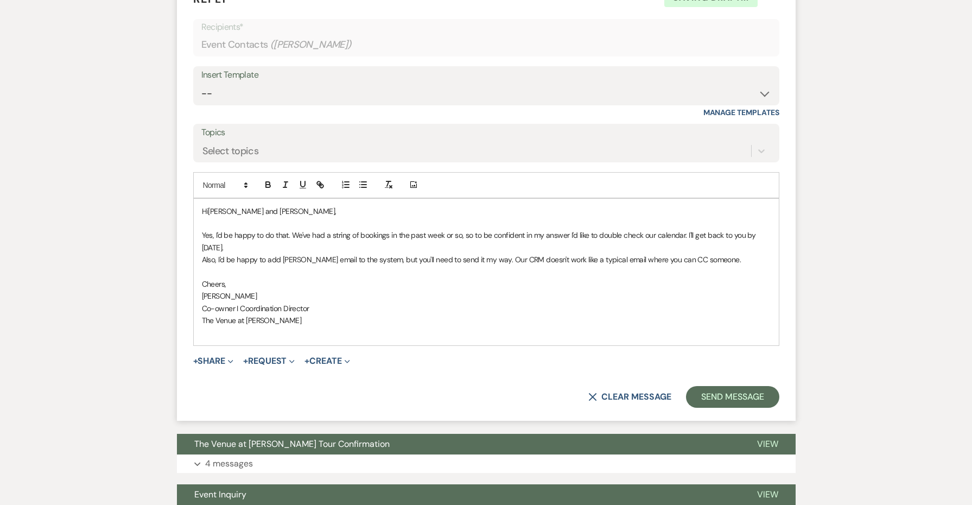
click at [210, 279] on span "Cheers," at bounding box center [214, 284] width 24 height 10
click at [275, 229] on p "Yes, I'd be happy to do that. We've had a string of bookings in the past week o…" at bounding box center [486, 241] width 569 height 24
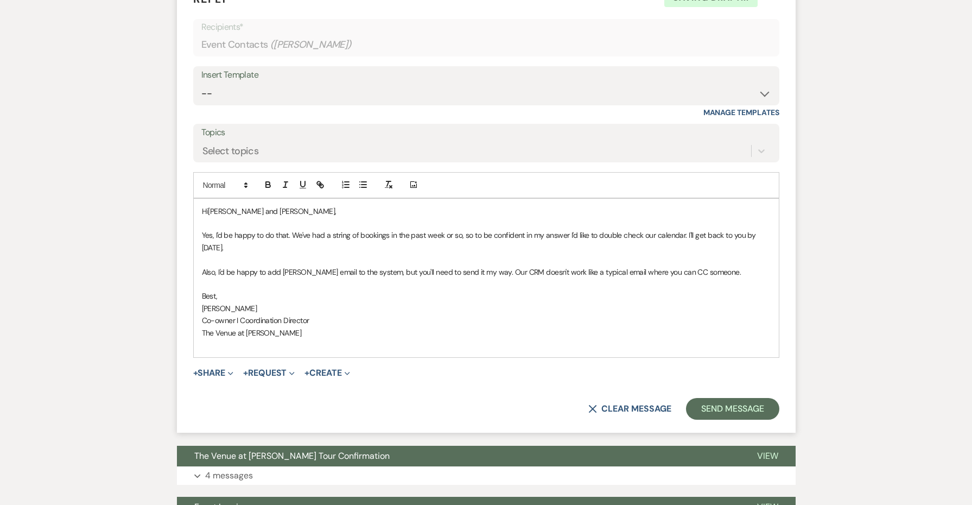
click at [719, 266] on p "Also, I'd be happy to add [PERSON_NAME] email to the system, but you'll need to…" at bounding box center [486, 272] width 569 height 12
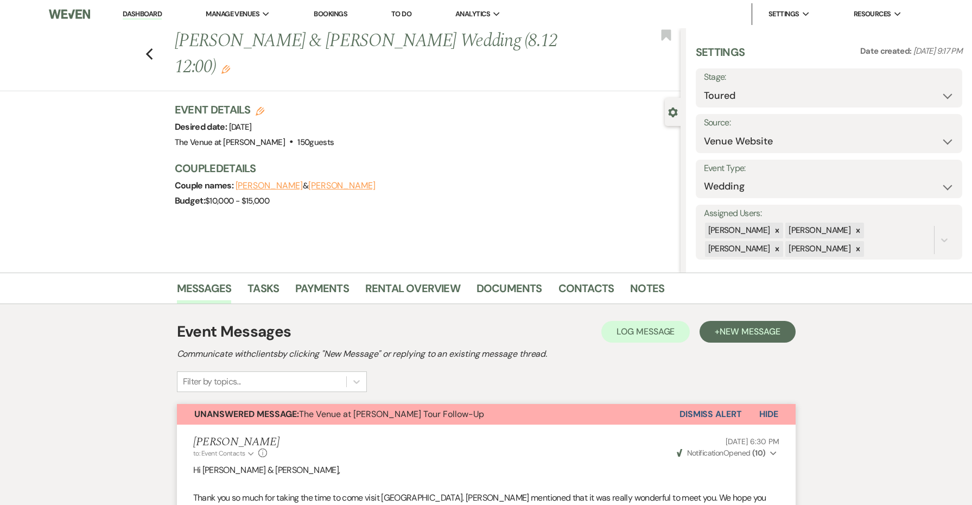
scroll to position [0, 0]
click at [819, 110] on link "Log Out" at bounding box center [823, 102] width 109 height 22
